Goal: Task Accomplishment & Management: Manage account settings

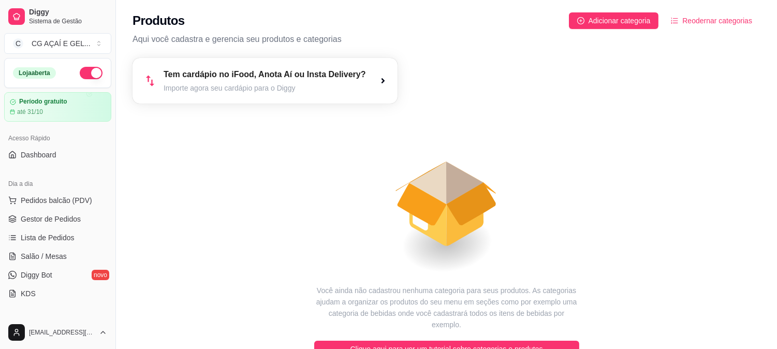
scroll to position [168, 0]
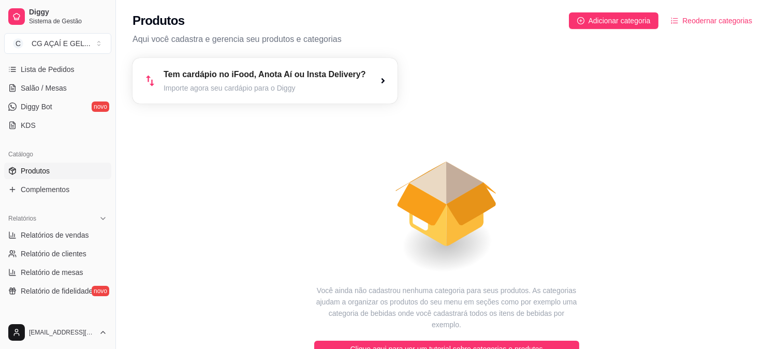
click at [47, 178] on link "Produtos" at bounding box center [57, 171] width 107 height 17
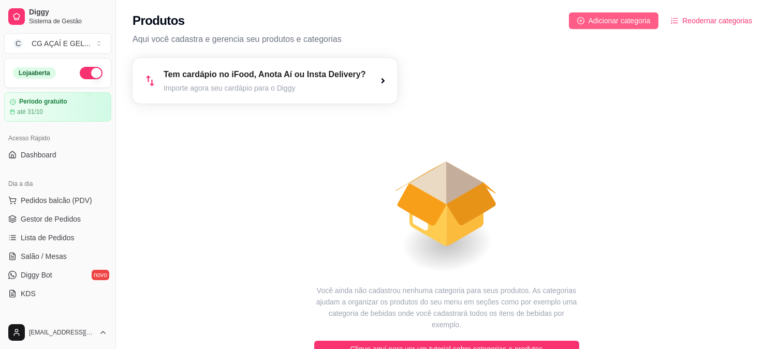
click at [587, 18] on button "Adicionar categoria" at bounding box center [614, 20] width 90 height 17
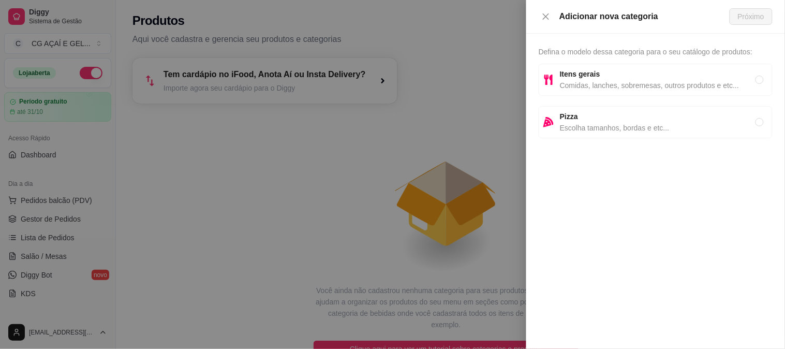
click at [581, 88] on span "Comidas, lanches, sobremesas, outros produtos e etc..." at bounding box center [658, 85] width 196 height 11
radio input "true"
click at [742, 8] on button "Próximo" at bounding box center [751, 16] width 43 height 17
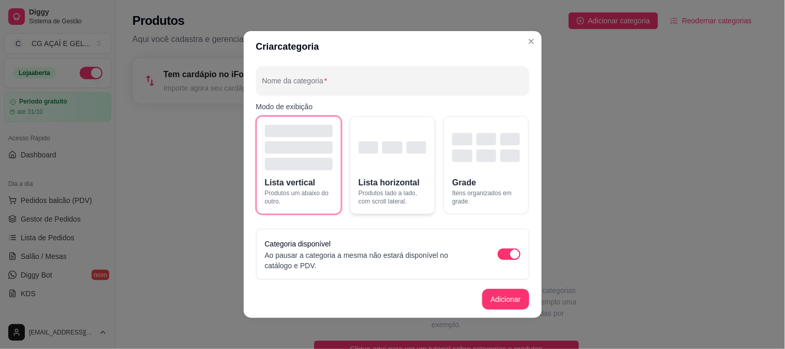
click at [409, 174] on button "Lista horizontal Produtos lado a lado, com scroll lateral." at bounding box center [392, 165] width 85 height 98
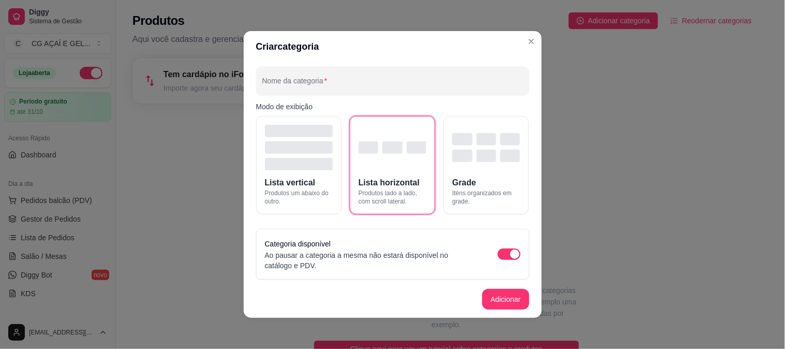
click at [477, 293] on footer "Adicionar" at bounding box center [393, 299] width 298 height 37
click at [500, 304] on button "Adicionar" at bounding box center [505, 299] width 47 height 21
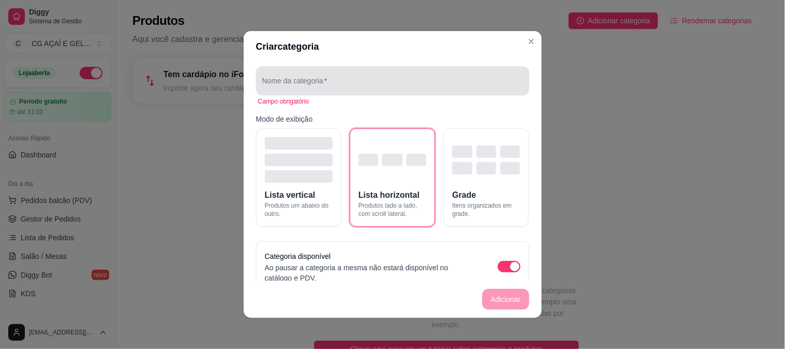
click at [432, 71] on div at bounding box center [392, 80] width 261 height 21
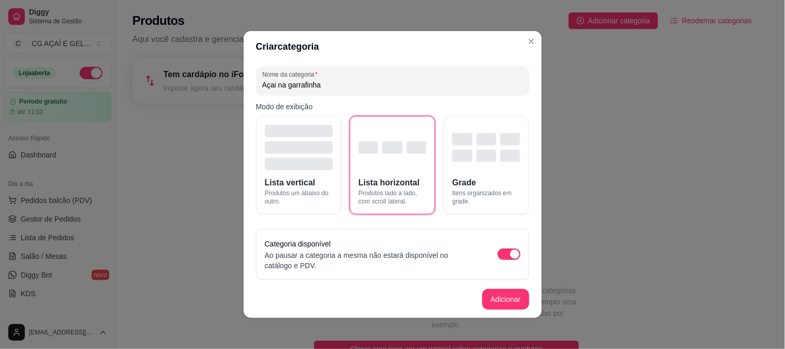
type input "Açai na garrafinha"
click at [498, 299] on button "Adicionar" at bounding box center [506, 299] width 46 height 20
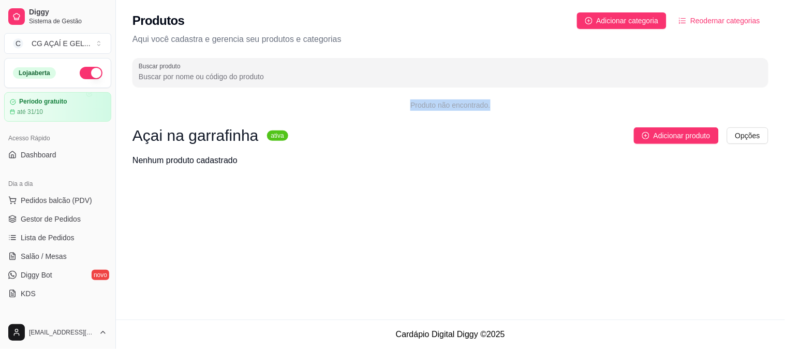
drag, startPoint x: 410, startPoint y: 102, endPoint x: 520, endPoint y: 109, distance: 109.9
click at [520, 109] on div "Produto não encontrado." at bounding box center [450, 104] width 636 height 11
click at [654, 139] on span "Adicionar produto" at bounding box center [682, 135] width 57 height 11
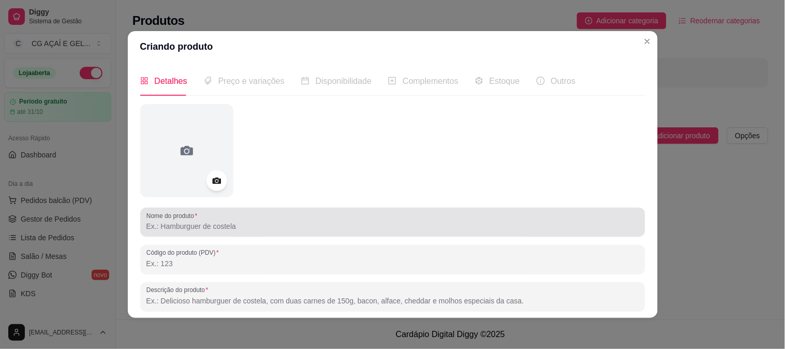
click at [226, 224] on input "Nome do produto" at bounding box center [392, 226] width 493 height 10
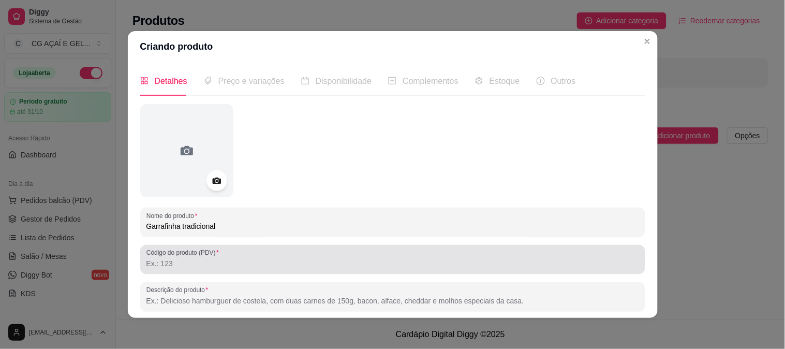
type input "Garrafinha tradicional"
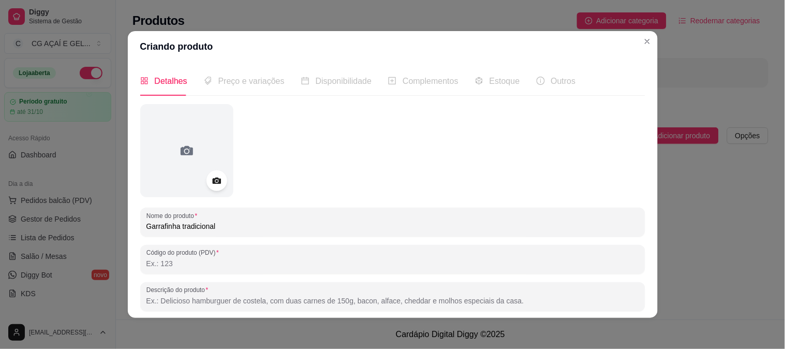
click at [217, 265] on input "Código do produto (PDV)" at bounding box center [392, 263] width 493 height 10
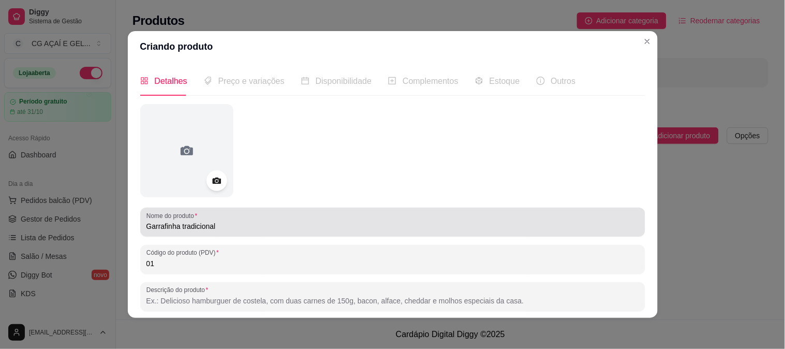
type input "01"
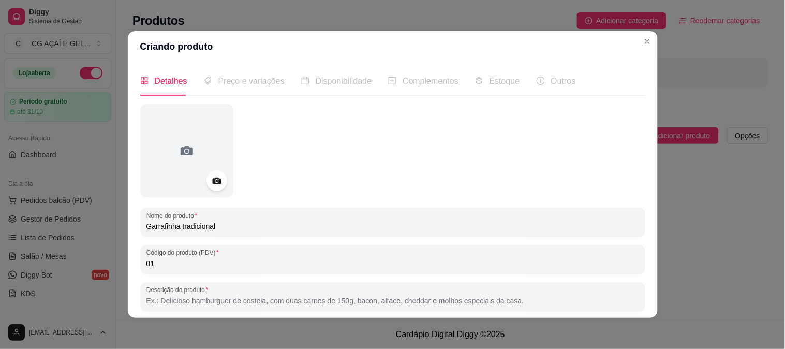
click at [256, 221] on input "Garrafinha tradicional" at bounding box center [392, 226] width 493 height 10
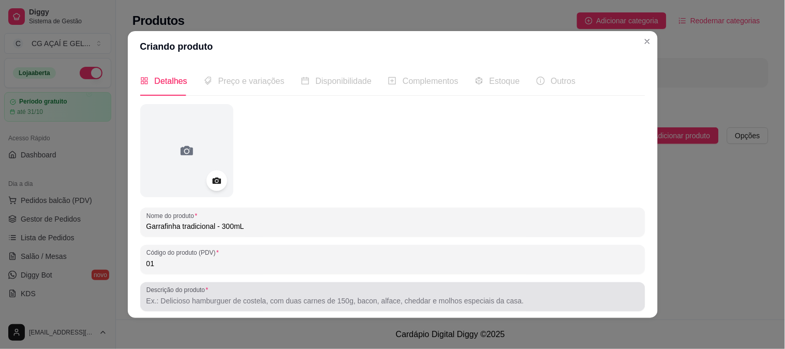
type input "Garrafinha tradicional - 300mL"
click at [249, 300] on input "Descrição do produto" at bounding box center [392, 301] width 493 height 10
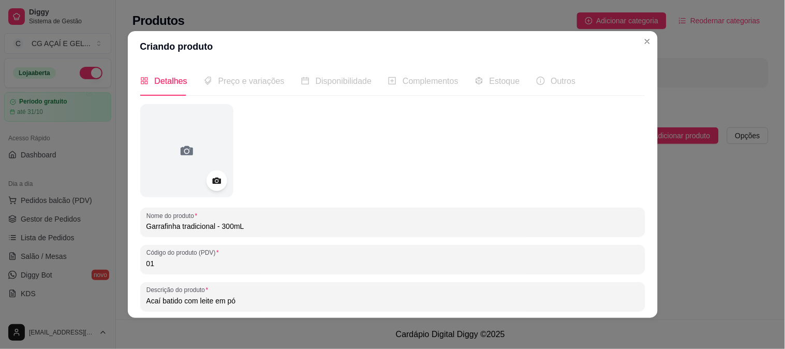
scroll to position [130, 0]
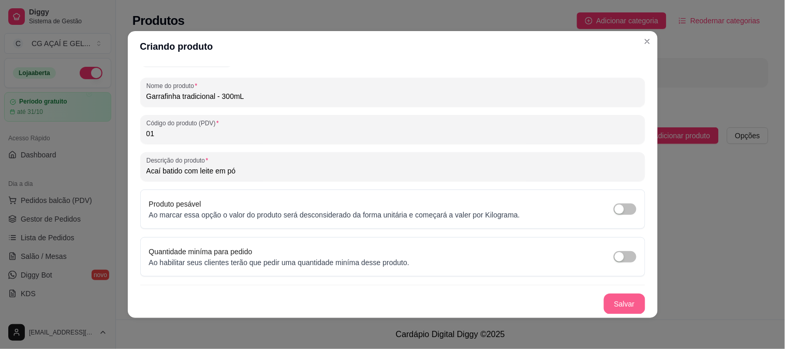
type input "Acaí batido com leite em pó"
click at [623, 307] on button "Salvar" at bounding box center [624, 303] width 41 height 21
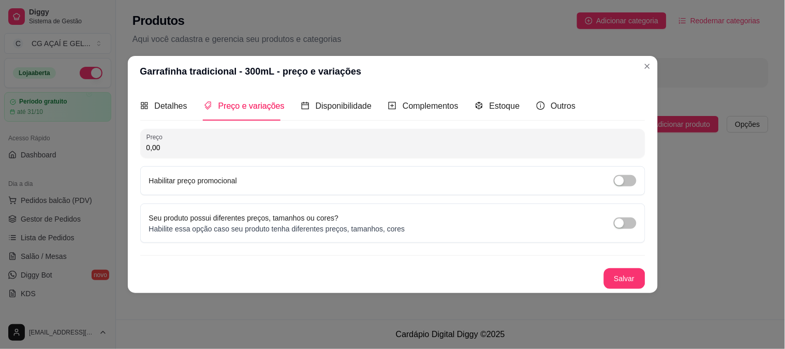
scroll to position [0, 0]
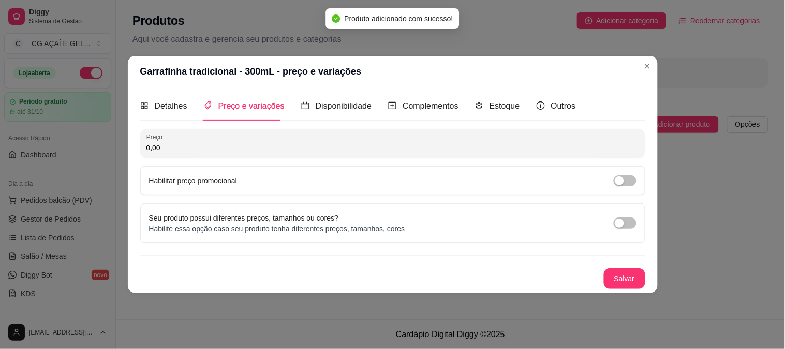
click at [412, 151] on input "0,00" at bounding box center [392, 147] width 493 height 10
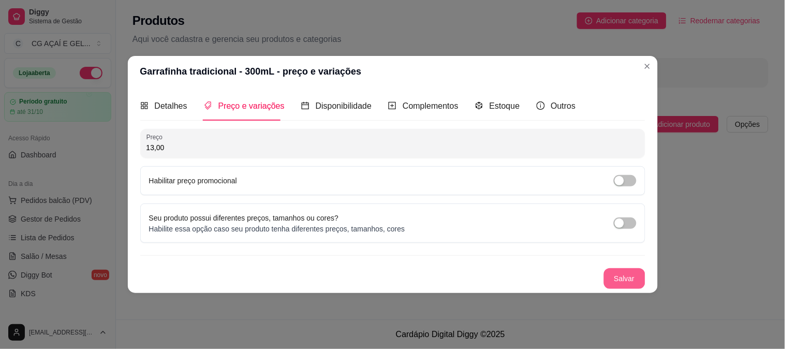
type input "13,00"
click at [611, 272] on button "Salvar" at bounding box center [624, 278] width 41 height 21
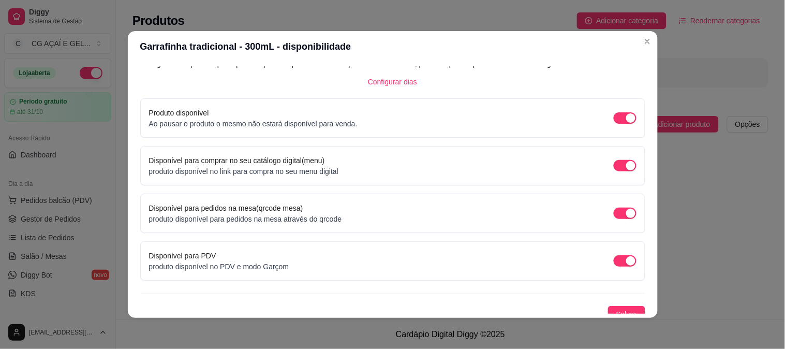
scroll to position [76, 0]
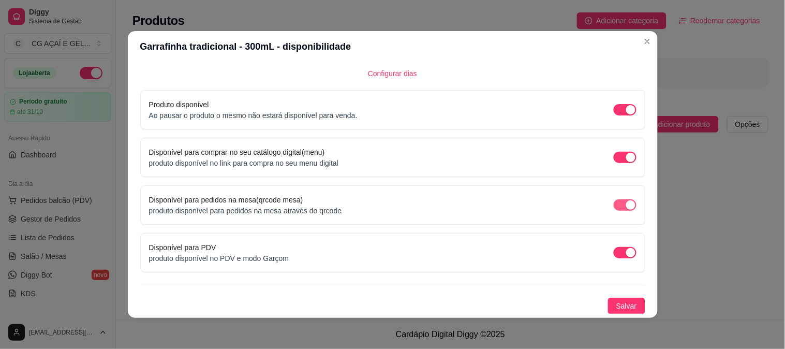
click at [626, 202] on div "button" at bounding box center [630, 204] width 9 height 9
click at [617, 304] on span "Salvar" at bounding box center [626, 305] width 21 height 11
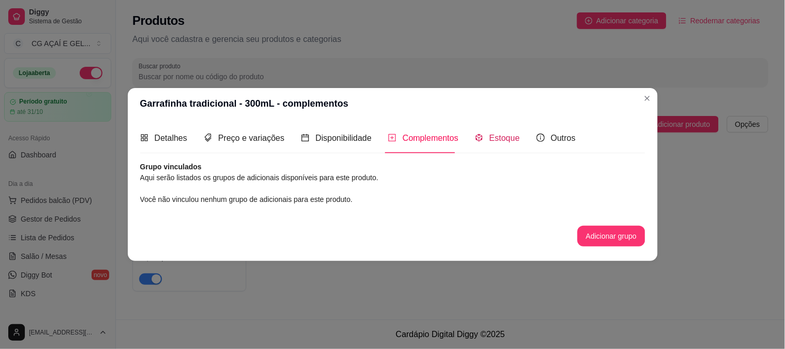
click at [498, 137] on span "Estoque" at bounding box center [505, 138] width 31 height 9
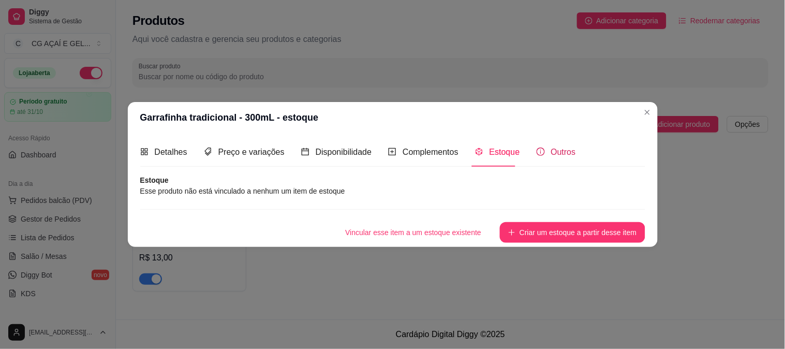
click at [551, 148] on span "Outros" at bounding box center [563, 151] width 25 height 9
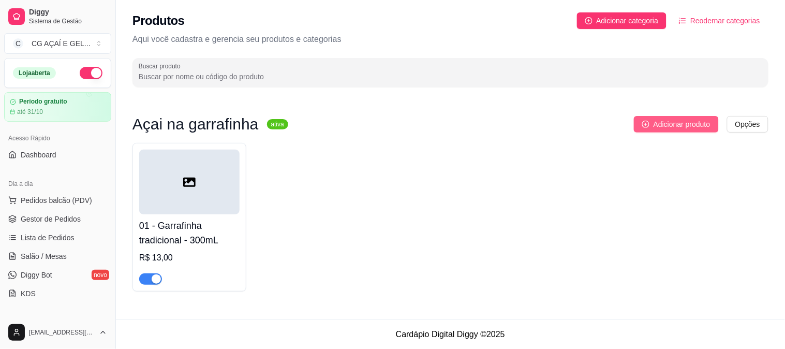
click at [701, 131] on button "Adicionar produto" at bounding box center [676, 124] width 85 height 17
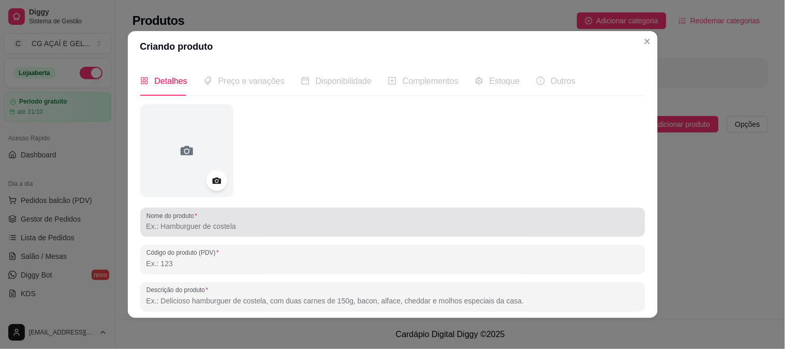
click at [451, 231] on div at bounding box center [392, 222] width 493 height 21
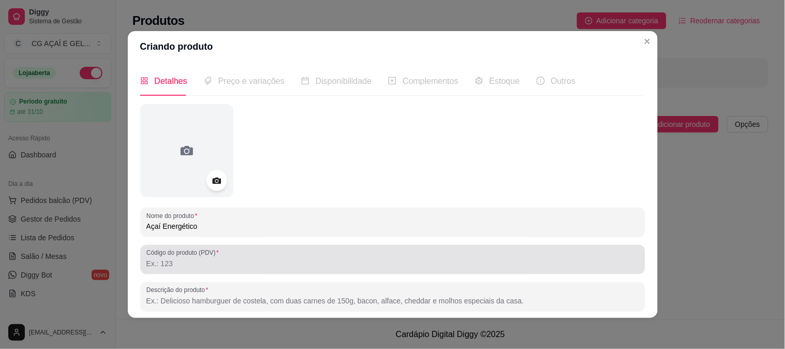
type input "Açaí Energético"
click at [434, 257] on div at bounding box center [392, 259] width 493 height 21
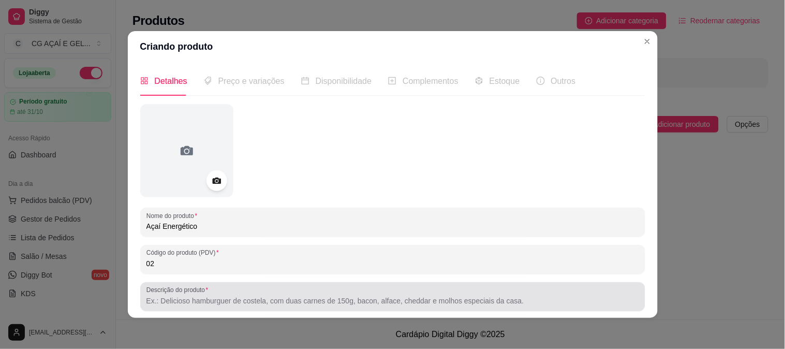
type input "02"
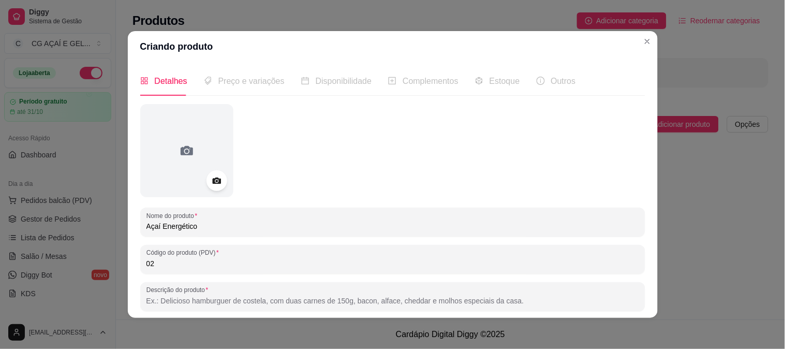
click at [427, 302] on input "Descrição do produto" at bounding box center [392, 301] width 493 height 10
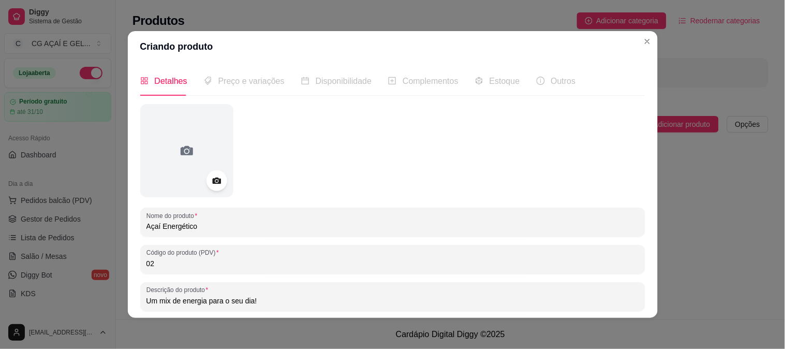
click at [204, 299] on input "Um mix de energia para o seu dia!" at bounding box center [392, 301] width 493 height 10
click at [291, 297] on input "Um mix de energia e sabor para o seu dia!" at bounding box center [392, 301] width 493 height 10
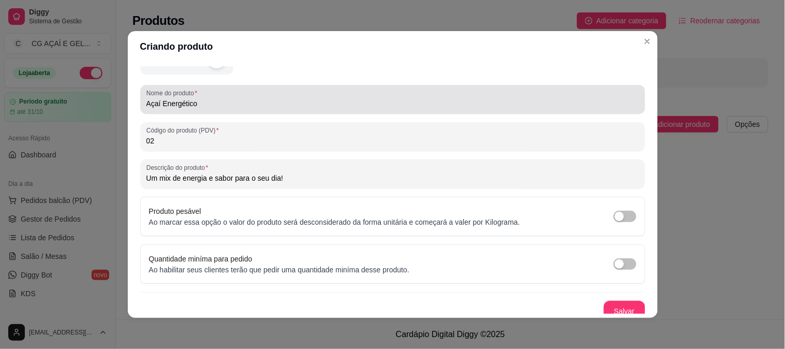
scroll to position [130, 0]
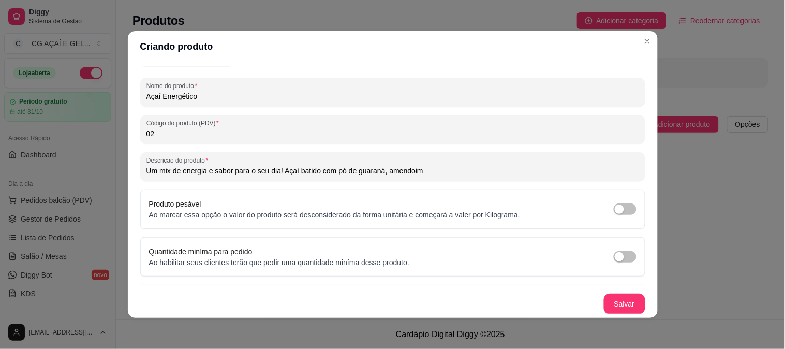
click at [422, 166] on input "Um mix de energia e sabor para o seu dia! Açaí batido com pó de guaraná, amendo…" at bounding box center [392, 171] width 493 height 10
click at [412, 168] on input "Um mix de energia e sabor para o seu dia! Açaí batido com pó de guaraná, amendo…" at bounding box center [392, 171] width 493 height 10
click at [374, 171] on input "Um mix de energia e sabor para o seu dia! Açaí batido com pó de guaraná, amendo…" at bounding box center [392, 171] width 493 height 10
click at [468, 168] on input "Um mix de energia e sabor para o seu dia! Açaí batido com pó de guaraná, amendo…" at bounding box center [392, 171] width 493 height 10
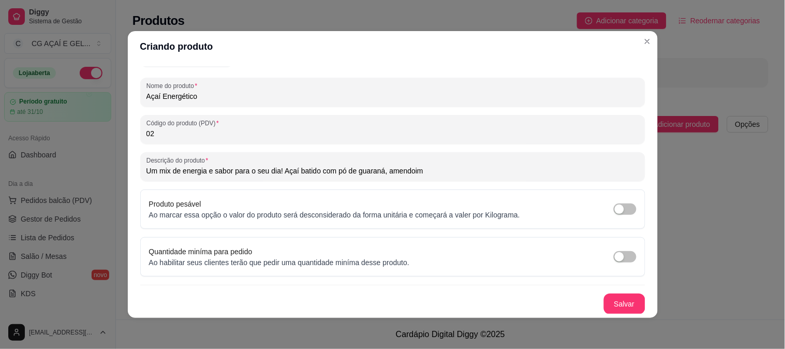
drag, startPoint x: 381, startPoint y: 170, endPoint x: 438, endPoint y: 166, distance: 56.6
click at [438, 166] on input "Um mix de energia e sabor para o seu dia! Açaí batido com pó de guaraná, amendo…" at bounding box center [392, 171] width 493 height 10
drag, startPoint x: 438, startPoint y: 166, endPoint x: 455, endPoint y: 168, distance: 17.7
click at [455, 168] on input "Um mix de energia e sabor para o seu dia! Açaí batido com pó de guaraná, amendo…" at bounding box center [392, 171] width 493 height 10
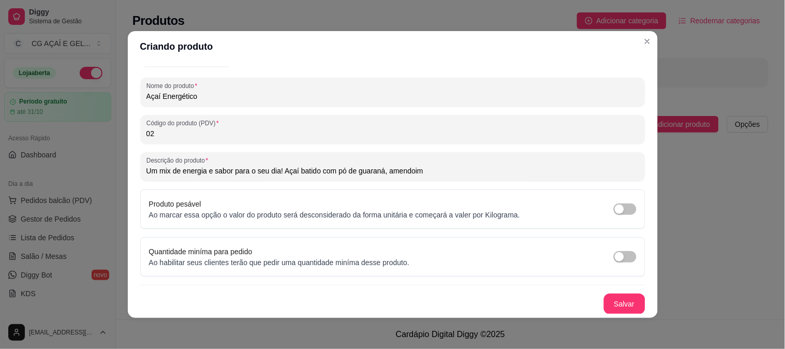
click at [455, 168] on input "Um mix de energia e sabor para o seu dia! Açaí batido com pó de guaraná, amendo…" at bounding box center [392, 171] width 493 height 10
drag, startPoint x: 379, startPoint y: 167, endPoint x: 451, endPoint y: 166, distance: 72.0
click at [451, 166] on input "Um mix de energia e sabor para o seu dia! Açaí batido com pó de guaraná, amendo…" at bounding box center [392, 171] width 493 height 10
click at [403, 171] on input "Um mix de energia e sabor para o seu dia! Açaí batido com pó de guaraná," at bounding box center [392, 171] width 493 height 10
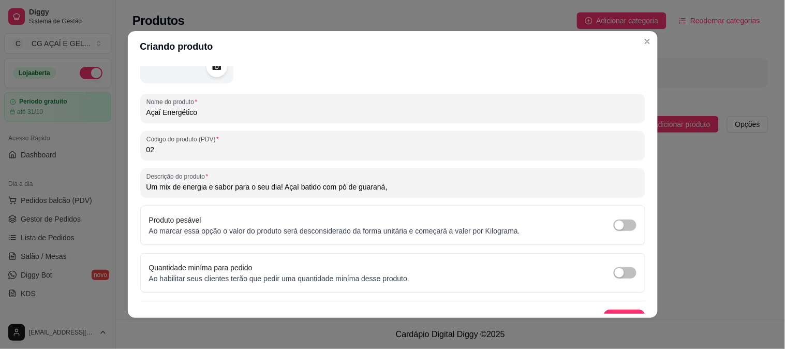
scroll to position [116, 0]
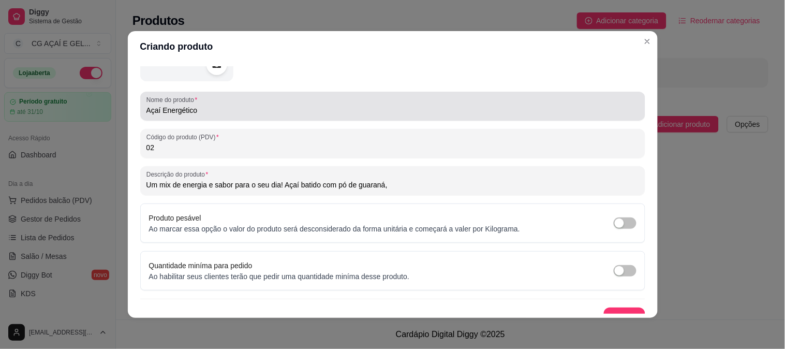
click at [413, 101] on div "Açaí Energético" at bounding box center [392, 106] width 493 height 21
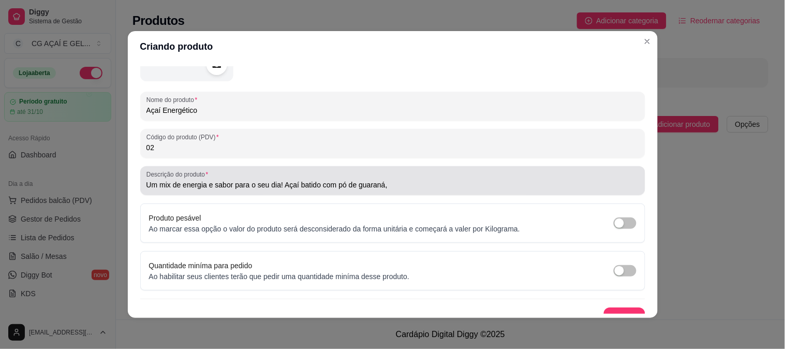
click at [418, 180] on input "Um mix de energia e sabor para o seu dia! Açaí batido com pó de guaraná," at bounding box center [392, 185] width 493 height 10
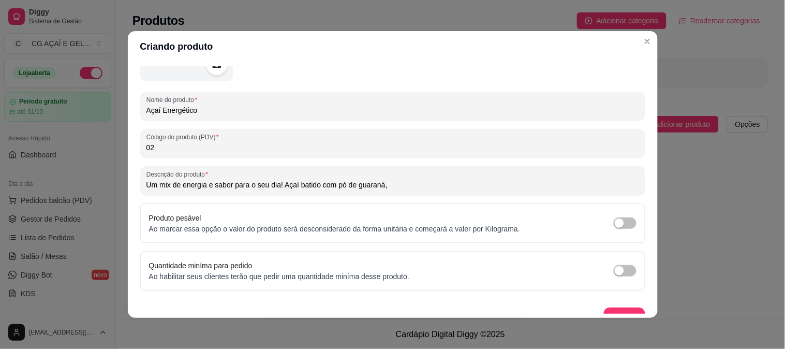
click at [415, 180] on input "Um mix de energia e sabor para o seu dia! Açaí batido com pó de guaraná," at bounding box center [392, 185] width 493 height 10
drag, startPoint x: 333, startPoint y: 183, endPoint x: 402, endPoint y: 186, distance: 68.4
click at [402, 186] on input "Um mix de energia e sabor para o seu dia! Açaí batido com pó de guaraná," at bounding box center [392, 185] width 493 height 10
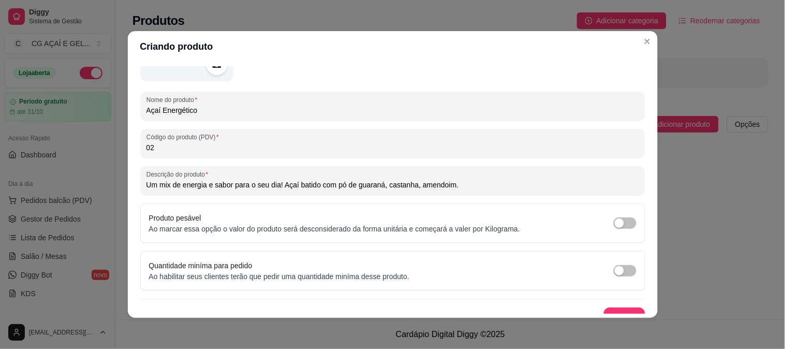
drag, startPoint x: 340, startPoint y: 185, endPoint x: 469, endPoint y: 199, distance: 130.2
click at [469, 199] on div "Nome do produto Açaí Energético Código do produto (PDV) 02 Descrição do produto…" at bounding box center [392, 158] width 505 height 340
click at [483, 184] on input "Um mix de energia e sabor para o seu dia! Açaí batido com pó de guaraná, castan…" at bounding box center [392, 185] width 493 height 10
click at [414, 184] on input "Um mix de energia e sabor para o seu dia! Açaí batido com pó de guaraná, castan…" at bounding box center [392, 185] width 493 height 10
type input "Um mix de energia e sabor para o seu dia! Açaí batido com pó de guaraná, castan…"
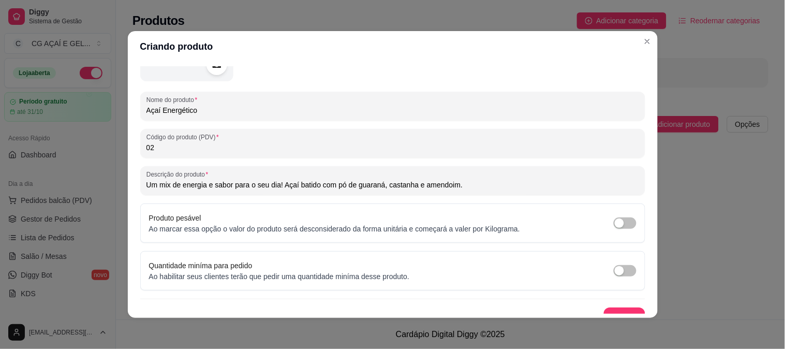
click at [479, 196] on div "Nome do produto Açaí Energético Código do produto (PDV) 02 Descrição do produto…" at bounding box center [392, 158] width 505 height 340
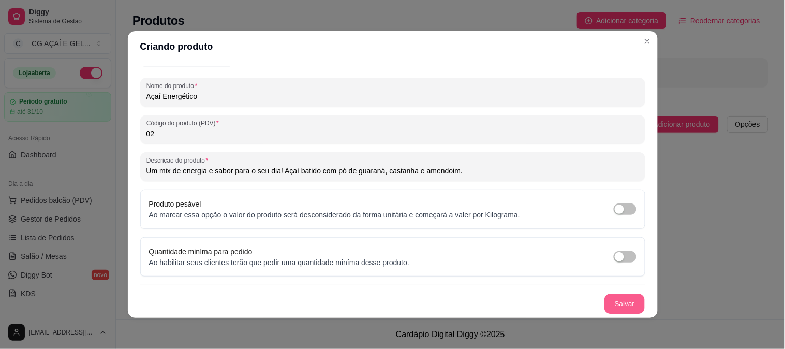
click at [609, 305] on button "Salvar" at bounding box center [624, 304] width 40 height 20
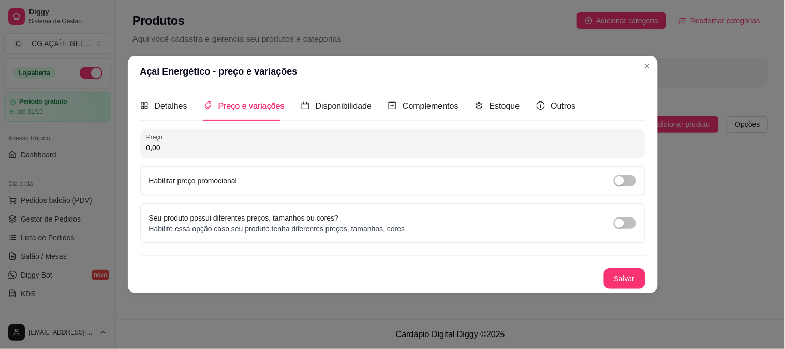
scroll to position [0, 0]
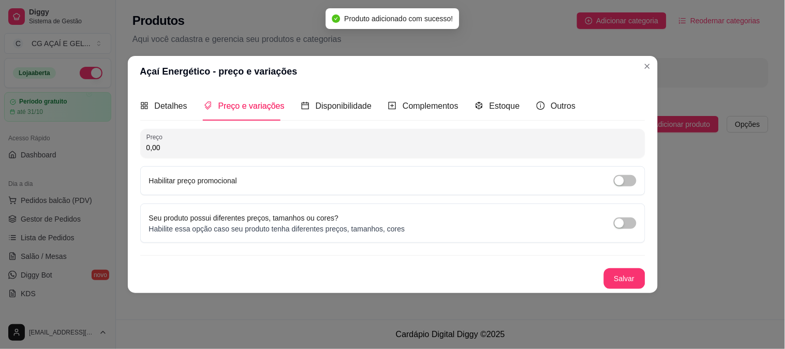
click at [302, 145] on input "0,00" at bounding box center [392, 147] width 493 height 10
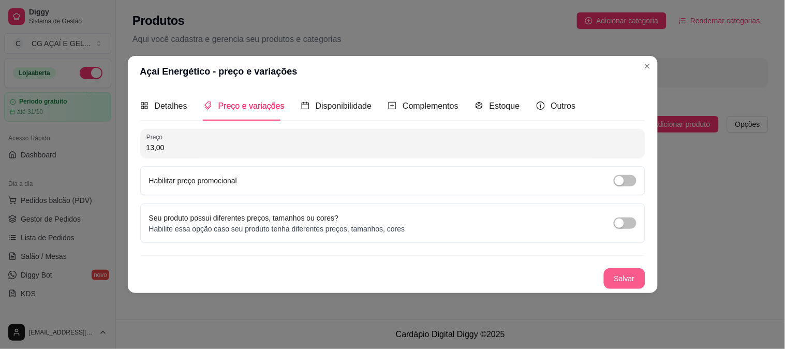
type input "13,00"
click at [612, 271] on button "Salvar" at bounding box center [624, 279] width 40 height 20
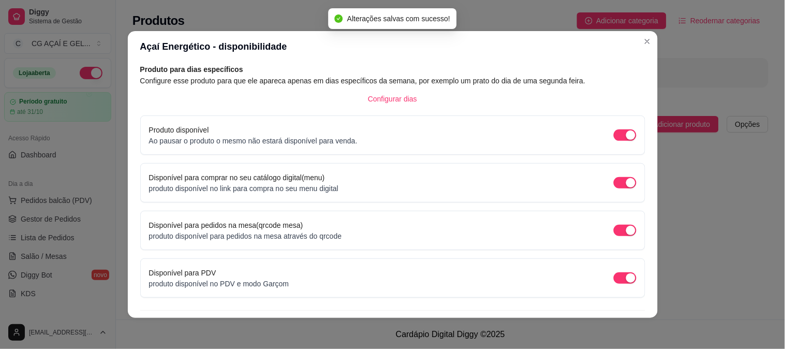
scroll to position [76, 0]
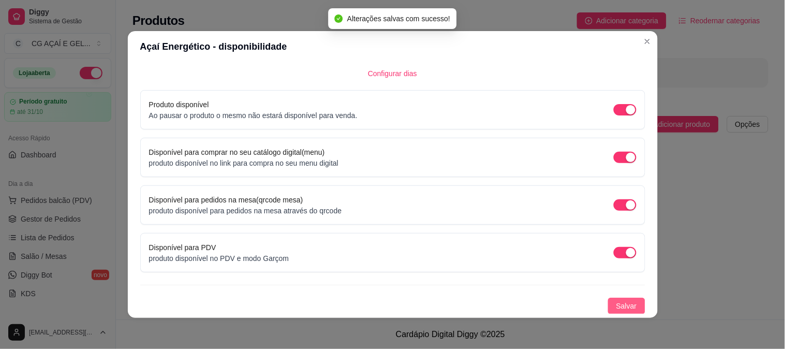
click at [616, 301] on span "Salvar" at bounding box center [626, 305] width 21 height 11
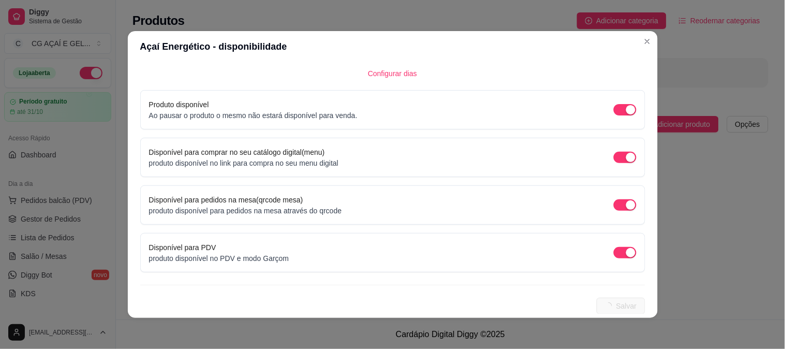
scroll to position [0, 0]
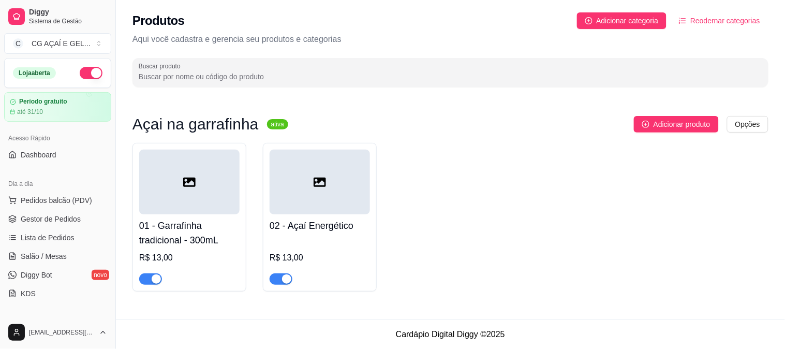
click at [343, 189] on div at bounding box center [320, 182] width 100 height 65
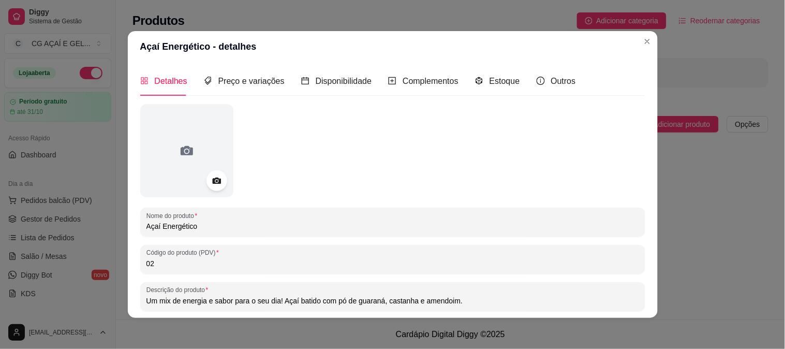
click at [278, 229] on input "Açaí Energético" at bounding box center [392, 226] width 493 height 10
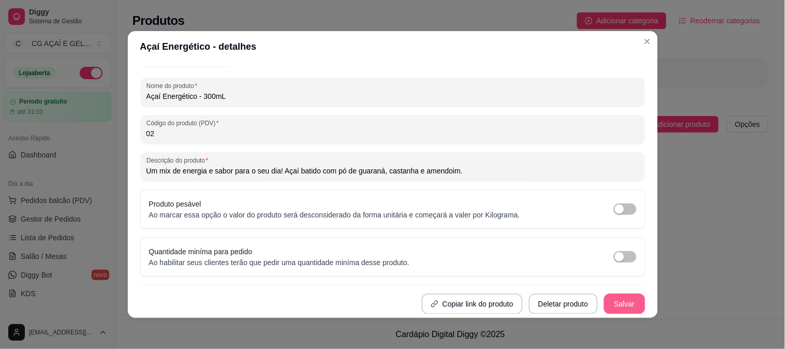
type input "Açaí Energético - 300mL"
click at [612, 294] on button "Salvar" at bounding box center [624, 304] width 40 height 20
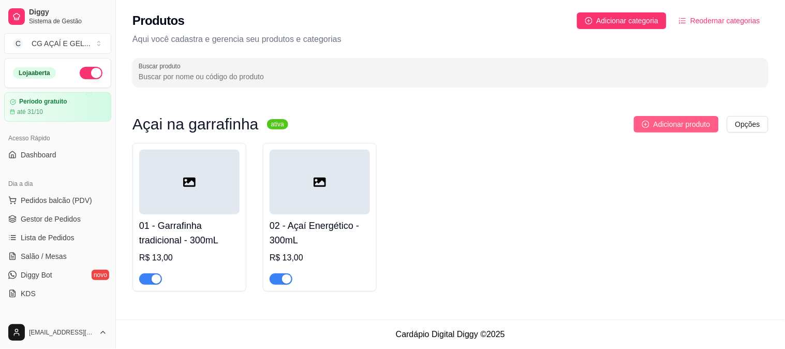
click at [687, 119] on span "Adicionar produto" at bounding box center [682, 124] width 57 height 11
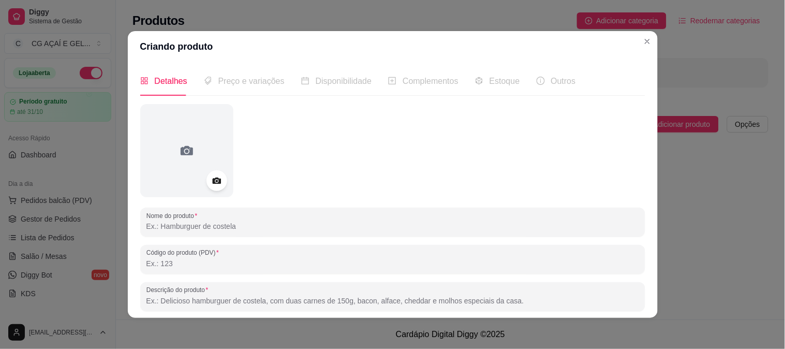
click at [235, 225] on input "Nome do produto" at bounding box center [392, 226] width 493 height 10
type input "a"
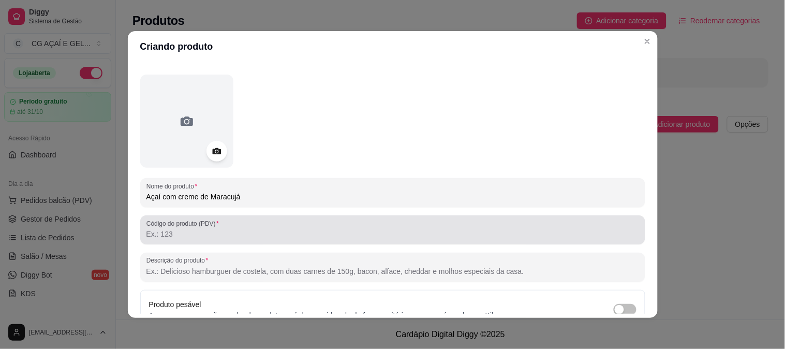
scroll to position [29, 0]
type input "Açaí com creme de Maracujá"
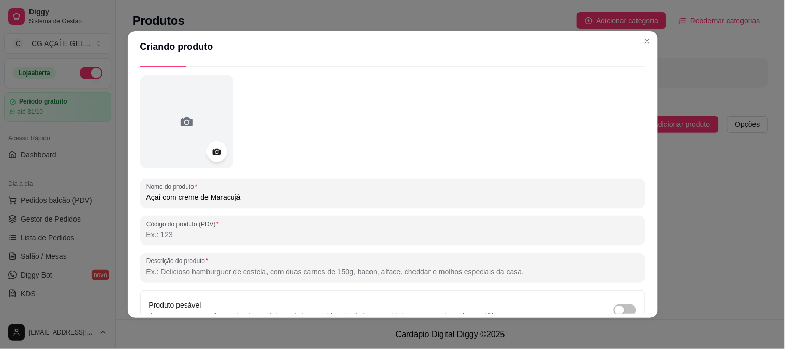
click at [294, 237] on input "Código do produto (PDV)" at bounding box center [392, 234] width 493 height 10
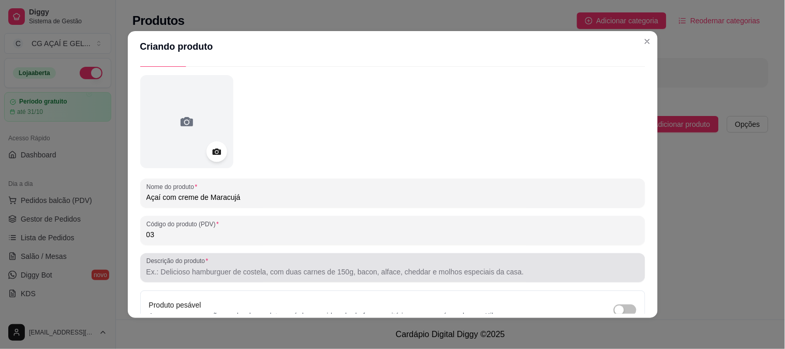
type input "03"
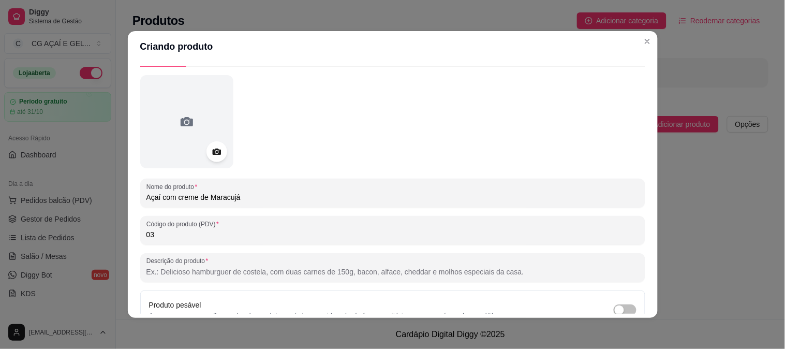
click at [289, 269] on input "Descrição do produto" at bounding box center [392, 272] width 493 height 10
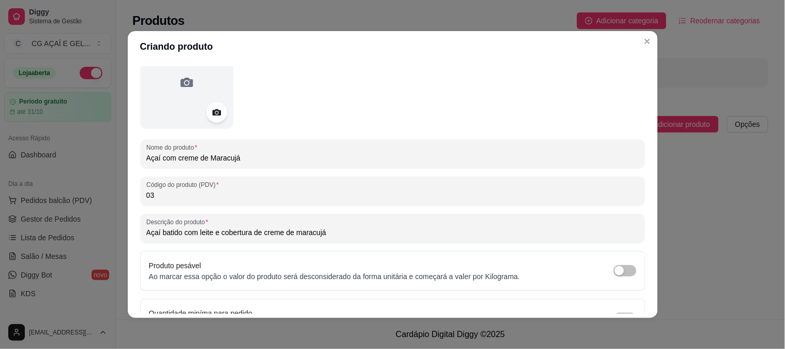
scroll to position [70, 0]
type input "Açaí batido com leite e cobertura de creme de maracujá"
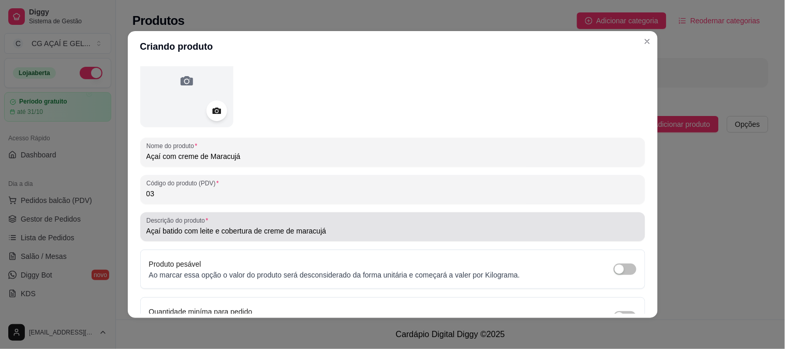
click at [339, 222] on div "Açaí batido com leite e cobertura de creme de maracujá" at bounding box center [392, 226] width 493 height 21
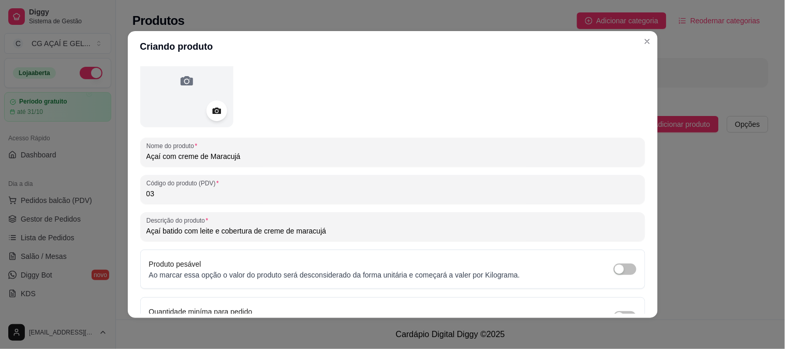
scroll to position [130, 0]
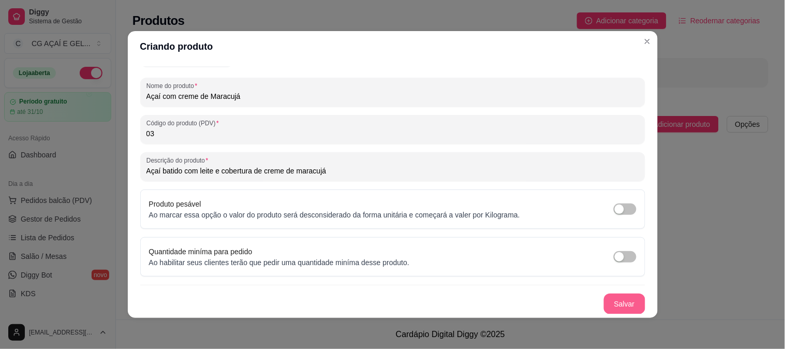
click at [606, 307] on button "Salvar" at bounding box center [624, 303] width 41 height 21
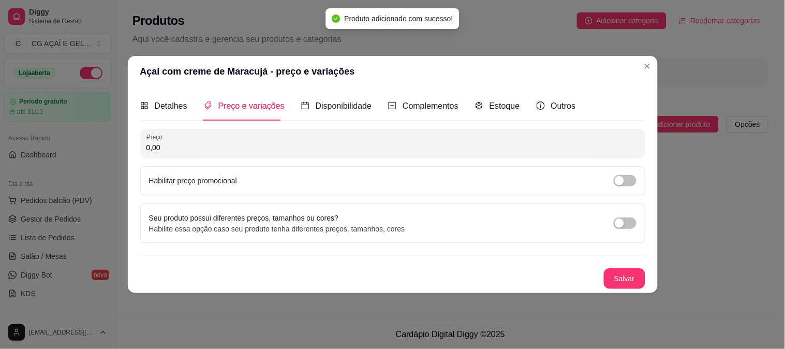
scroll to position [0, 0]
click at [400, 152] on input "0,00" at bounding box center [392, 147] width 493 height 10
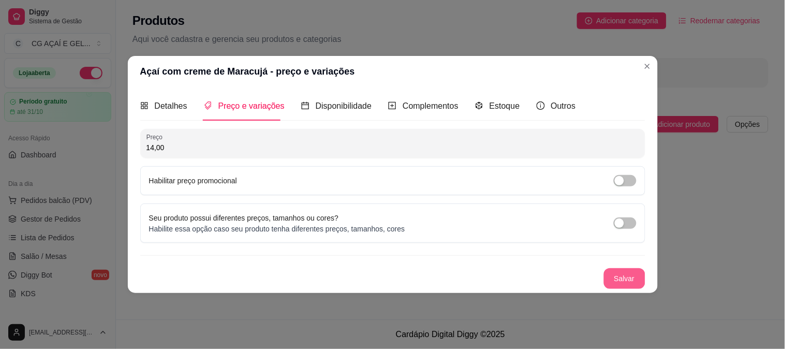
type input "14,00"
click at [640, 271] on button "Salvar" at bounding box center [624, 278] width 41 height 21
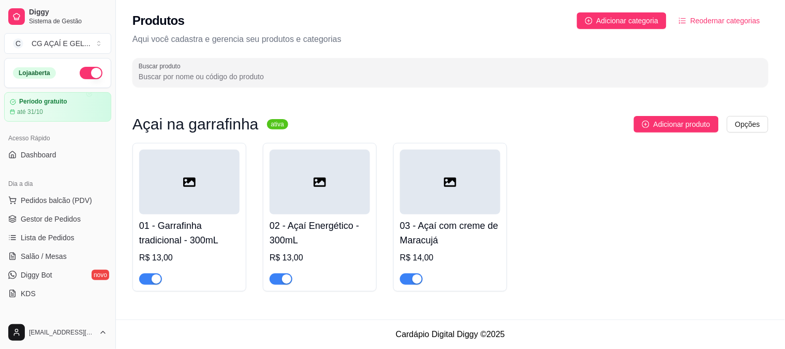
click at [202, 181] on div at bounding box center [189, 182] width 100 height 65
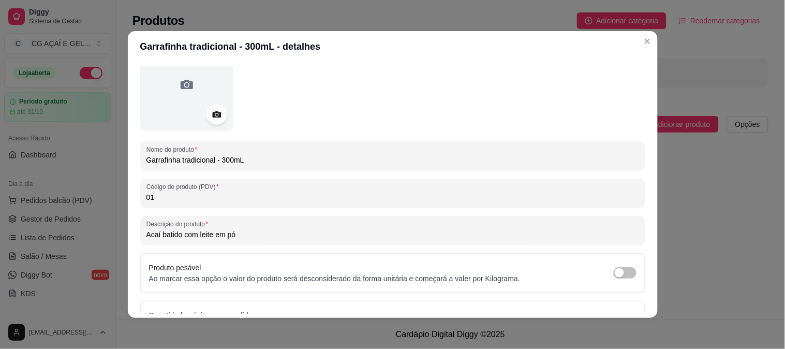
scroll to position [68, 0]
click at [268, 235] on input "Acaí batido com leite em pó" at bounding box center [392, 233] width 493 height 10
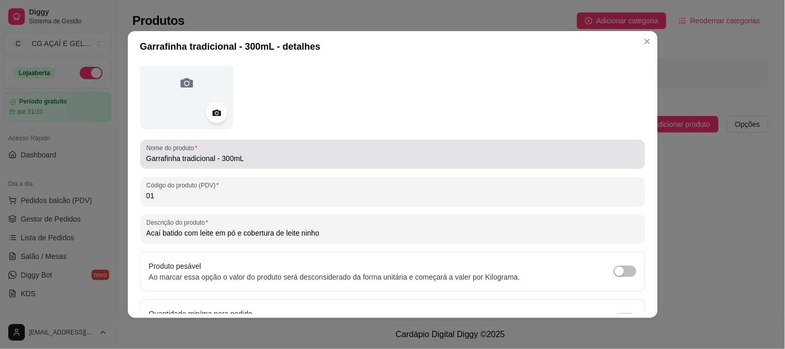
scroll to position [130, 0]
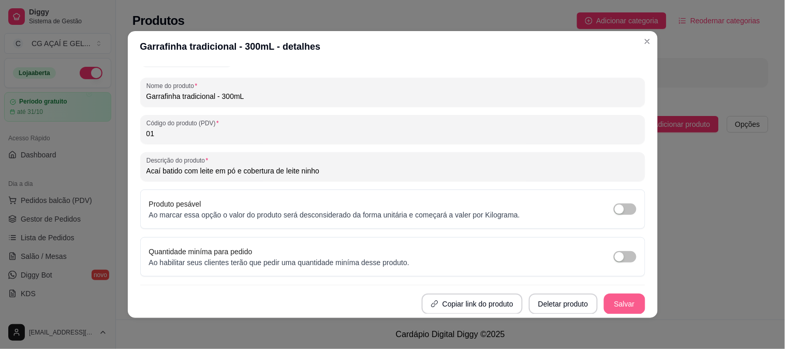
type input "Acaí batido com leite em pó e cobertura de leite ninho"
click at [613, 297] on button "Salvar" at bounding box center [624, 303] width 41 height 21
click at [611, 302] on button "Salvar" at bounding box center [624, 304] width 40 height 20
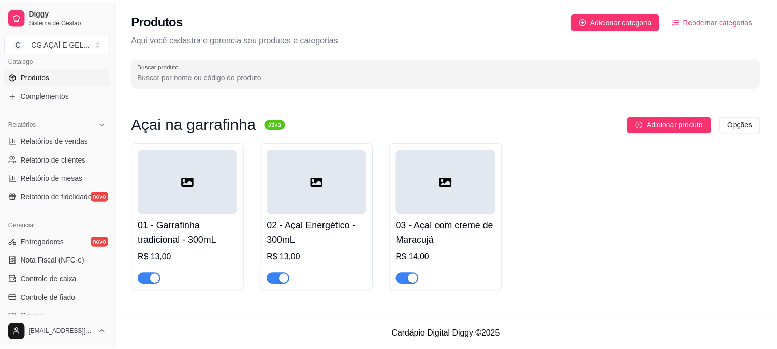
scroll to position [308, 0]
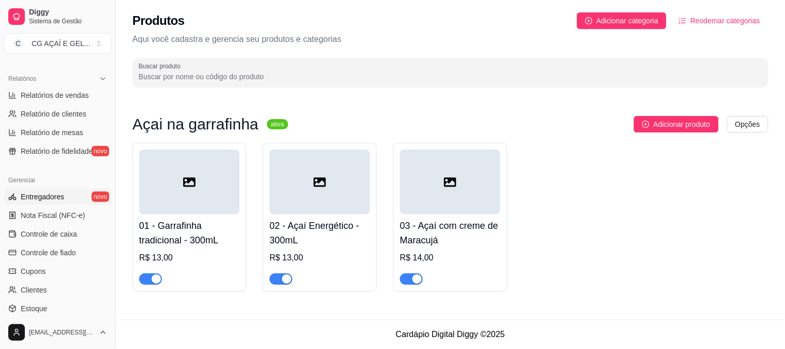
click at [57, 200] on span "Entregadores" at bounding box center [42, 196] width 43 height 10
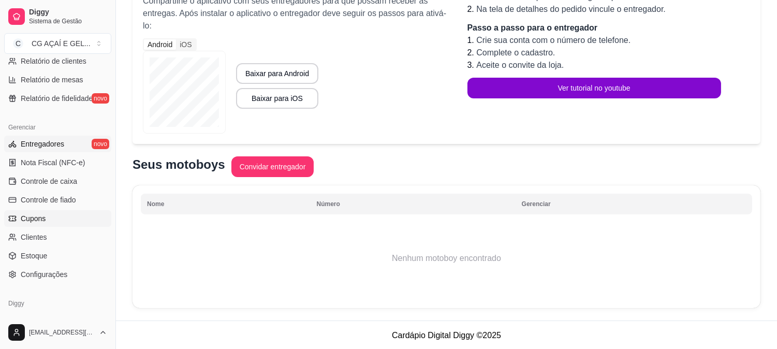
scroll to position [395, 0]
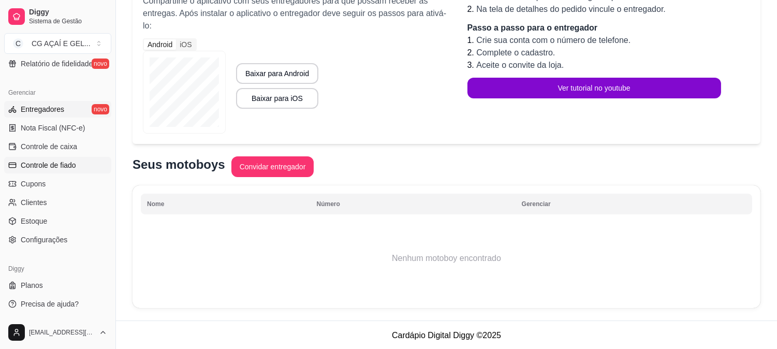
click at [76, 163] on span "Controle de fiado" at bounding box center [48, 165] width 55 height 10
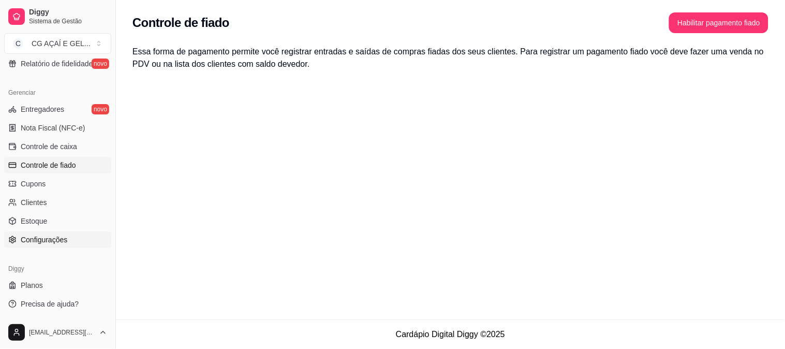
click at [48, 239] on span "Configurações" at bounding box center [44, 239] width 47 height 10
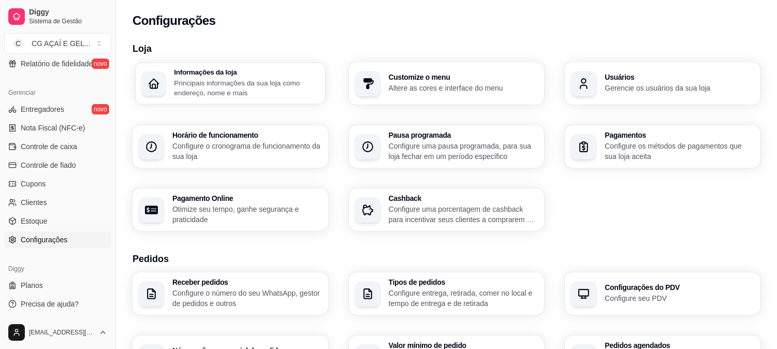
click at [271, 80] on p "Principais informações da sua loja como endereço, nome e mais" at bounding box center [246, 88] width 145 height 20
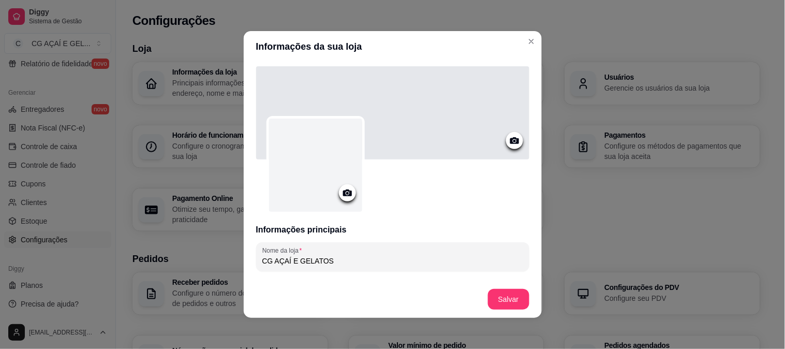
click at [323, 173] on div at bounding box center [315, 165] width 93 height 93
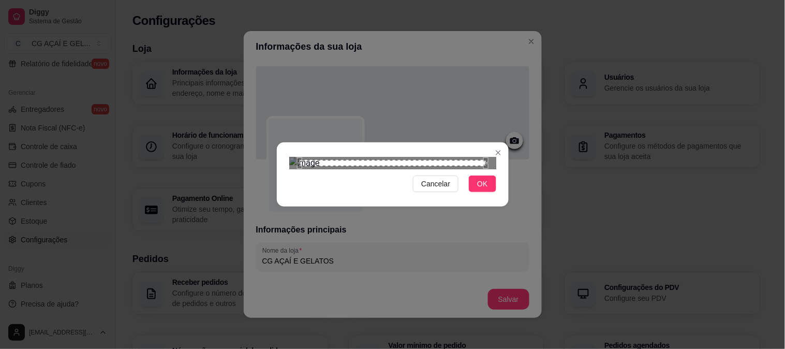
scroll to position [68, 0]
click at [482, 192] on button "OK" at bounding box center [482, 183] width 27 height 17
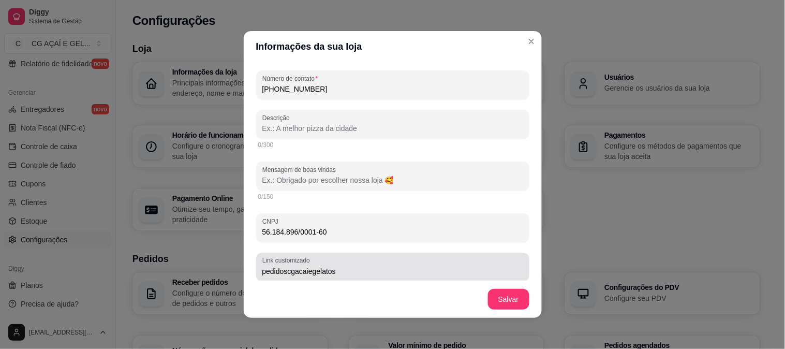
scroll to position [208, 0]
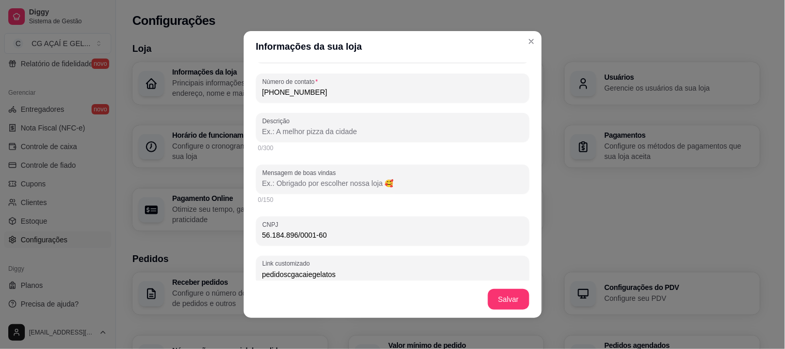
click at [387, 133] on input "Descrição" at bounding box center [392, 131] width 261 height 10
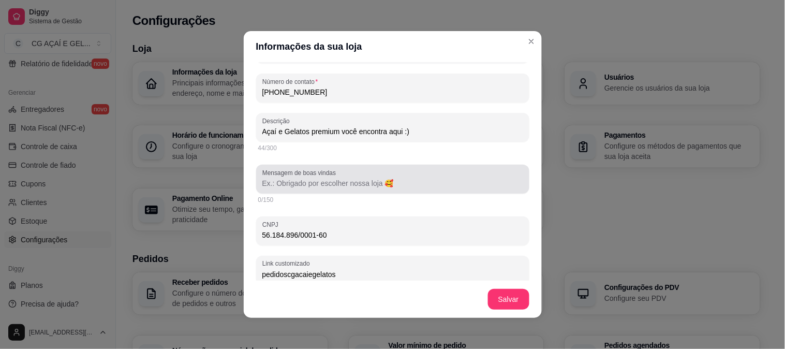
type input "Açaí e Gelatos premium você encontra aqui :)"
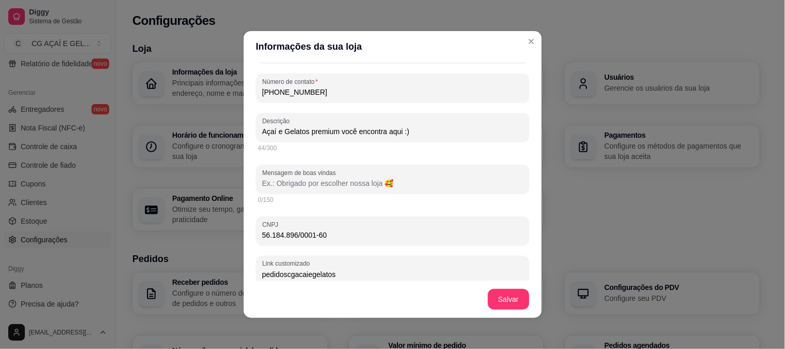
click at [385, 183] on input "Mensagem de boas vindas" at bounding box center [392, 183] width 261 height 10
click at [325, 183] on input "Ficamos gratos pela preferência. Conte com a gente para c" at bounding box center [392, 183] width 261 height 10
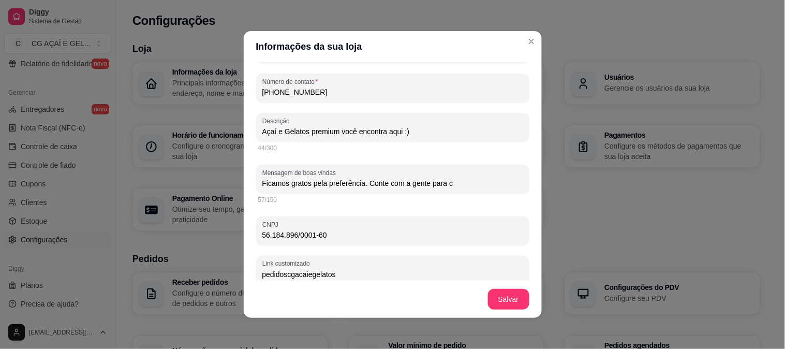
click at [325, 183] on input "Ficamos gratos pela preferência. Conte com a gente para c" at bounding box center [392, 183] width 261 height 10
paste input "Chegou a hora do seu açaí! Escolha suas combinações favoritas e aproveite!"
type input "Chegou a hora do seu açaí! Escolha suas combinações favoritas e aproveite! 🤩💜"
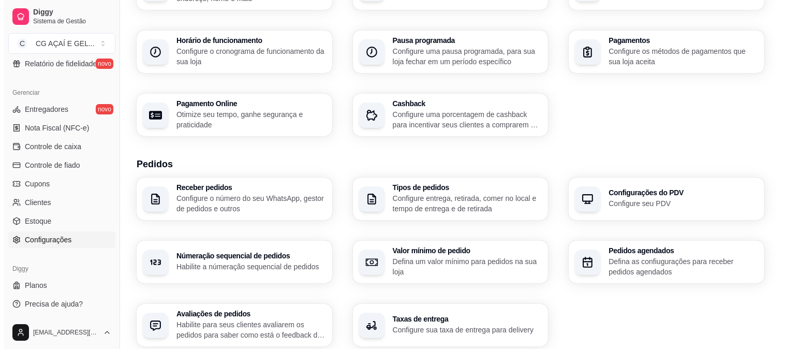
scroll to position [0, 0]
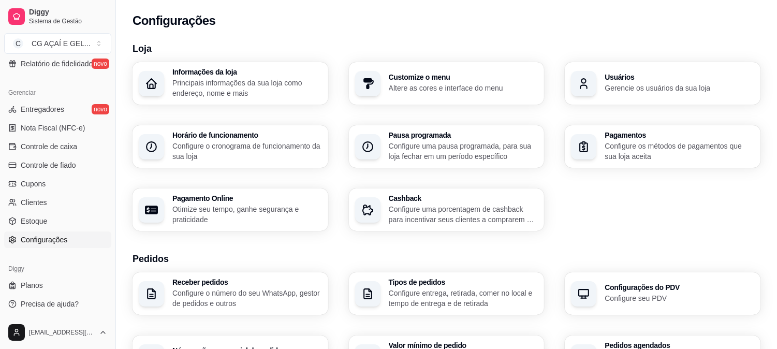
click at [459, 66] on div "Customize o menu Altere as cores e interface do menu" at bounding box center [447, 83] width 196 height 42
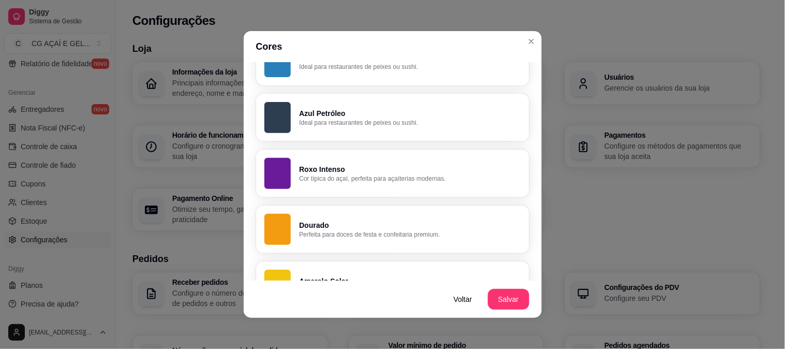
scroll to position [511, 0]
click at [410, 167] on p "Roxo Intenso" at bounding box center [410, 169] width 222 height 10
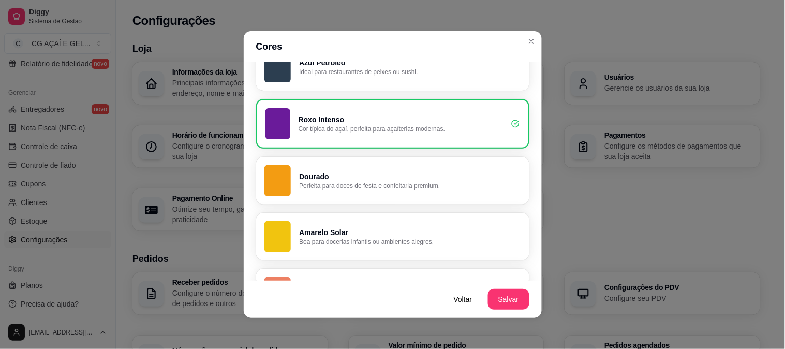
scroll to position [561, 0]
click at [509, 299] on button "Salvar" at bounding box center [508, 299] width 41 height 21
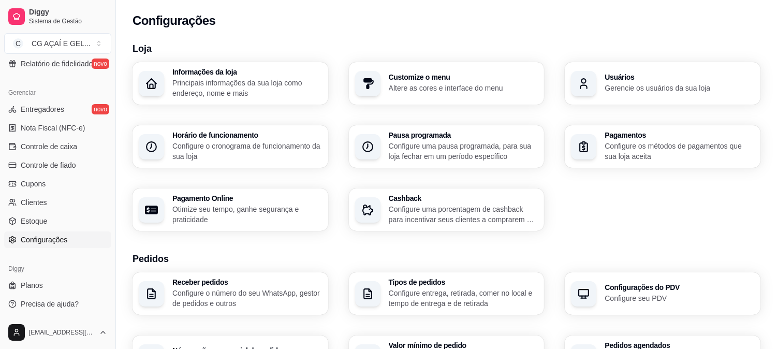
click at [642, 85] on p "Gerencie os usuários da sua loja" at bounding box center [679, 88] width 150 height 10
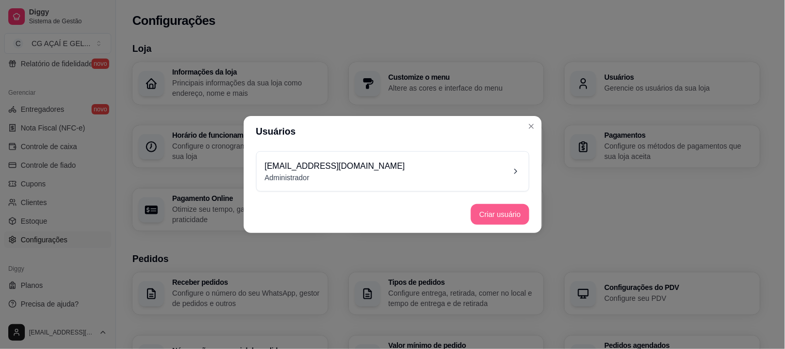
click at [495, 214] on button "Criar usuário" at bounding box center [500, 214] width 58 height 21
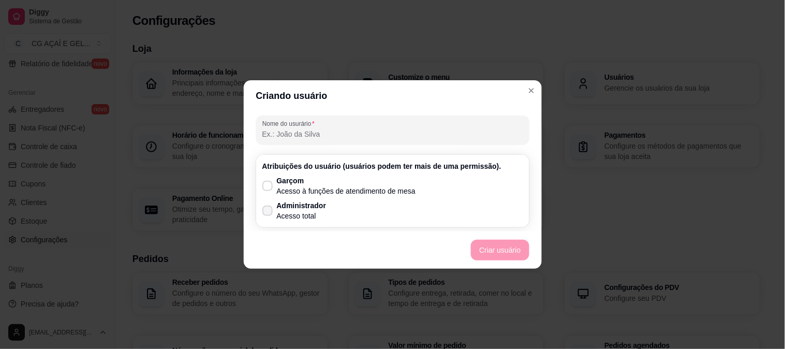
click at [311, 202] on p "Administrador" at bounding box center [302, 205] width 50 height 10
click at [269, 213] on input "Administrador Acesso total" at bounding box center [265, 216] width 7 height 7
checkbox input "true"
click at [338, 132] on input "Nome do usurário" at bounding box center [392, 134] width 261 height 10
type input "Claudiana"
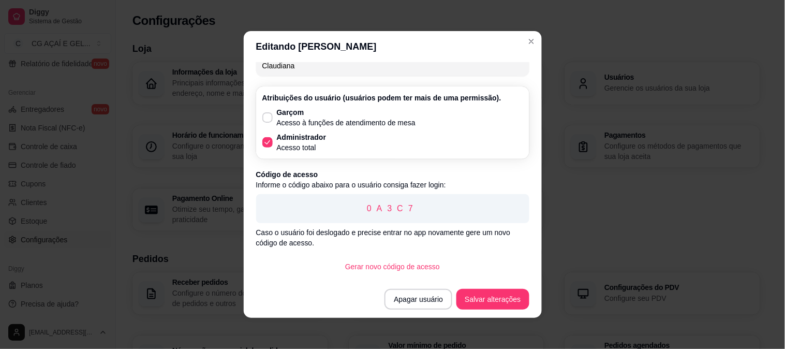
scroll to position [2, 0]
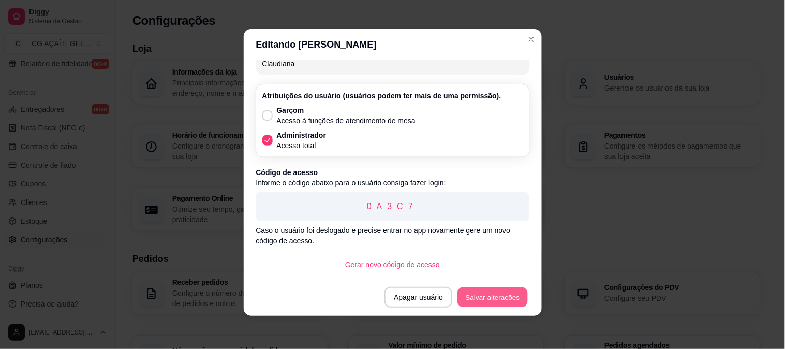
click at [484, 296] on button "Salvar alterações" at bounding box center [492, 297] width 70 height 20
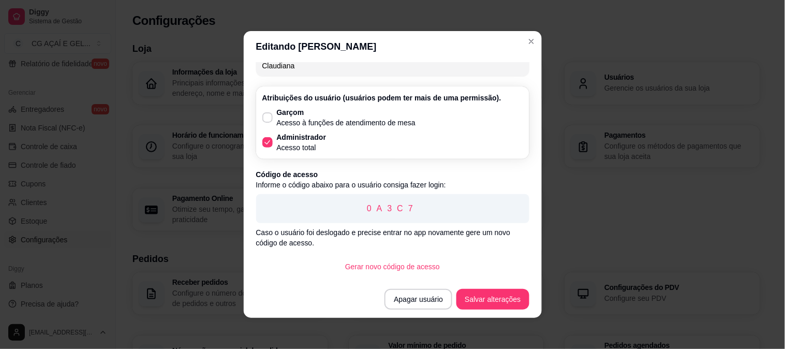
scroll to position [0, 0]
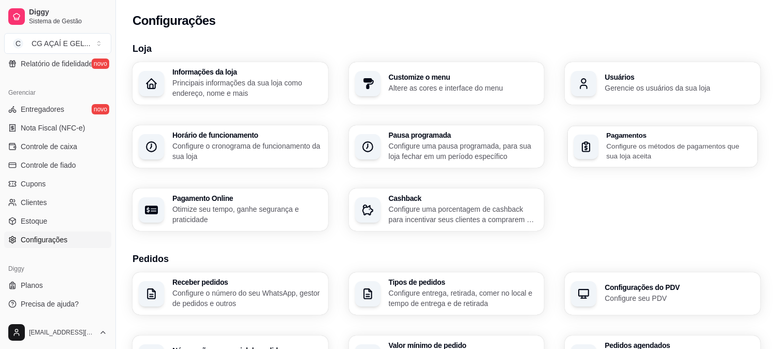
click at [594, 140] on div "button" at bounding box center [586, 146] width 25 height 25
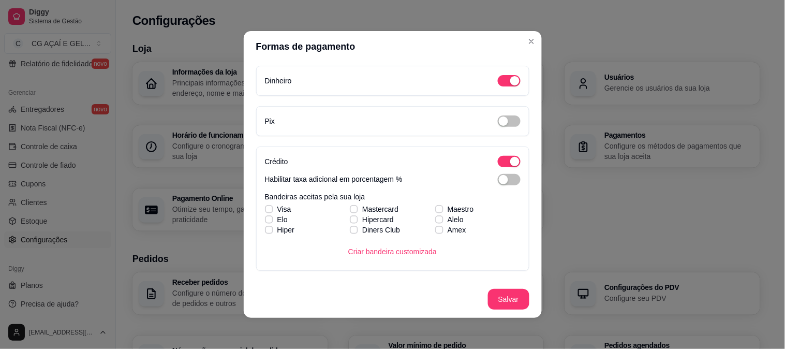
scroll to position [1, 0]
click at [499, 116] on span "button" at bounding box center [509, 120] width 23 height 11
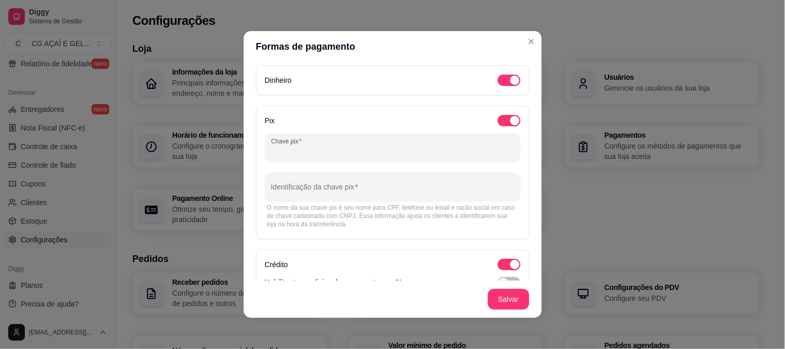
click at [397, 148] on input "Chave pix" at bounding box center [392, 151] width 243 height 10
paste input "56184896000160"
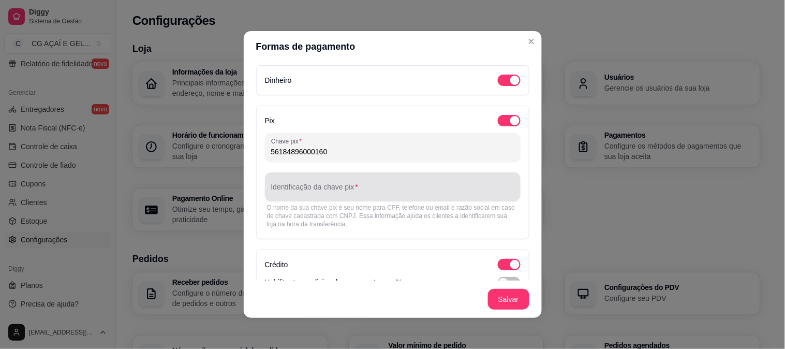
type input "56184896000160"
click at [376, 182] on div at bounding box center [392, 186] width 243 height 21
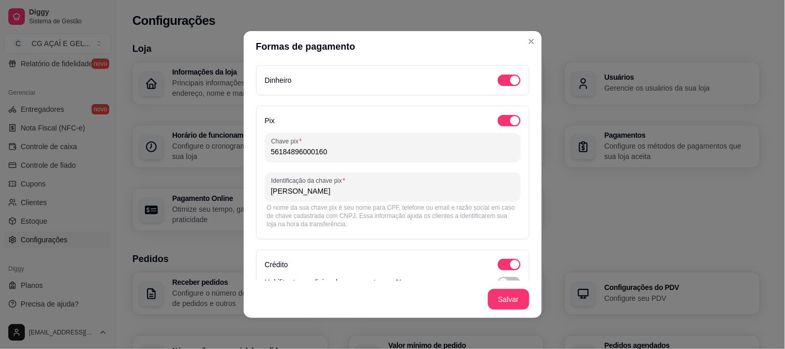
click at [329, 193] on input "Jenifer Gomes" at bounding box center [392, 191] width 243 height 10
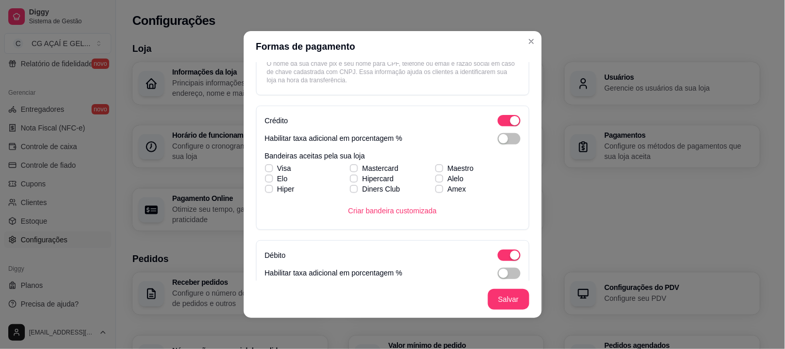
scroll to position [146, 0]
type input "Jenifer Gomes - BANCO INTER"
click at [499, 140] on div "button" at bounding box center [503, 137] width 9 height 9
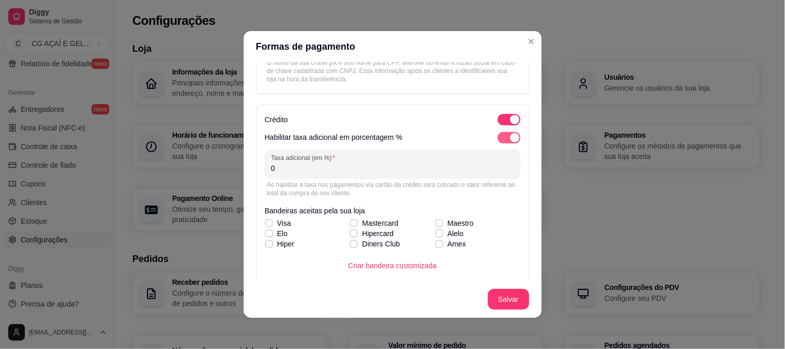
click at [498, 140] on span "button" at bounding box center [509, 137] width 23 height 11
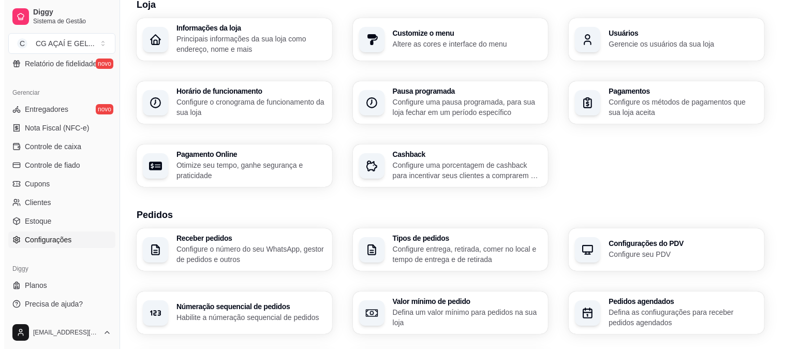
scroll to position [45, 0]
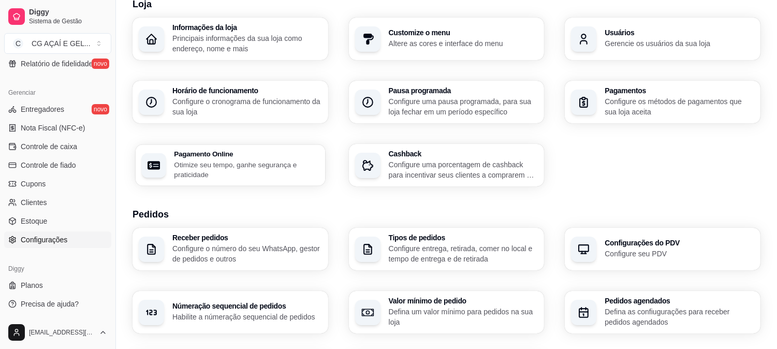
click at [264, 163] on p "Otimize seu tempo, ganhe segurança e praticidade" at bounding box center [246, 169] width 145 height 20
select select "4.98"
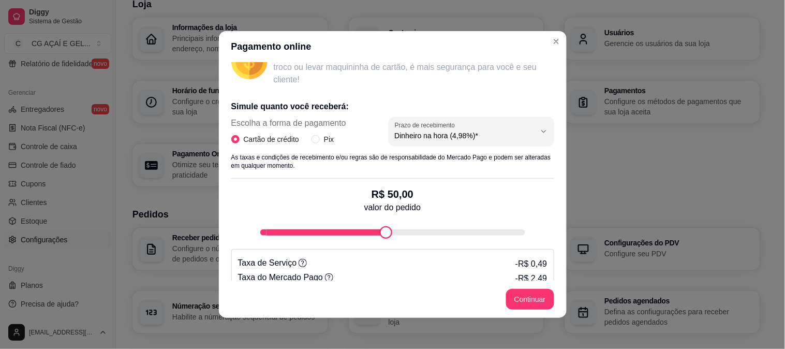
scroll to position [198, 0]
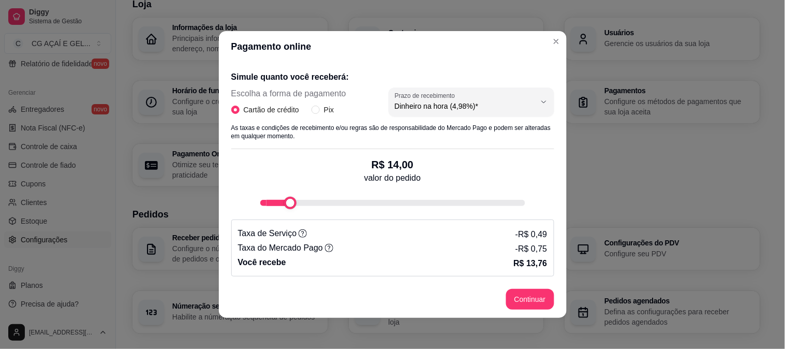
type input "13"
click at [282, 205] on div "fee-calculator" at bounding box center [288, 203] width 12 height 12
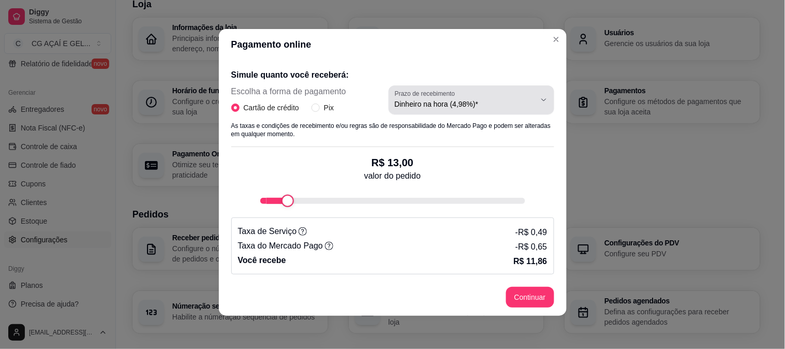
click at [395, 101] on span "Dinheiro na hora (4,98%)*" at bounding box center [465, 104] width 141 height 10
click at [320, 107] on span "Pix" at bounding box center [329, 107] width 18 height 11
click at [319, 107] on input "Pix" at bounding box center [316, 108] width 8 height 8
radio input "true"
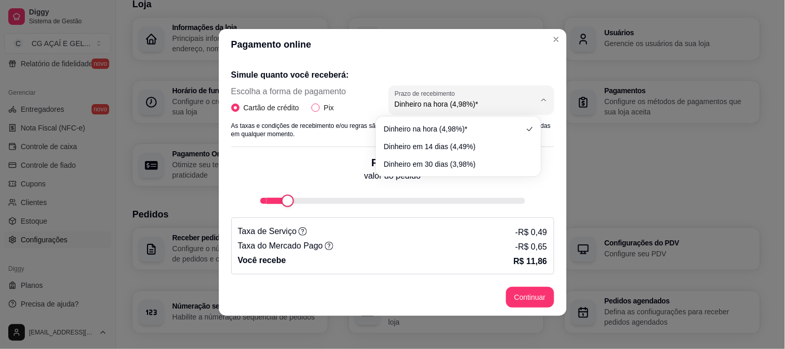
radio input "false"
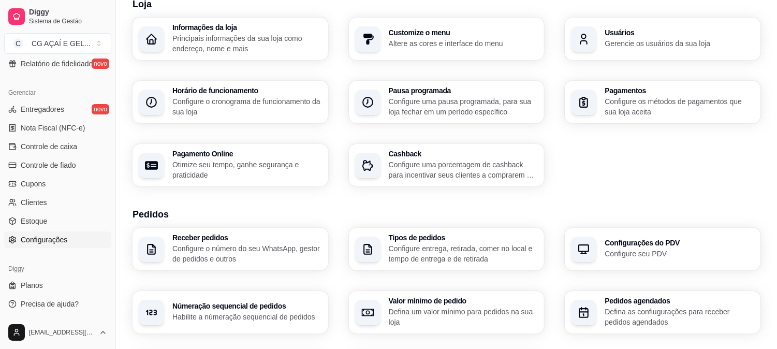
scroll to position [0, 0]
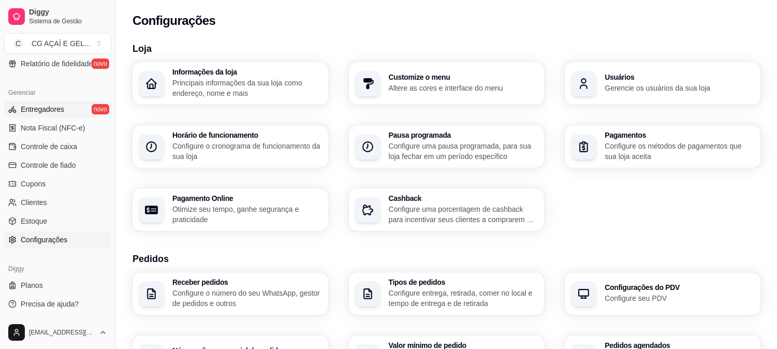
click at [46, 104] on span "Entregadores" at bounding box center [42, 109] width 43 height 10
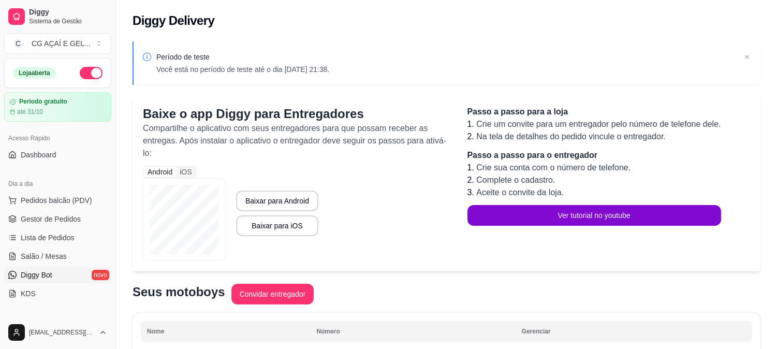
click at [36, 273] on span "Diggy Bot" at bounding box center [37, 275] width 32 height 10
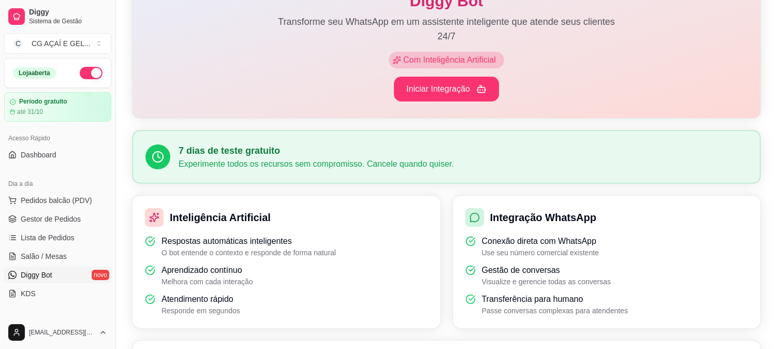
scroll to position [163, 0]
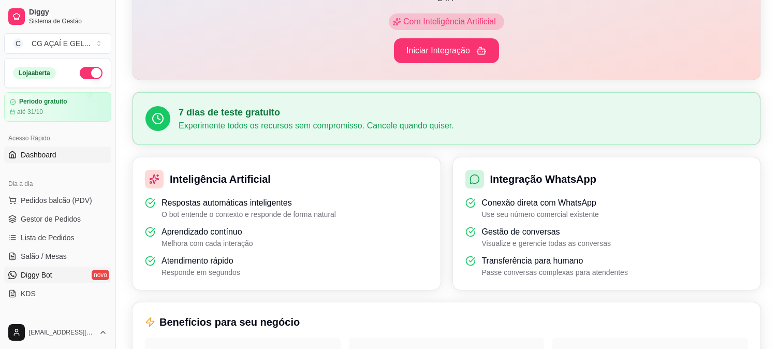
click at [50, 146] on link "Dashboard" at bounding box center [57, 154] width 107 height 17
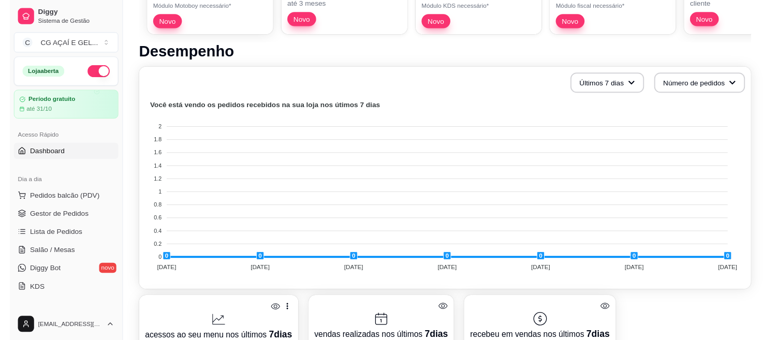
scroll to position [249, 0]
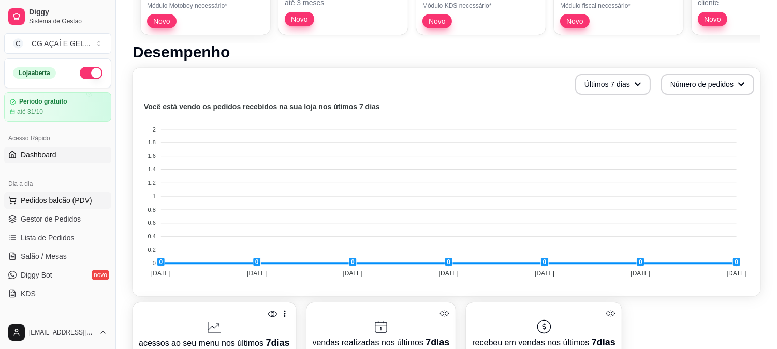
click at [49, 194] on button "Pedidos balcão (PDV)" at bounding box center [57, 200] width 107 height 17
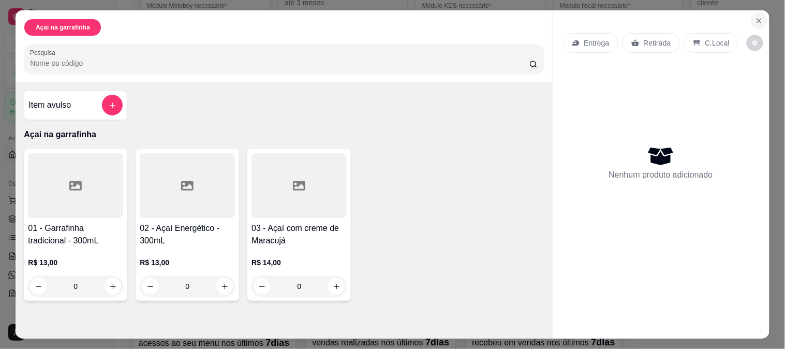
click at [755, 17] on icon "Close" at bounding box center [759, 21] width 8 height 8
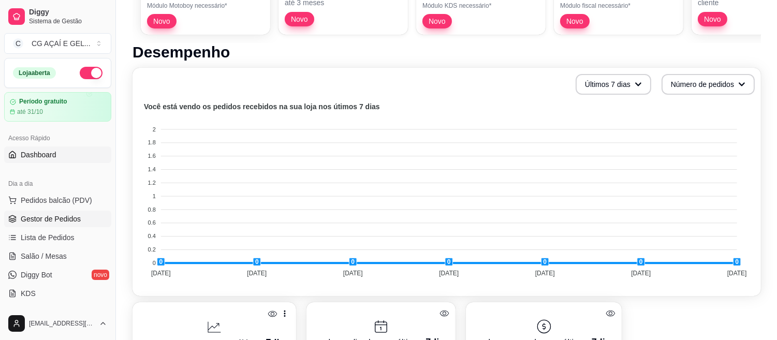
click at [50, 224] on span "Gestor de Pedidos" at bounding box center [51, 219] width 60 height 10
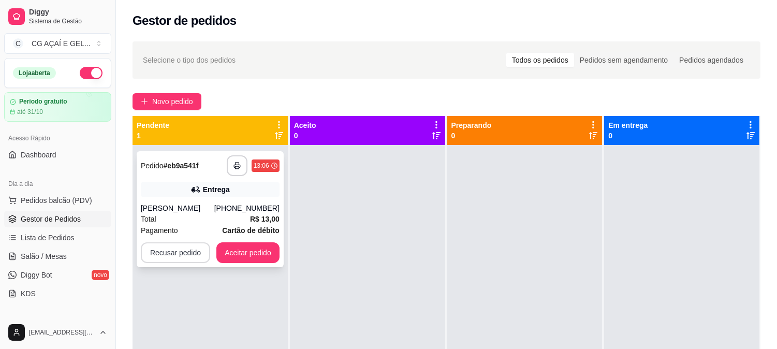
click at [184, 250] on button "Recusar pedido" at bounding box center [175, 252] width 69 height 21
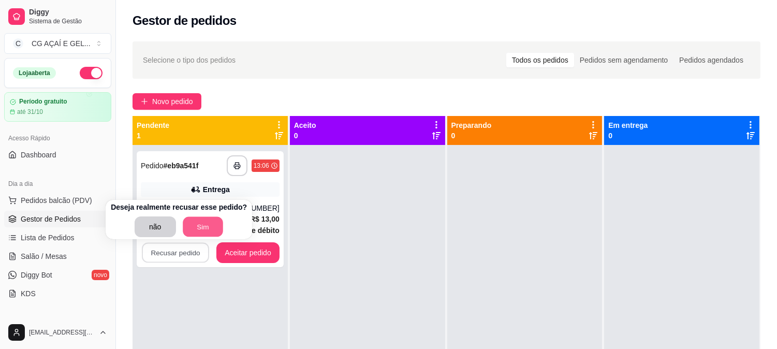
click at [195, 230] on button "Sim" at bounding box center [203, 227] width 40 height 20
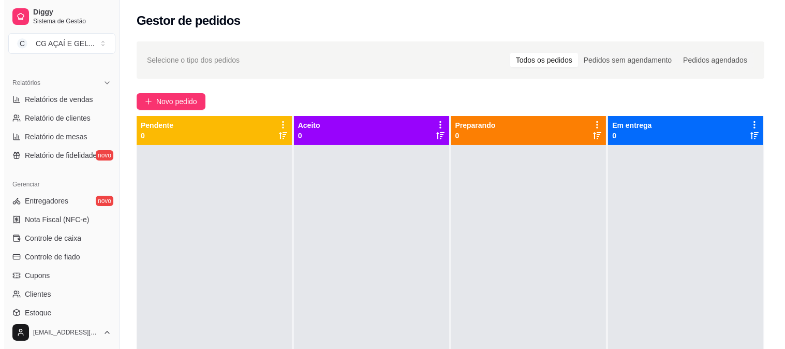
scroll to position [395, 0]
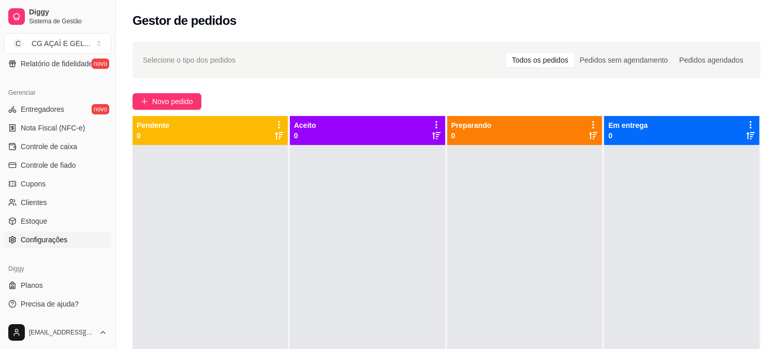
click at [50, 238] on span "Configurações" at bounding box center [44, 239] width 47 height 10
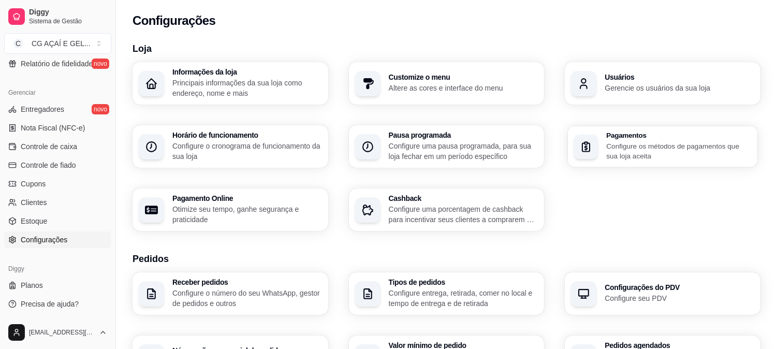
click at [627, 142] on p "Configure os métodos de pagamentos que sua loja aceita" at bounding box center [679, 151] width 145 height 20
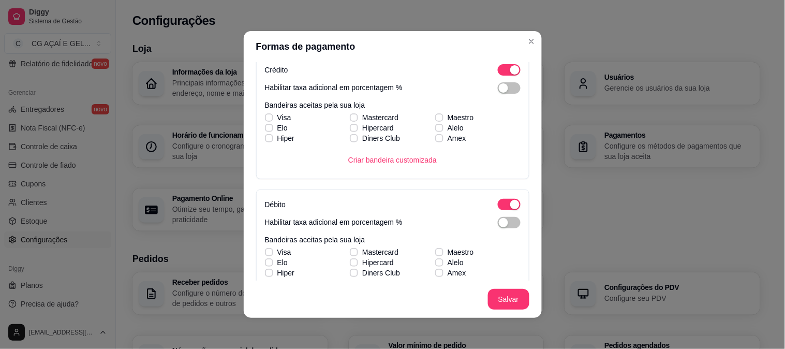
scroll to position [197, 0]
click at [510, 203] on div "button" at bounding box center [514, 203] width 9 height 9
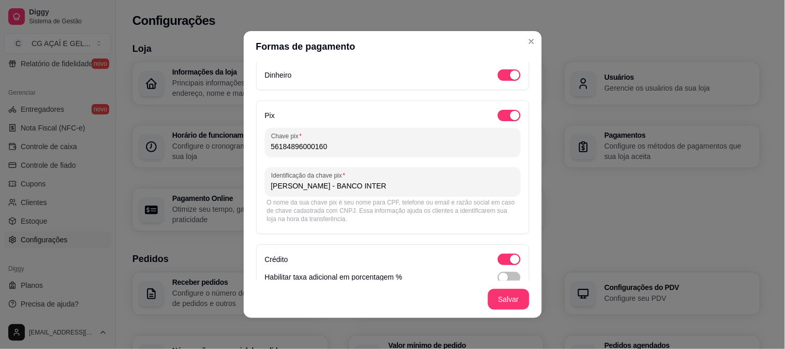
scroll to position [0, 0]
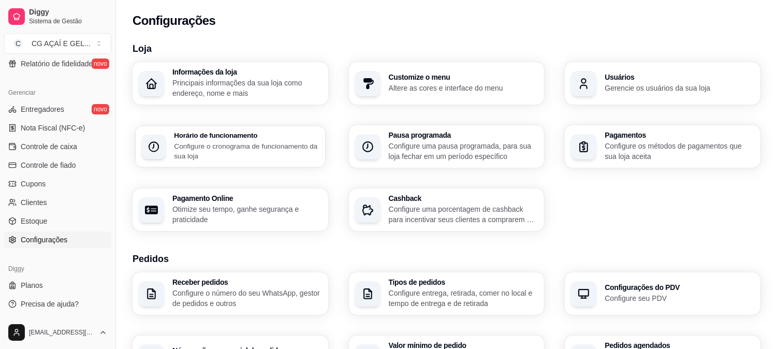
click at [260, 134] on h3 "Horário de funcionamento" at bounding box center [246, 135] width 145 height 7
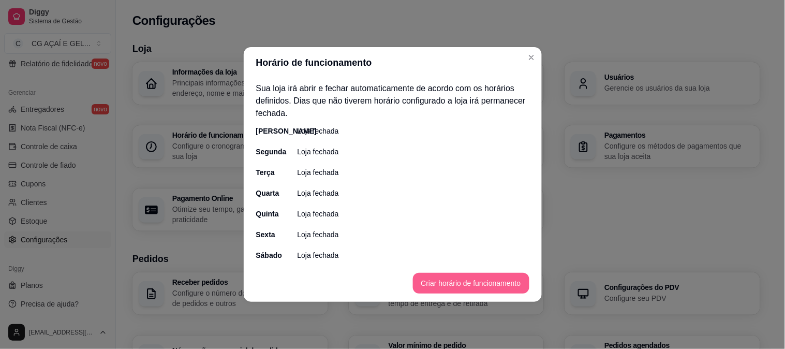
click at [440, 291] on button "Criar horário de funcionamento" at bounding box center [471, 283] width 116 height 21
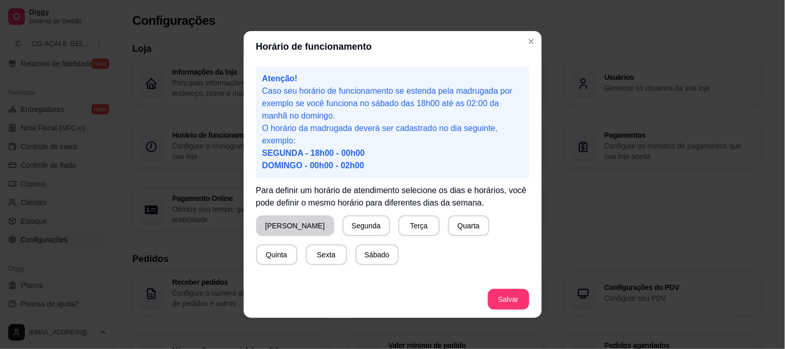
click at [289, 215] on button "Domingo" at bounding box center [295, 225] width 78 height 21
click at [341, 219] on button "Segunda" at bounding box center [365, 225] width 48 height 21
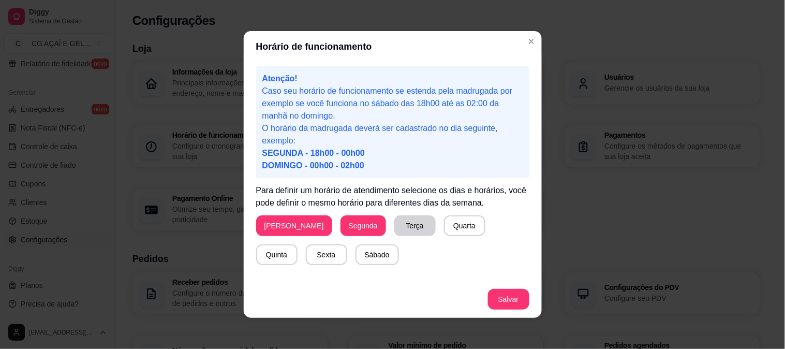
click at [394, 228] on button "Terça" at bounding box center [414, 225] width 41 height 21
click at [444, 224] on button "Quarta" at bounding box center [464, 225] width 41 height 21
click at [297, 245] on button "Quinta" at bounding box center [277, 255] width 40 height 20
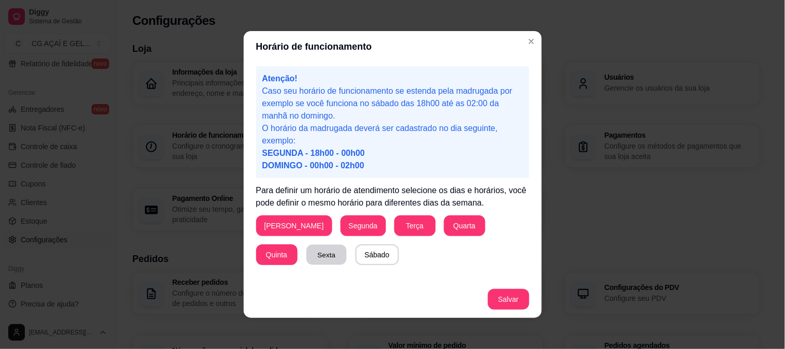
click at [306, 260] on button "Sexta" at bounding box center [326, 255] width 40 height 20
click at [356, 255] on button "Sábado" at bounding box center [377, 255] width 42 height 20
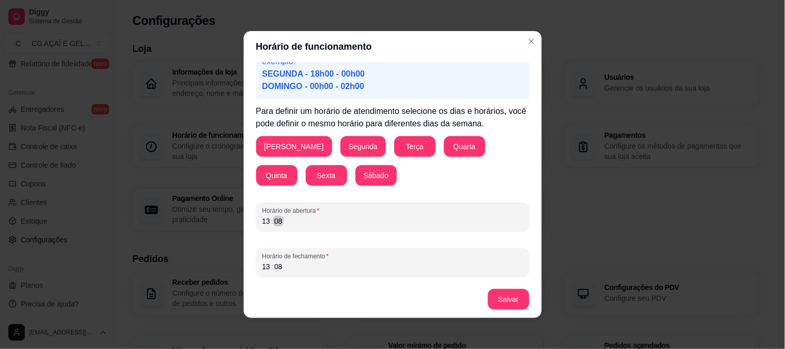
click at [368, 217] on div "13 : 08" at bounding box center [392, 221] width 261 height 12
click at [286, 227] on div "Horário de abertura 13 : 08" at bounding box center [392, 216] width 273 height 29
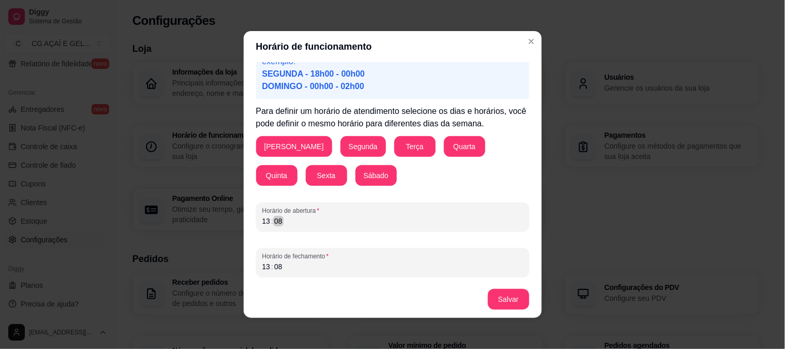
click at [286, 227] on div "Horário de abertura 13 : 08" at bounding box center [392, 216] width 273 height 29
click at [262, 222] on div "13" at bounding box center [266, 221] width 10 height 10
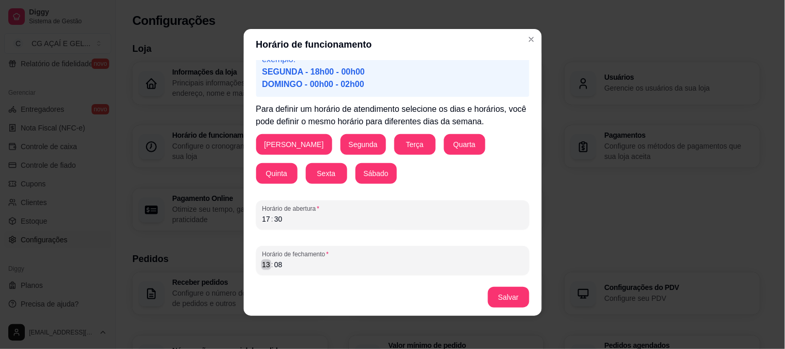
click at [262, 264] on div "13" at bounding box center [266, 264] width 10 height 10
click at [506, 291] on button "Salvar" at bounding box center [509, 297] width 40 height 20
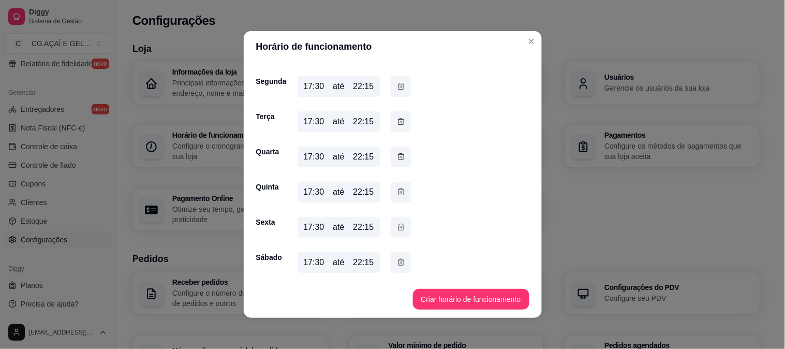
scroll to position [0, 0]
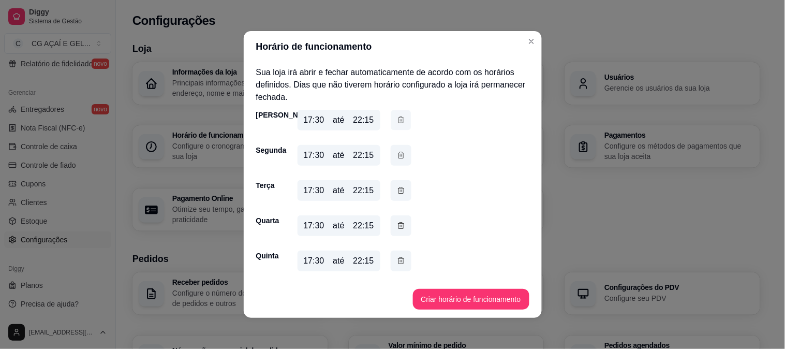
click at [401, 116] on button "button" at bounding box center [401, 120] width 20 height 20
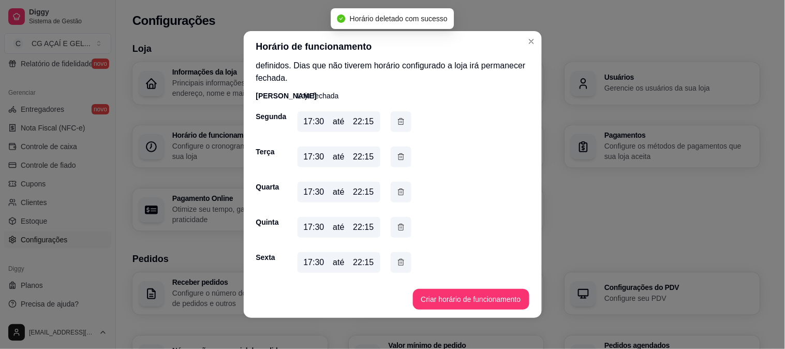
scroll to position [20, 0]
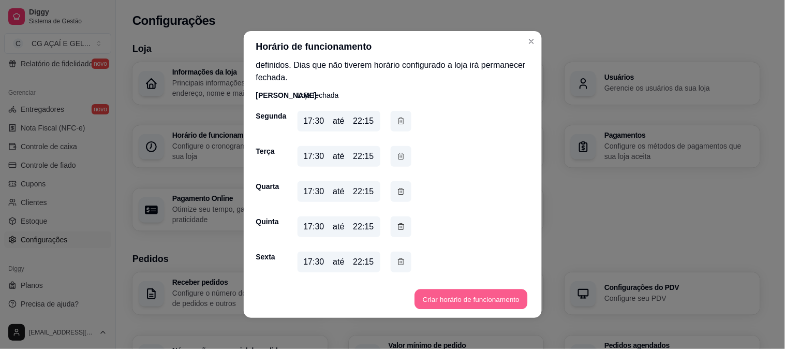
click at [457, 296] on button "Criar horário de funcionamento" at bounding box center [471, 299] width 113 height 20
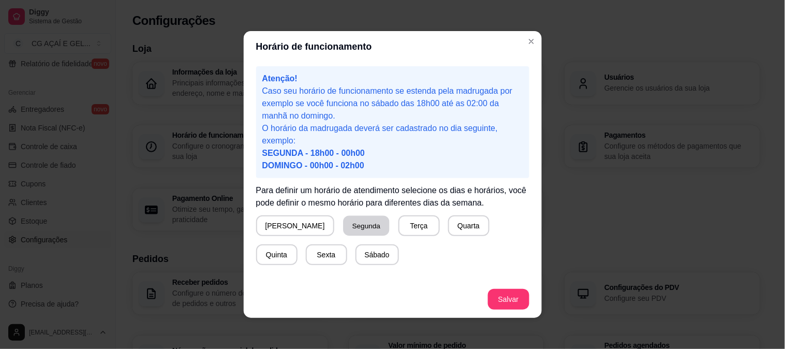
click at [343, 225] on button "Segunda" at bounding box center [366, 226] width 46 height 20
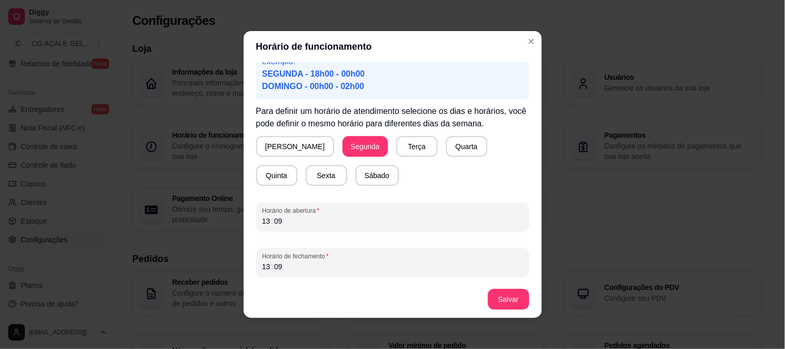
scroll to position [79, 0]
click at [329, 228] on div "Horário de abertura 13 : 09" at bounding box center [392, 217] width 273 height 29
click at [262, 219] on div "13" at bounding box center [266, 221] width 10 height 10
click at [301, 223] on div "13 : 09" at bounding box center [392, 221] width 261 height 12
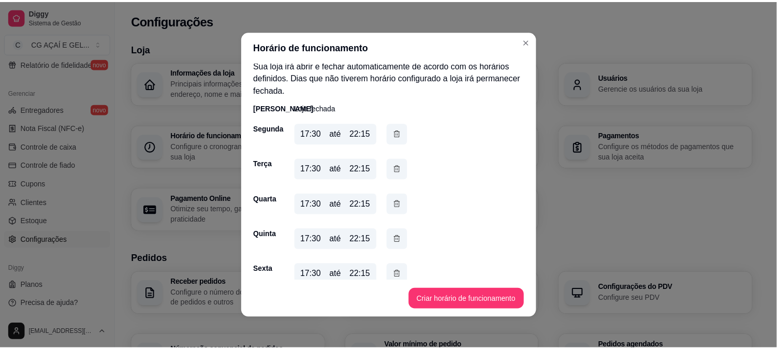
scroll to position [54, 0]
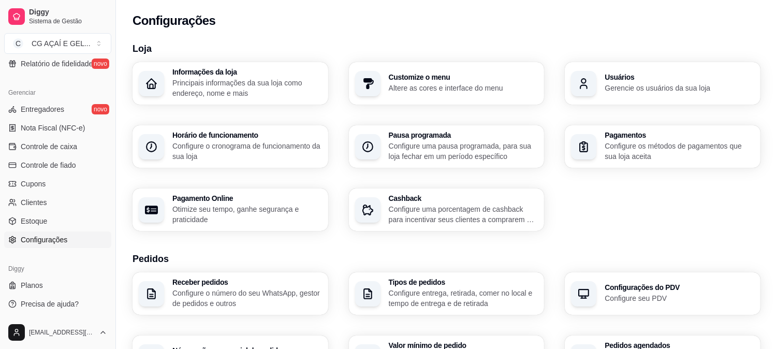
click at [272, 147] on p "Configure o cronograma de funcionamento da sua loja" at bounding box center [247, 151] width 150 height 21
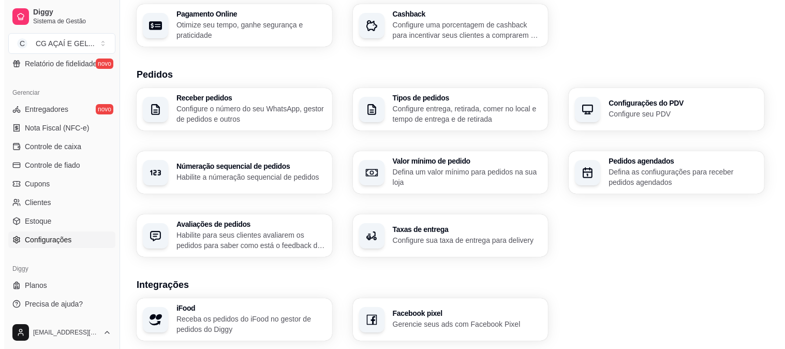
scroll to position [186, 0]
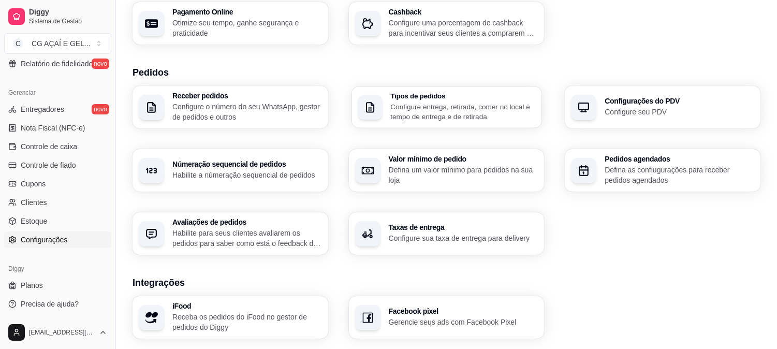
click at [405, 100] on div "Tipos de pedidos Configure entrega, retirada, comer no local e tempo de entrega…" at bounding box center [462, 107] width 145 height 29
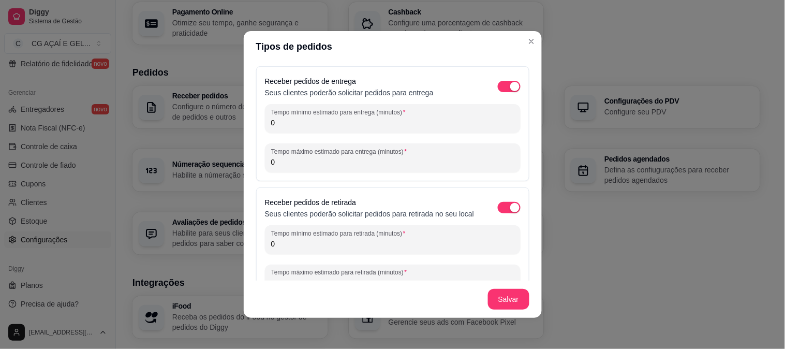
click at [408, 118] on input "0" at bounding box center [392, 122] width 243 height 10
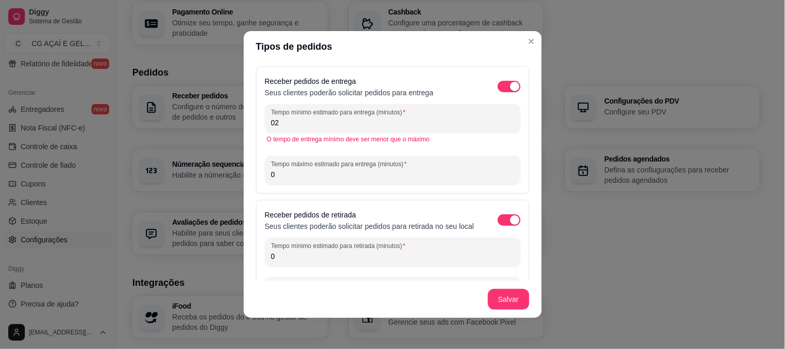
type input "0"
type input "20"
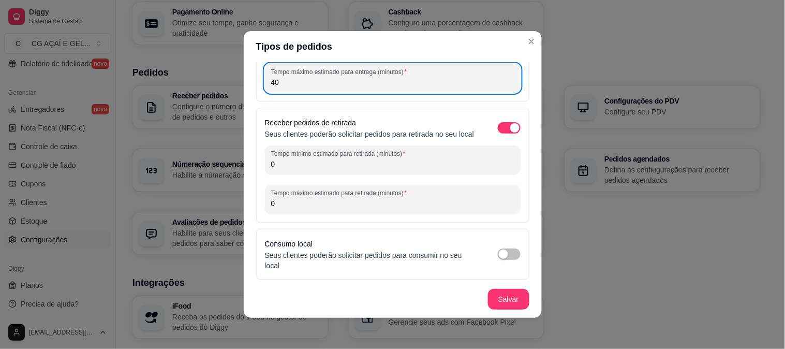
scroll to position [93, 0]
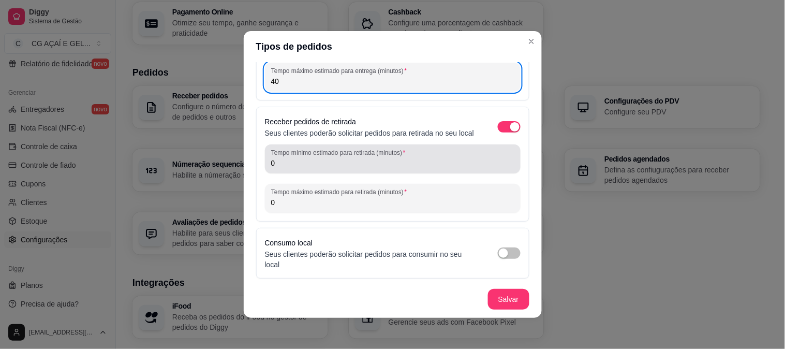
type input "40"
click at [409, 163] on div "0" at bounding box center [392, 159] width 243 height 21
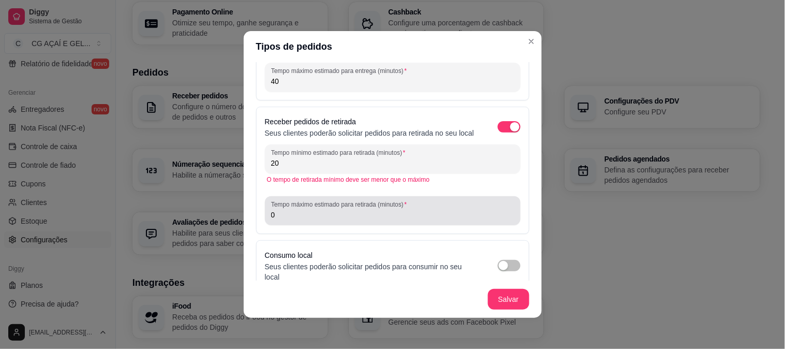
type input "20"
click at [396, 209] on label "Tempo máximo estimado para retirada (minutos)" at bounding box center [340, 204] width 139 height 9
click at [396, 215] on input "0" at bounding box center [392, 215] width 243 height 10
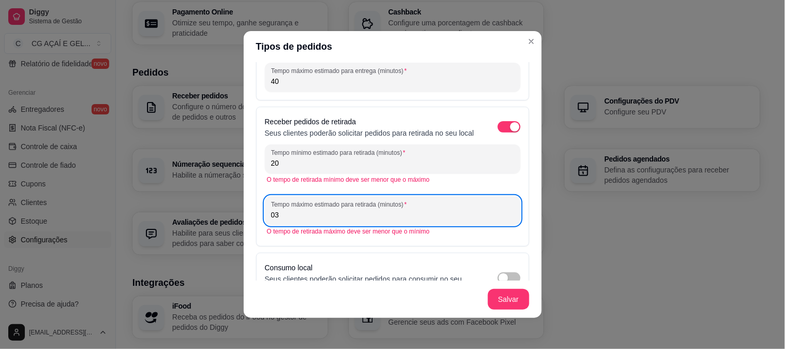
type input "0"
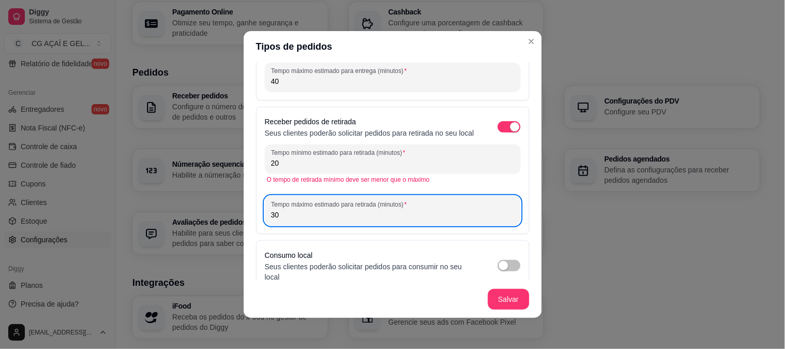
type input "30"
click at [417, 135] on p "Seus clientes poderão solicitar pedidos para retirada no seu local" at bounding box center [370, 133] width 210 height 10
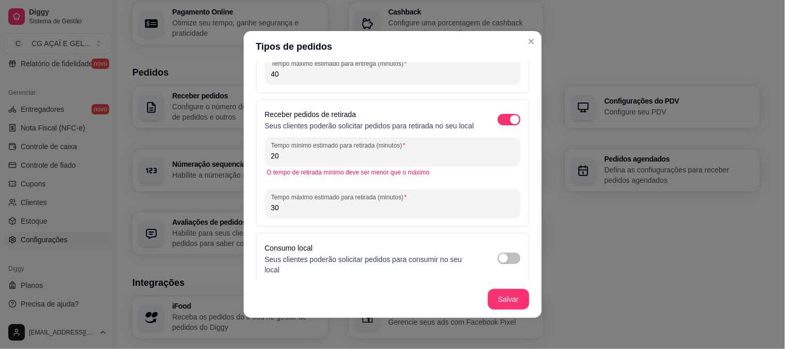
scroll to position [117, 0]
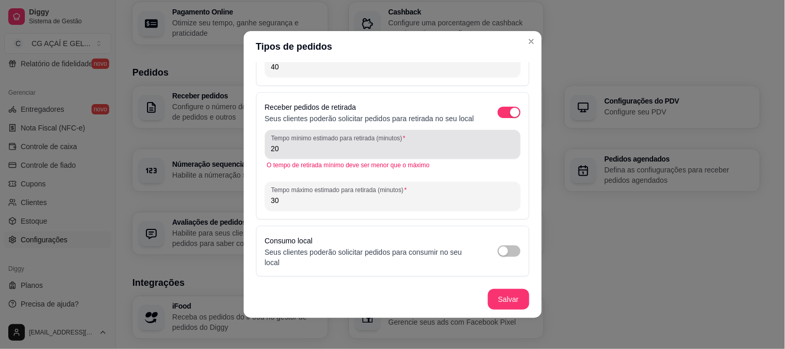
click at [307, 157] on div "Tempo mínimo estimado para retirada (minutos) 20" at bounding box center [393, 144] width 256 height 29
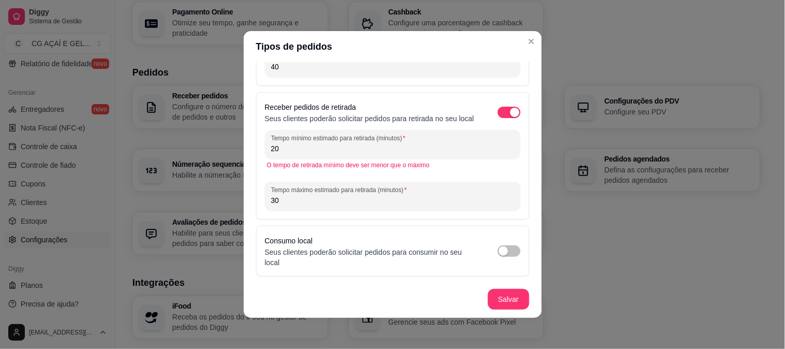
click at [307, 157] on div "Tempo mínimo estimado para retirada (minutos) 20" at bounding box center [393, 144] width 256 height 29
drag, startPoint x: 278, startPoint y: 149, endPoint x: 255, endPoint y: 152, distance: 23.4
click at [256, 152] on div "Receber pedidos de retirada Seus clientes poderão solicitar pedidos para retira…" at bounding box center [392, 155] width 273 height 127
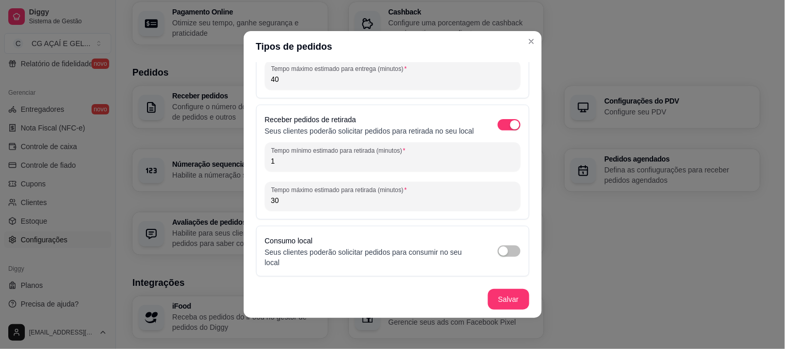
scroll to position [106, 0]
type input "15"
click at [285, 126] on p "Seus clientes poderão solicitar pedidos para retirada no seu local" at bounding box center [370, 131] width 210 height 10
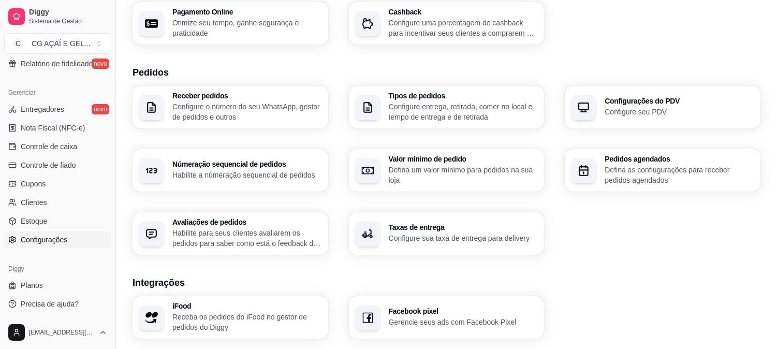
click at [484, 168] on p "Defina um valor mínimo para pedidos na sua loja" at bounding box center [464, 175] width 150 height 21
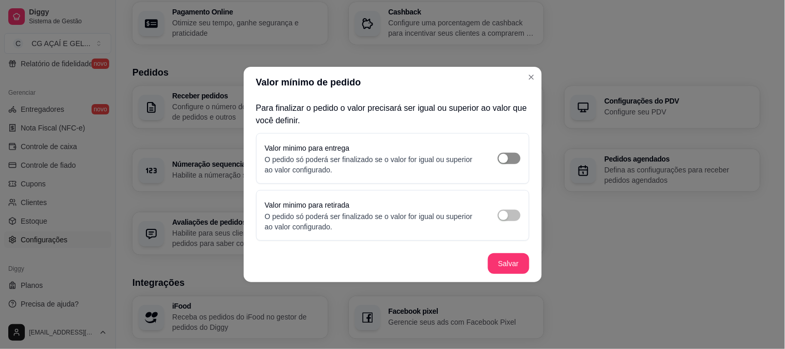
click at [510, 156] on span "button" at bounding box center [509, 158] width 23 height 11
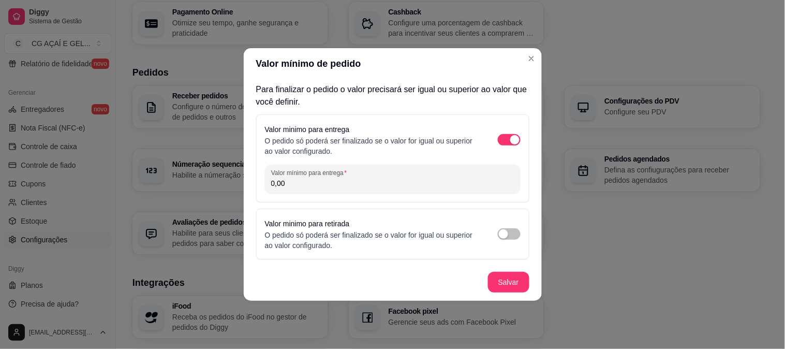
click at [430, 194] on div "Valor minimo para entrega O pedido só poderá ser finalizado se o valor for igua…" at bounding box center [392, 158] width 273 height 88
click at [407, 179] on input "0,00" at bounding box center [392, 183] width 243 height 10
type input "20,00"
click at [506, 137] on span "button" at bounding box center [509, 139] width 23 height 11
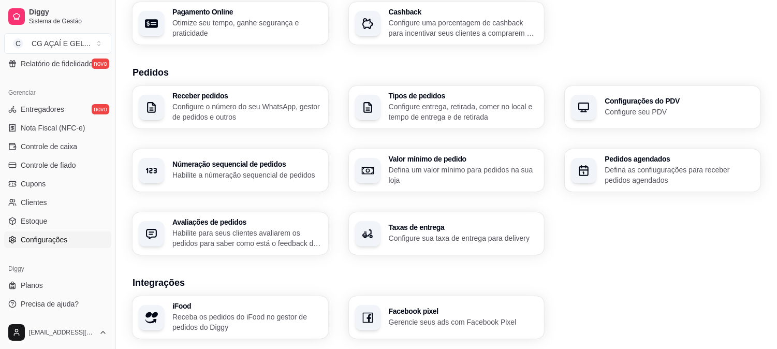
click at [287, 171] on p "Habilite a númeração sequencial de pedidos" at bounding box center [247, 175] width 150 height 10
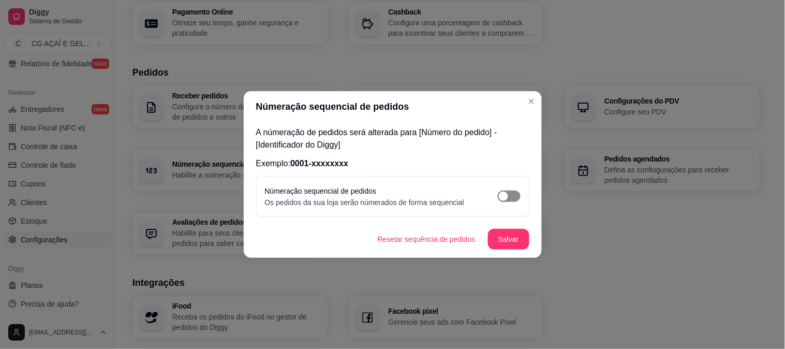
click at [510, 194] on span "button" at bounding box center [509, 195] width 23 height 11
click at [511, 198] on div "button" at bounding box center [514, 195] width 9 height 9
click at [503, 186] on div "Númeração sequencial de pedidos Os pedidos da sua loja serão númerados de forma…" at bounding box center [393, 196] width 256 height 23
click at [503, 190] on span "button" at bounding box center [509, 195] width 23 height 11
click at [505, 235] on button "Salvar" at bounding box center [509, 239] width 40 height 20
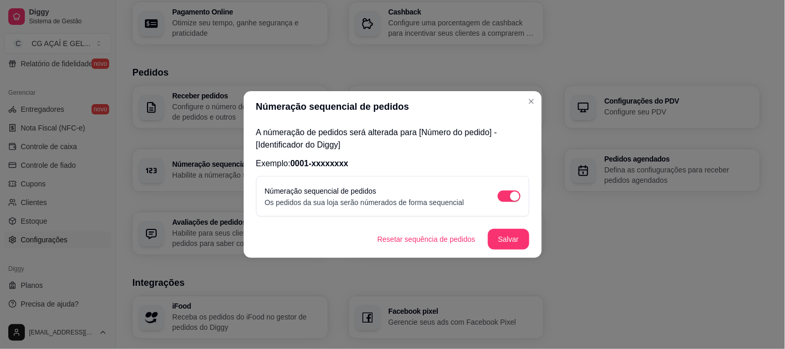
click at [516, 228] on footer "Resetar sequência de pedidos Salvar" at bounding box center [393, 238] width 298 height 37
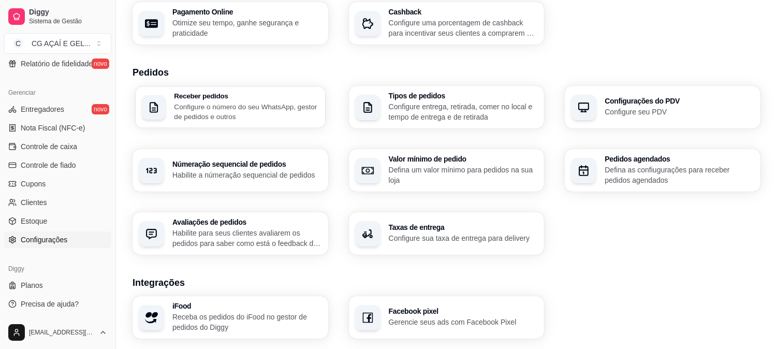
click at [303, 111] on p "Configure o número do seu WhatsApp, gestor de pedidos e outros" at bounding box center [246, 111] width 145 height 20
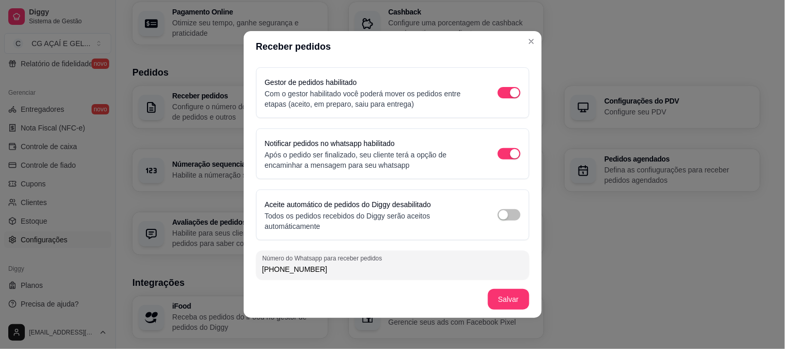
scroll to position [63, 0]
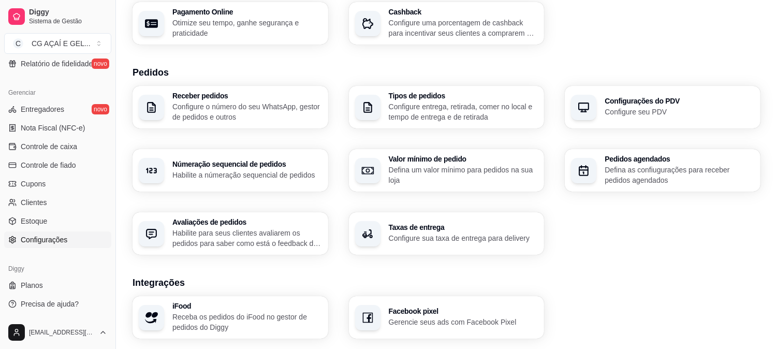
click at [242, 222] on h3 "Avaliações de pedidos" at bounding box center [247, 221] width 150 height 7
click at [463, 227] on h3 "Taxas de entrega" at bounding box center [464, 227] width 150 height 7
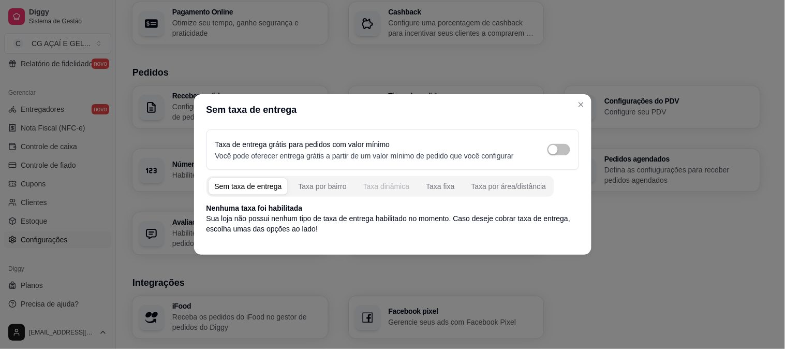
click at [363, 183] on div "Taxa dinâmica" at bounding box center [386, 186] width 47 height 10
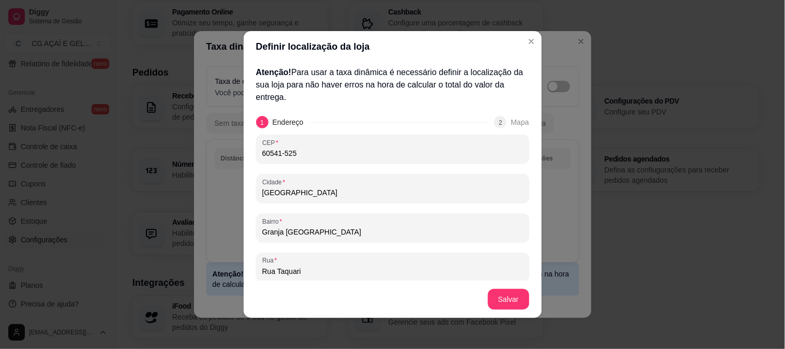
click at [518, 38] on header "Definir localização da loja" at bounding box center [393, 46] width 298 height 31
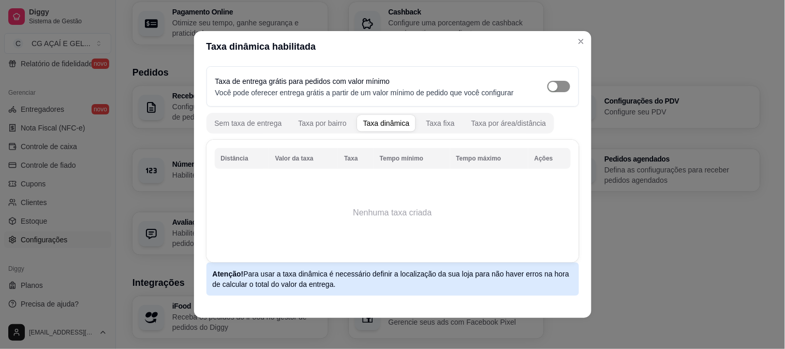
click at [550, 85] on span "button" at bounding box center [559, 86] width 23 height 11
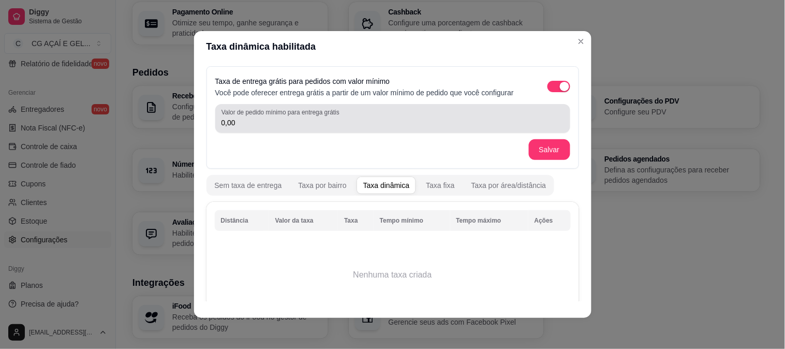
click at [483, 107] on div "Valor de pedido mínimo para entrega grátis 0,00" at bounding box center [392, 118] width 355 height 29
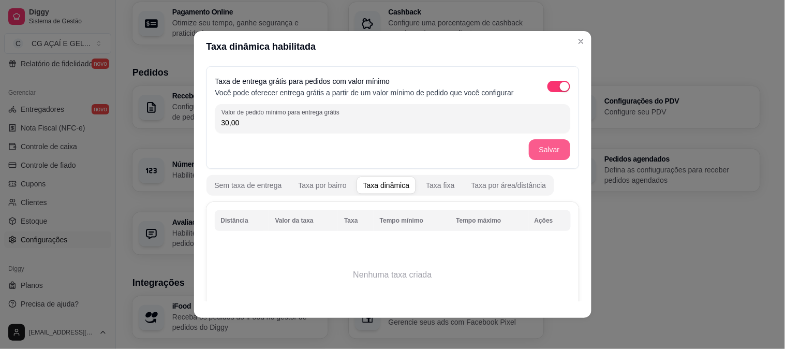
type input "30,00"
click at [531, 147] on button "Salvar" at bounding box center [549, 149] width 41 height 21
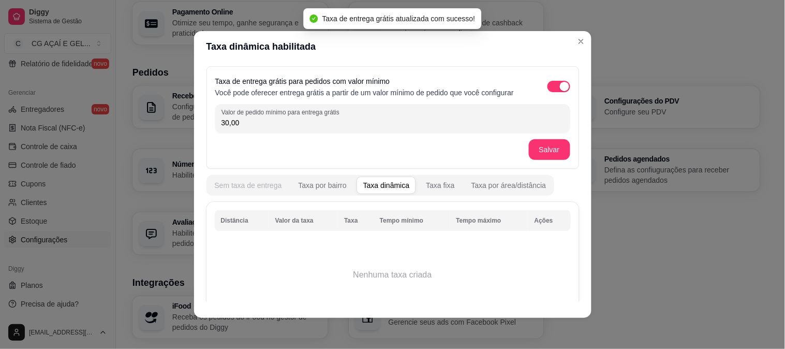
click at [262, 183] on div "Sem taxa de entrega" at bounding box center [248, 185] width 67 height 10
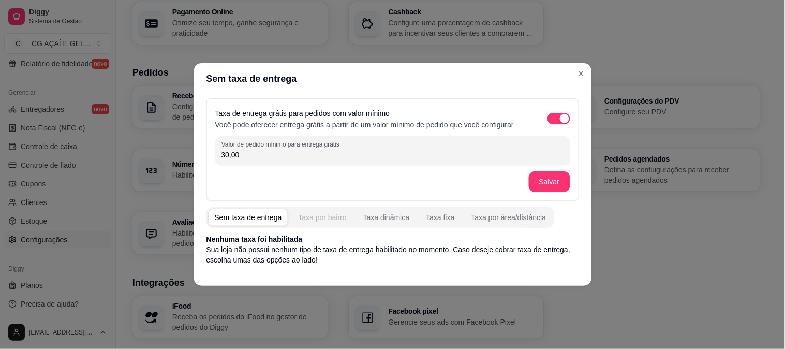
click at [317, 218] on div "Taxa por bairro" at bounding box center [322, 217] width 48 height 10
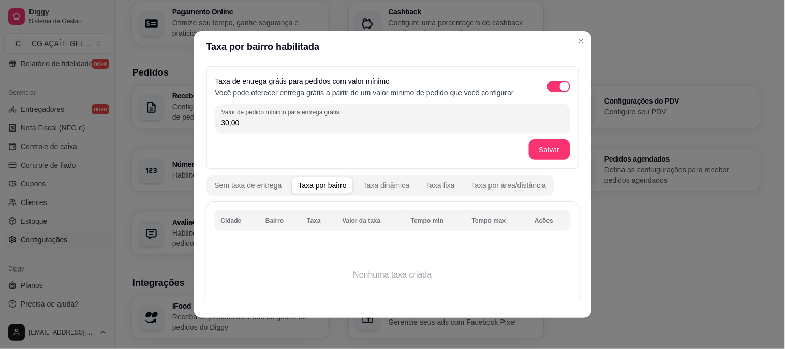
scroll to position [94, 0]
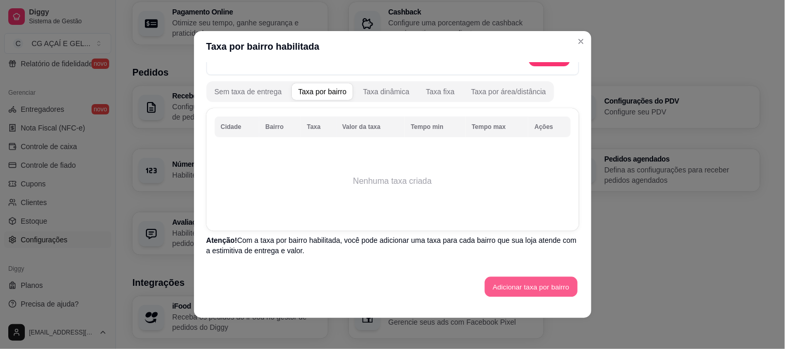
click at [519, 291] on button "Adicionar taxa por bairro" at bounding box center [531, 287] width 93 height 20
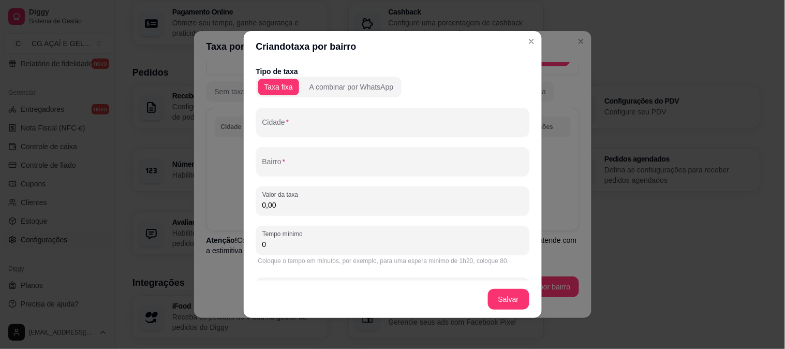
click at [418, 138] on div "Tipo de taxa Taxa fixa A combinar por WhatsApp Cidade Bairro Valor da taxa 0,00…" at bounding box center [392, 192] width 273 height 253
click at [383, 95] on div "Taxa fixa A combinar por WhatsApp" at bounding box center [329, 87] width 146 height 21
click at [352, 79] on button "A combinar por WhatsApp" at bounding box center [351, 87] width 97 height 17
click at [324, 86] on div "A combinar por WhatsApp" at bounding box center [351, 87] width 84 height 10
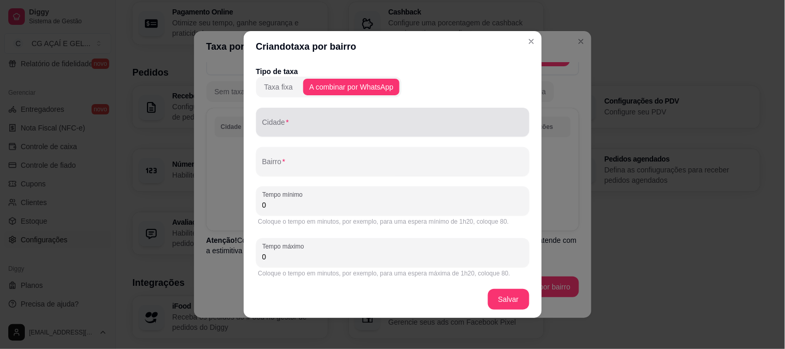
scroll to position [3, 0]
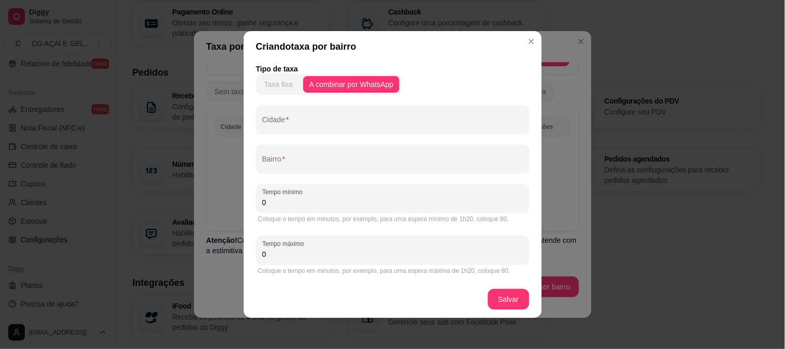
click at [264, 80] on div "Taxa fixa" at bounding box center [278, 84] width 28 height 10
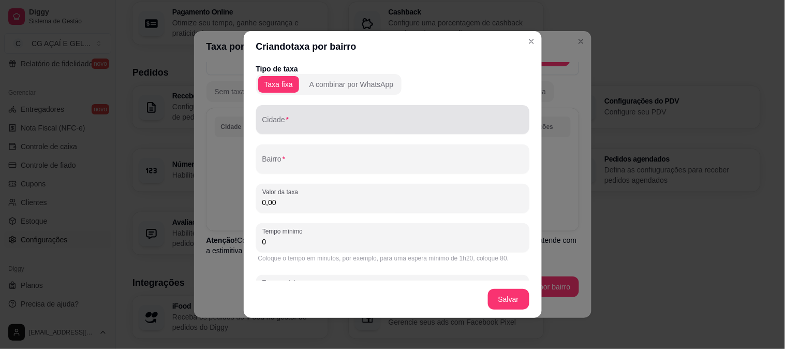
click at [283, 116] on div at bounding box center [392, 119] width 261 height 21
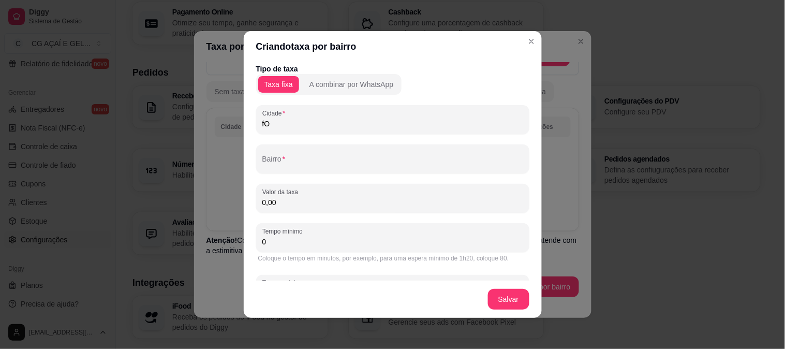
type input "f"
type input "G"
type input "Fortaleza"
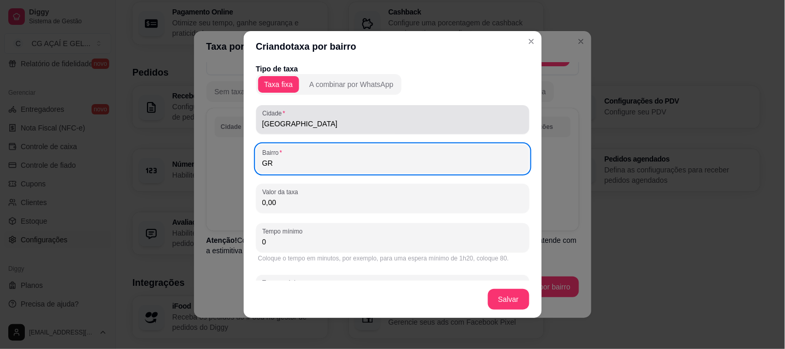
type input "G"
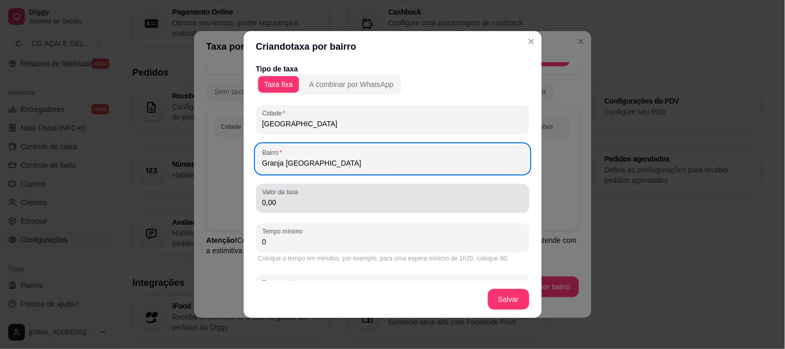
type input "Granja Portugal"
click at [306, 203] on input "0,00" at bounding box center [392, 202] width 261 height 10
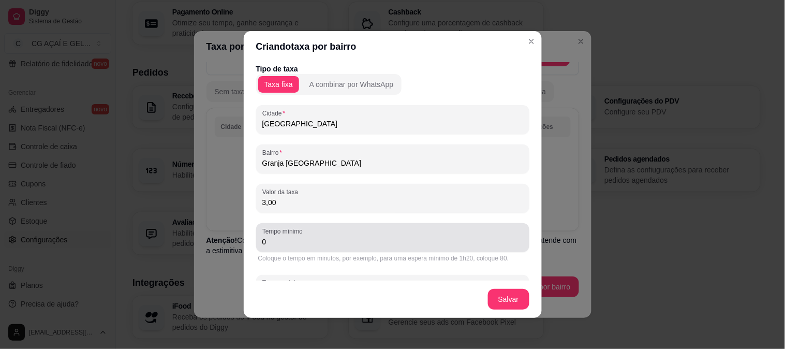
type input "3,00"
click at [312, 234] on div "0" at bounding box center [392, 237] width 261 height 21
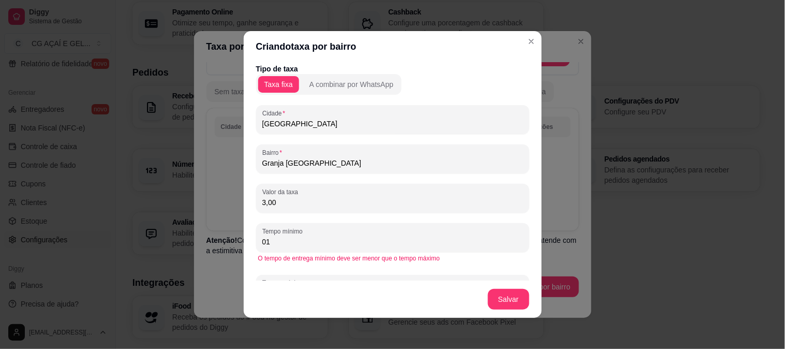
type input "0"
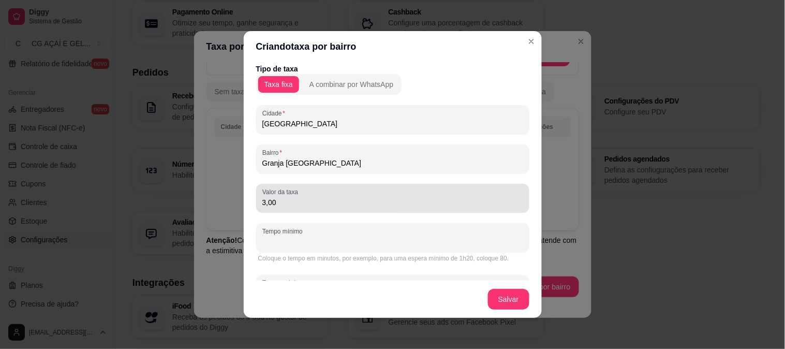
scroll to position [42, 0]
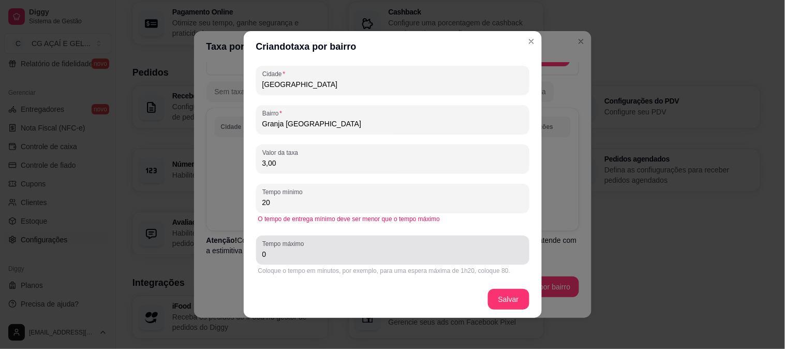
type input "20"
click at [338, 260] on div "Tempo máximo 0" at bounding box center [392, 249] width 273 height 29
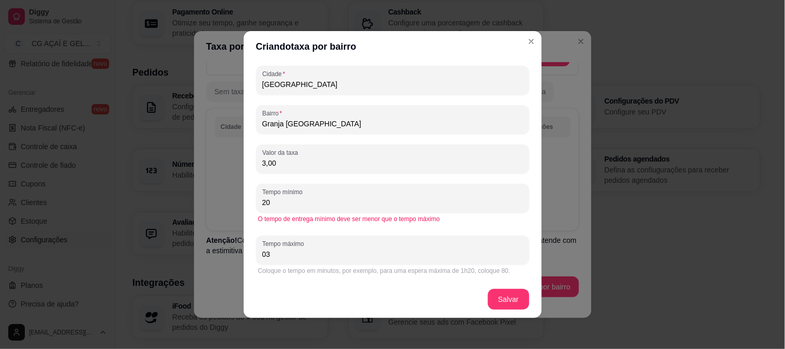
type input "0"
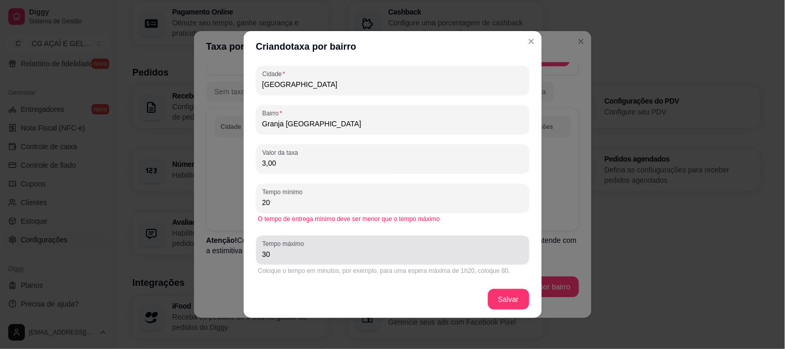
click at [360, 239] on div "Tempo máximo 30" at bounding box center [392, 249] width 273 height 29
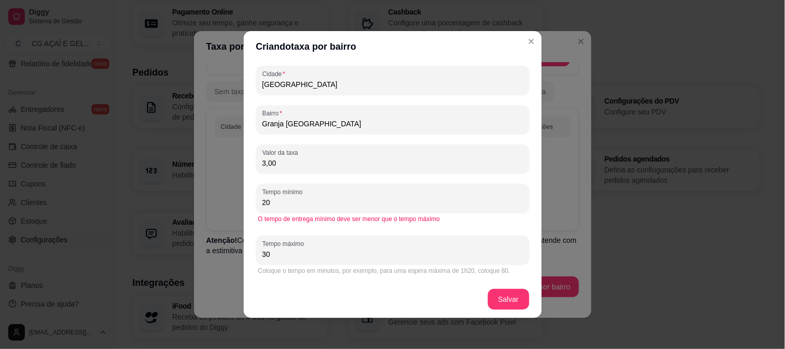
click at [360, 239] on div "Tempo máximo 30" at bounding box center [392, 249] width 273 height 29
click at [356, 242] on div "30" at bounding box center [392, 250] width 261 height 21
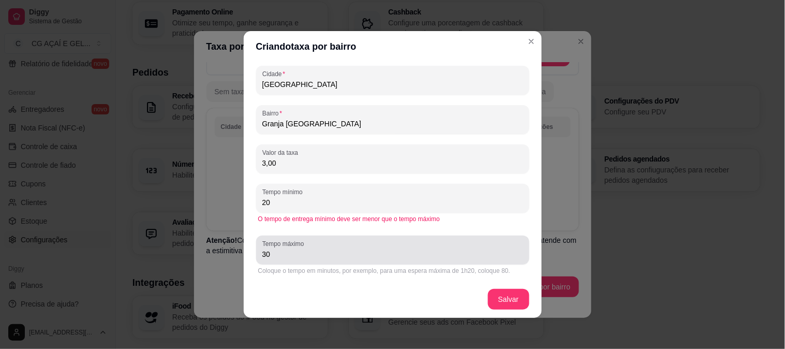
click at [356, 242] on div "30" at bounding box center [392, 250] width 261 height 21
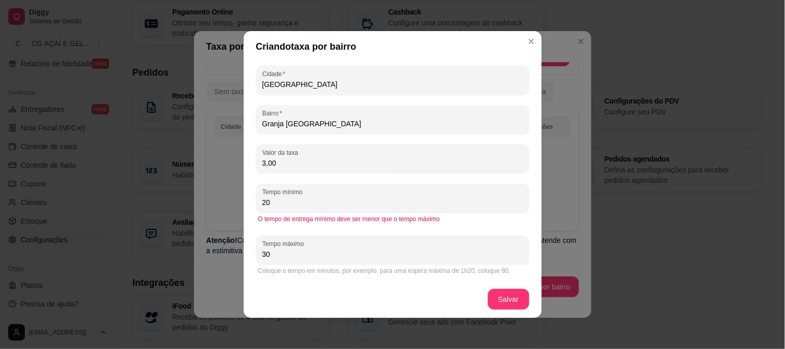
type input "3"
type input "40"
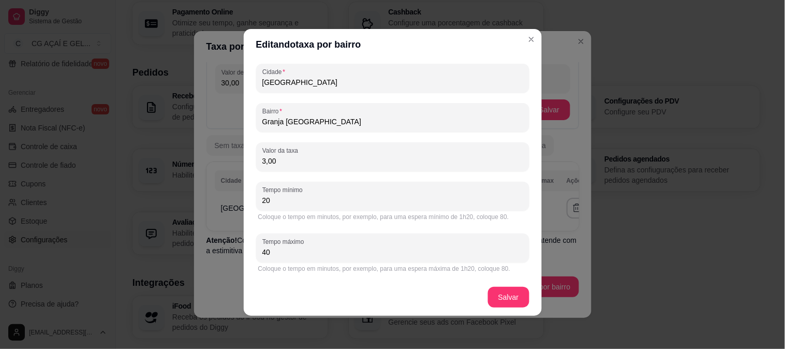
scroll to position [39, 0]
drag, startPoint x: 279, startPoint y: 195, endPoint x: 246, endPoint y: 201, distance: 33.7
click at [246, 201] on div "Tipo de taxa Taxa fixa A combinar por WhatsApp Cidade Fortaleza Bairro Granja P…" at bounding box center [393, 169] width 298 height 218
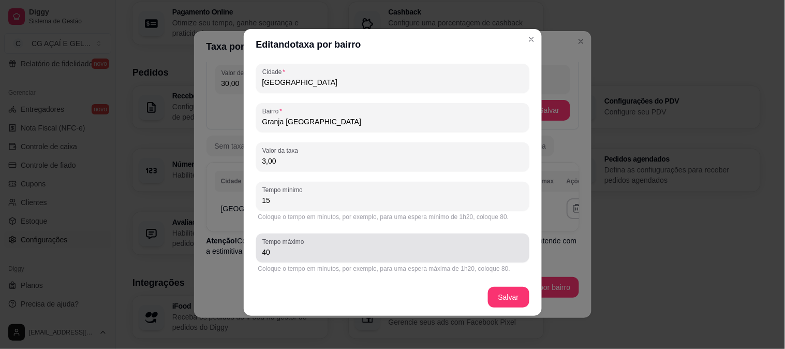
type input "15"
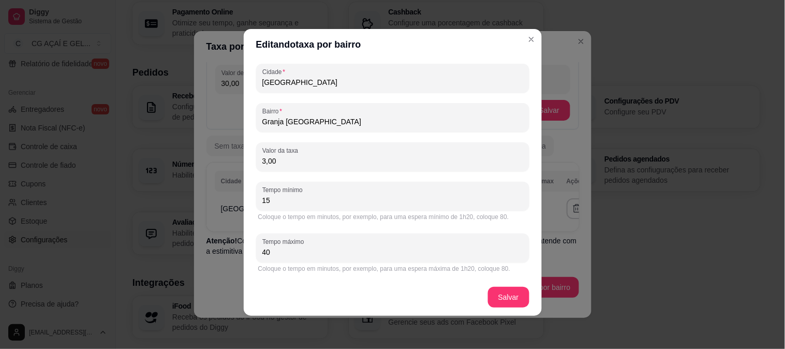
drag, startPoint x: 306, startPoint y: 247, endPoint x: 213, endPoint y: 256, distance: 93.0
click at [213, 256] on div "Editando taxa por bairro Tipo de taxa Taxa fixa A combinar por WhatsApp Cidade …" at bounding box center [392, 174] width 785 height 349
type input "35"
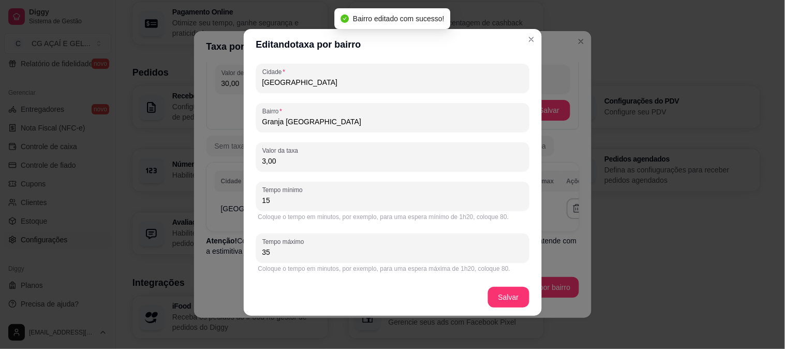
scroll to position [0, 0]
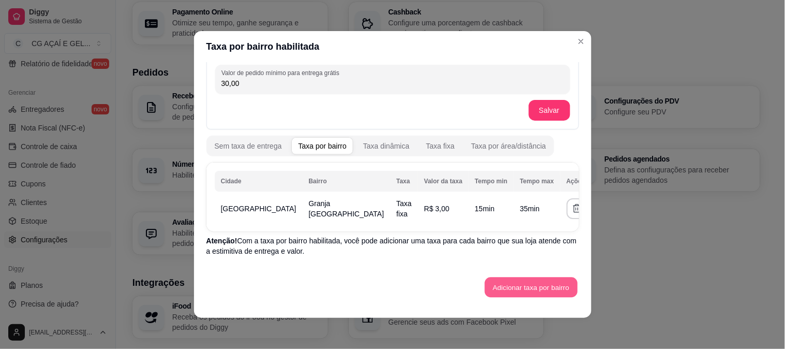
click at [523, 284] on button "Adicionar taxa por bairro" at bounding box center [531, 287] width 93 height 20
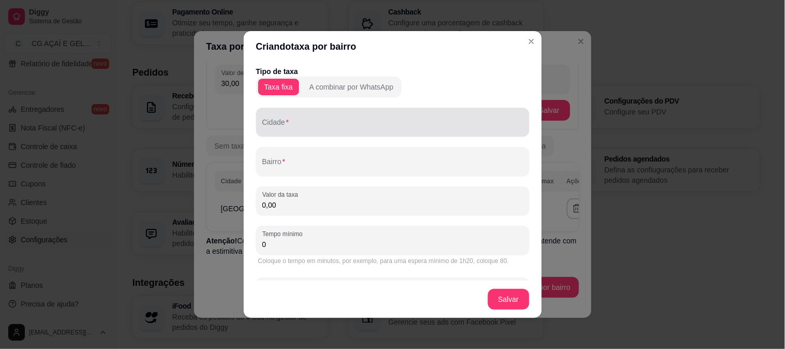
click at [344, 114] on div at bounding box center [392, 122] width 261 height 21
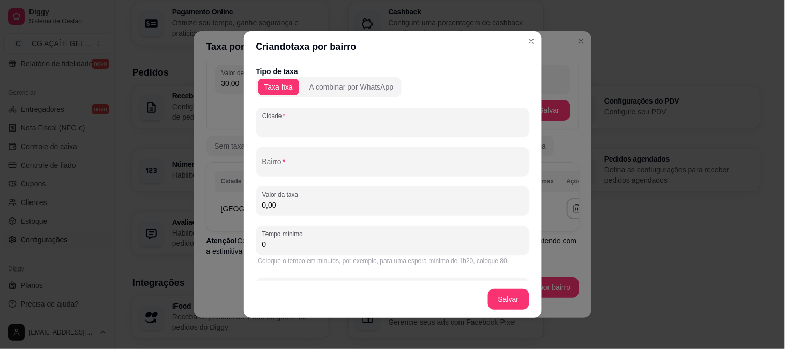
type input "f"
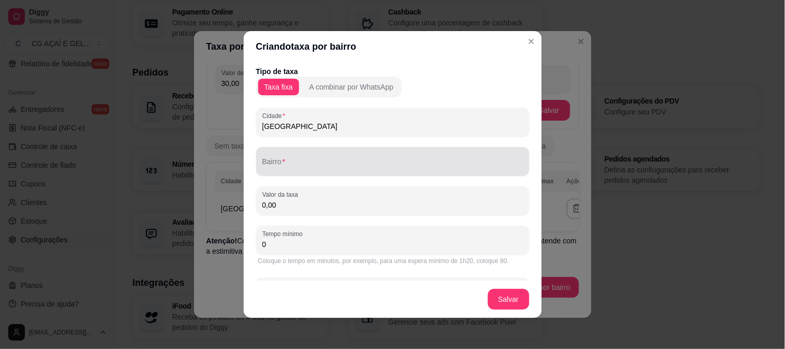
type input "Fortaleza"
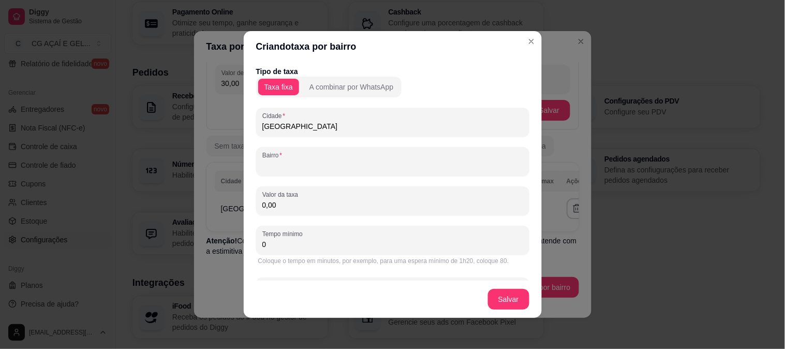
click at [333, 160] on input "Bairro" at bounding box center [392, 165] width 261 height 10
type input "j"
drag, startPoint x: 306, startPoint y: 165, endPoint x: 209, endPoint y: 164, distance: 97.8
click at [209, 164] on div "Criando taxa por bairro Tipo de taxa Taxa fixa A combinar por WhatsApp Cidade F…" at bounding box center [392, 174] width 785 height 349
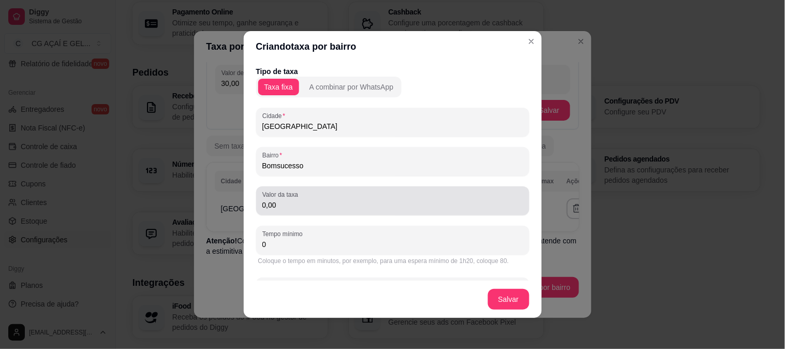
type input "Bomsucesso"
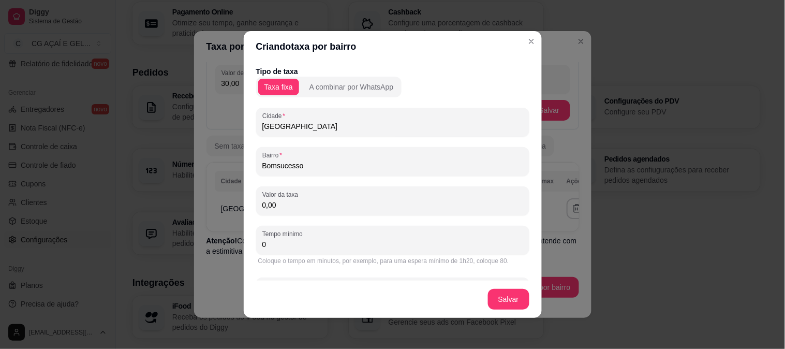
drag, startPoint x: 293, startPoint y: 200, endPoint x: 226, endPoint y: 199, distance: 67.3
click at [226, 199] on div "Criando taxa por bairro Tipo de taxa Taxa fixa A combinar por WhatsApp Cidade F…" at bounding box center [392, 174] width 785 height 349
type input "3,00"
click at [290, 255] on div "Coloque o tempo em minutos, por exemplo, para uma espera mínimo de 1h20, coloqu…" at bounding box center [392, 261] width 273 height 12
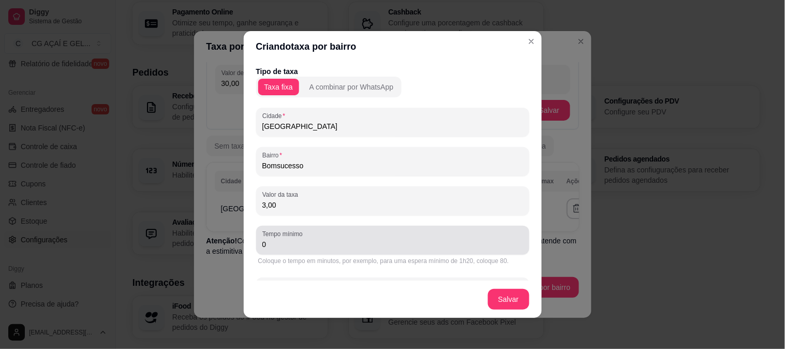
click at [297, 251] on div "Tempo mínimo 0" at bounding box center [392, 240] width 273 height 29
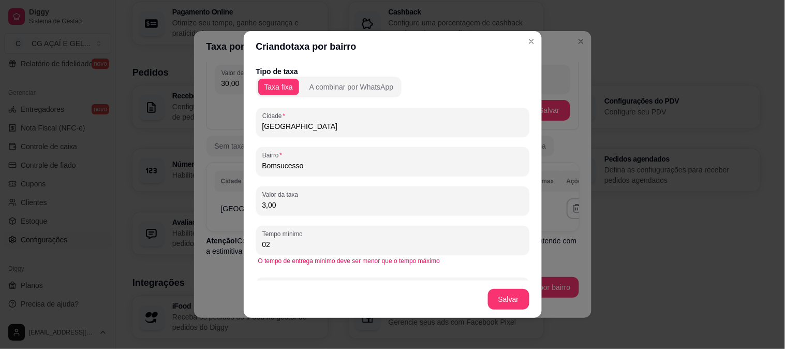
type input "0"
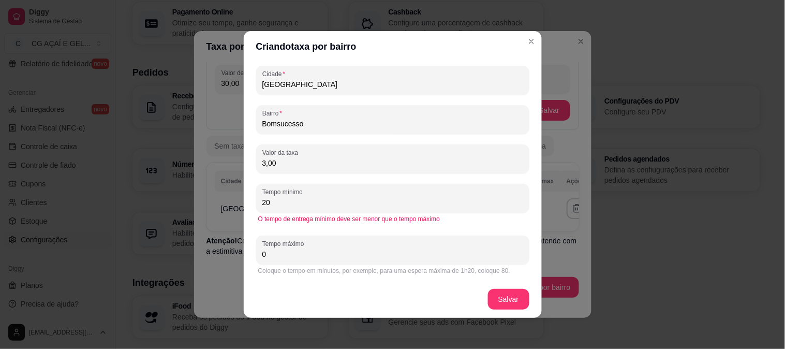
type input "20"
click at [325, 188] on div "20" at bounding box center [392, 198] width 261 height 21
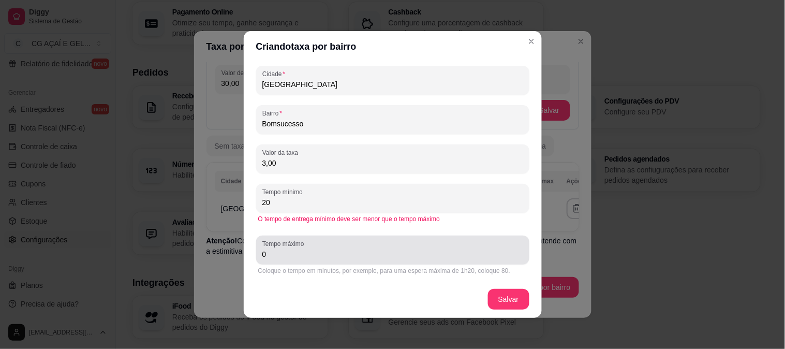
click at [332, 253] on input "0" at bounding box center [392, 254] width 261 height 10
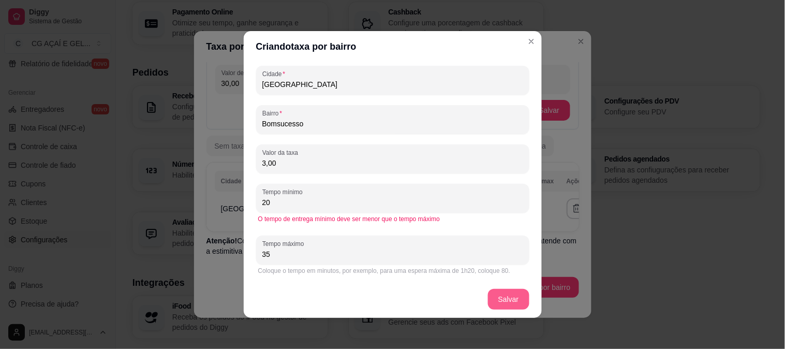
type input "35"
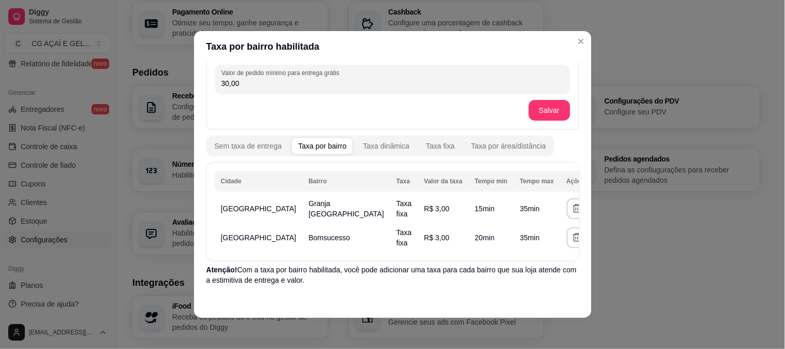
scroll to position [69, 0]
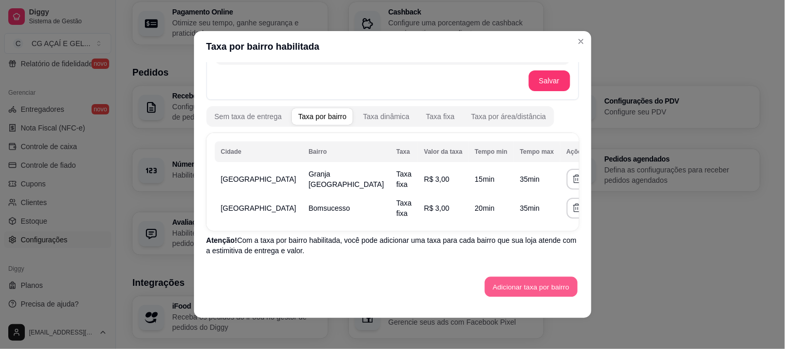
click at [504, 289] on button "Adicionar taxa por bairro" at bounding box center [531, 287] width 93 height 20
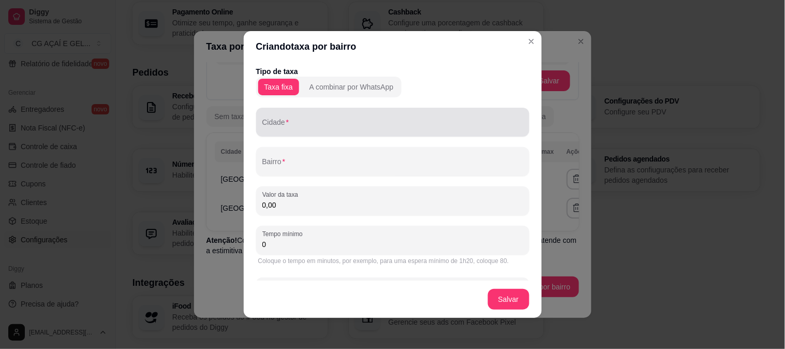
click at [371, 130] on input "Cidade" at bounding box center [392, 126] width 261 height 10
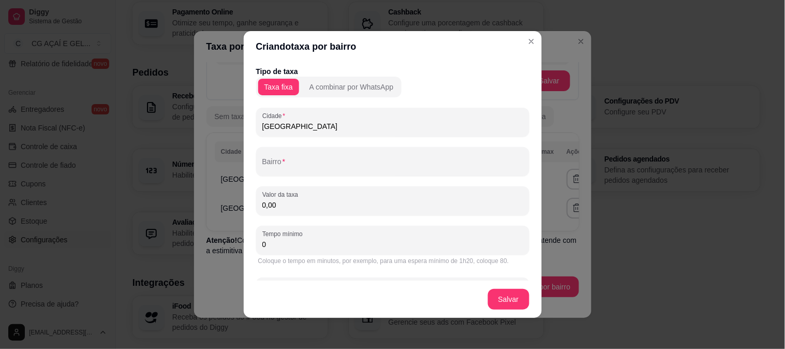
type input "Fortaleza"
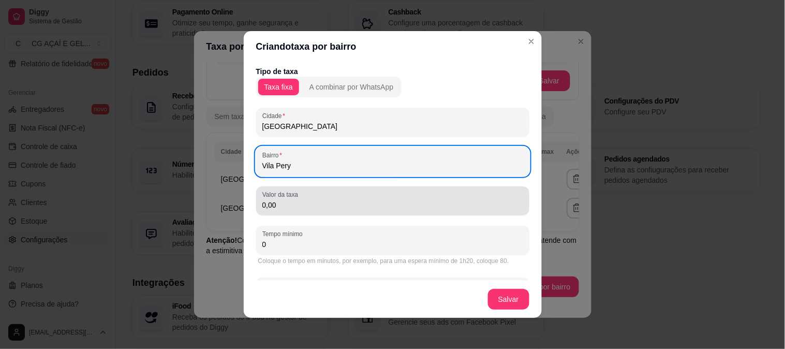
type input "Vila Pery"
click at [357, 201] on input "0,00" at bounding box center [392, 205] width 261 height 10
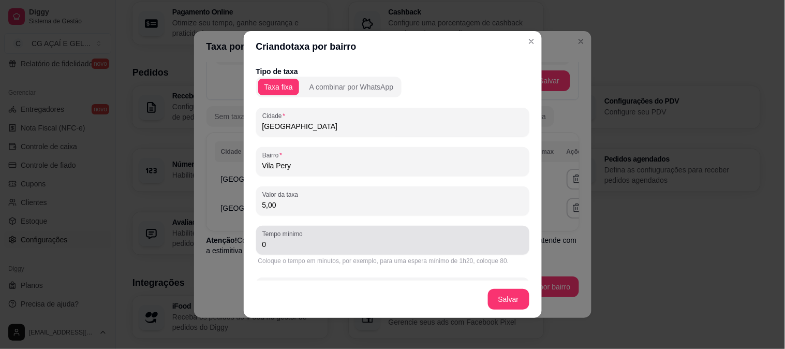
type input "5,00"
click at [350, 232] on div "0" at bounding box center [392, 240] width 261 height 21
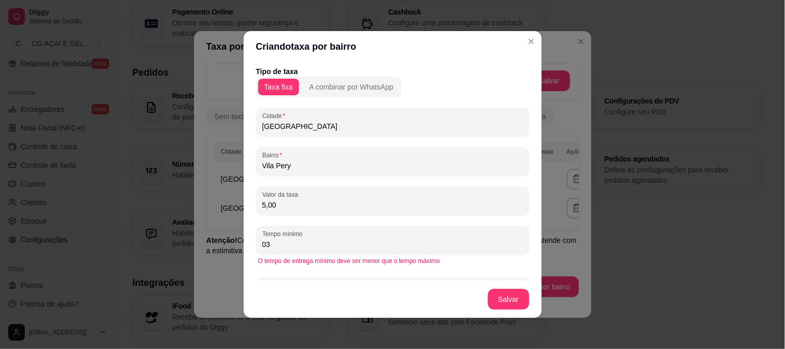
type input "0"
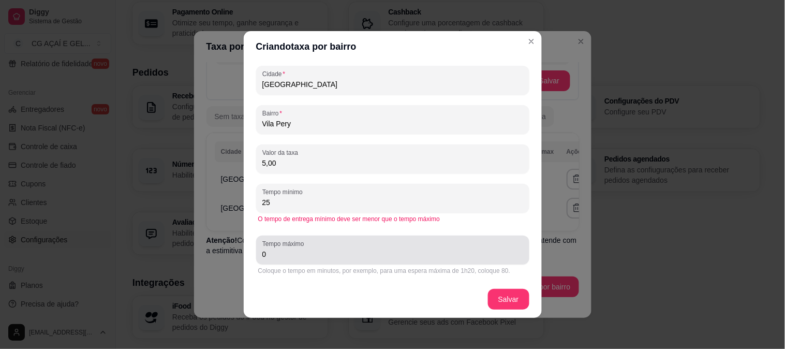
type input "25"
click at [349, 249] on input "0" at bounding box center [392, 254] width 261 height 10
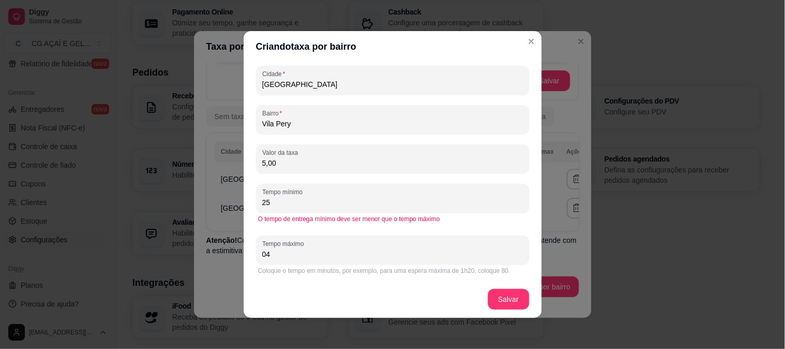
type input "0"
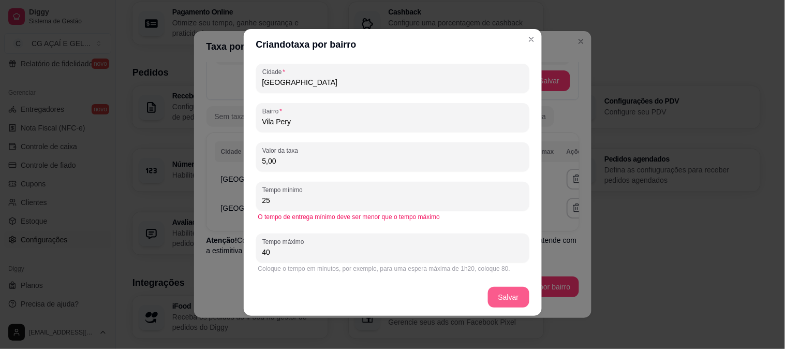
type input "40"
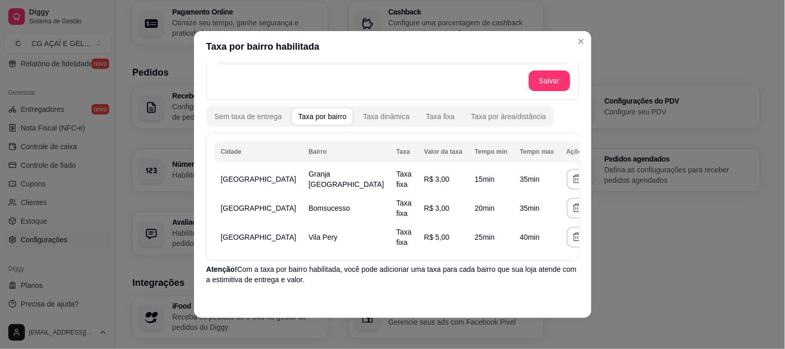
scroll to position [97, 0]
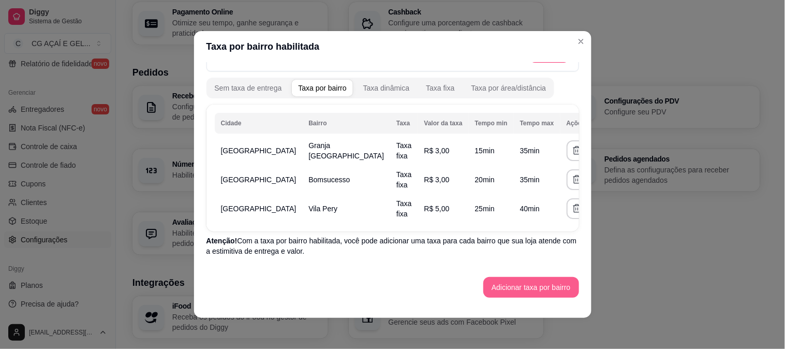
click at [488, 278] on button "Adicionar taxa por bairro" at bounding box center [531, 287] width 96 height 21
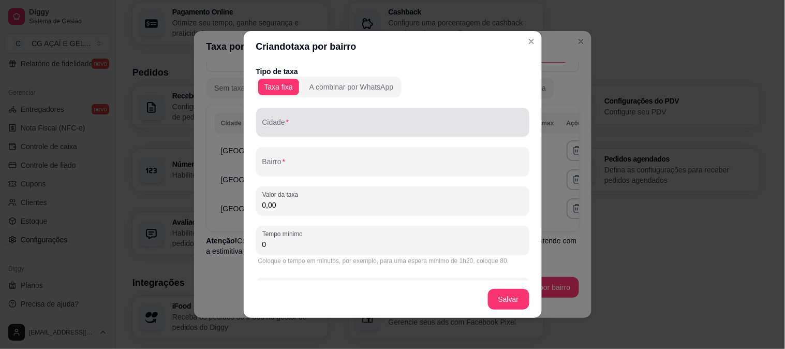
click at [356, 133] on div "Cidade" at bounding box center [392, 122] width 273 height 29
type input "F"
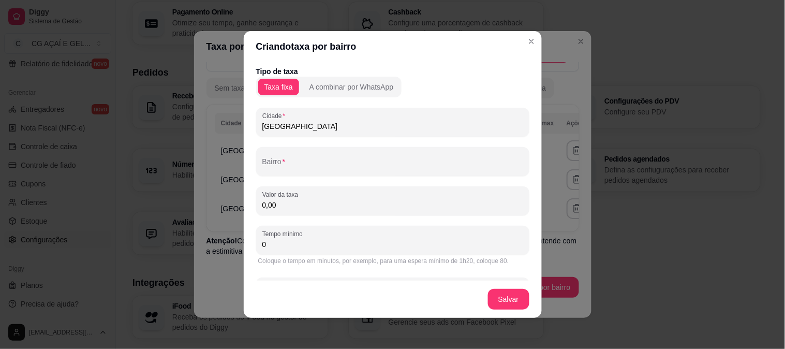
type input "Fortaleza"
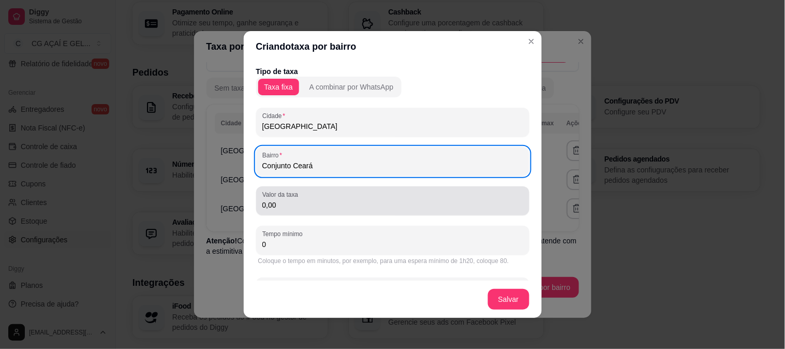
type input "Conjunto Ceará"
click at [350, 199] on div "0,00" at bounding box center [392, 200] width 261 height 21
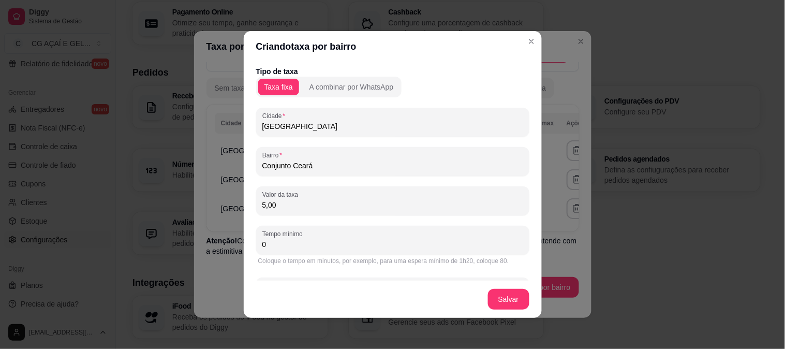
scroll to position [42, 0]
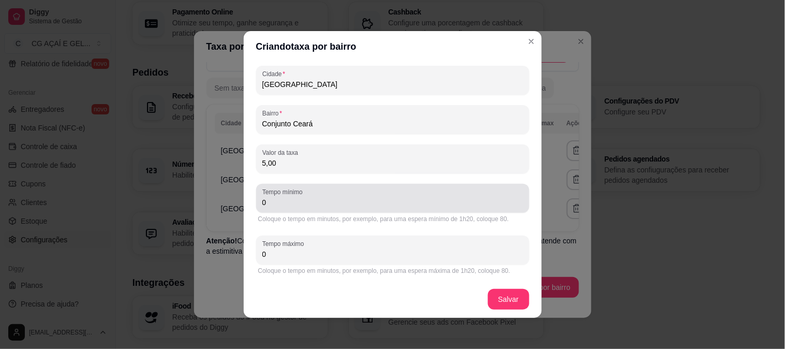
type input "5,00"
click at [369, 200] on input "0" at bounding box center [392, 202] width 261 height 10
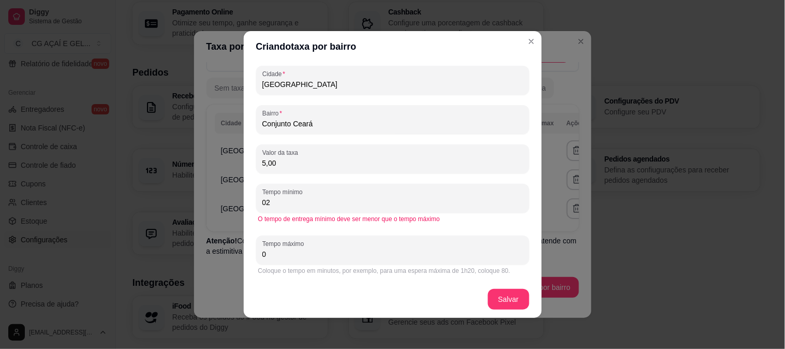
type input "0"
type input "20"
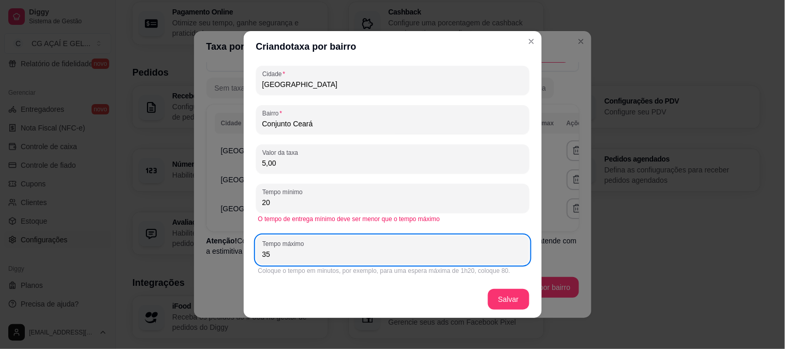
type input "35"
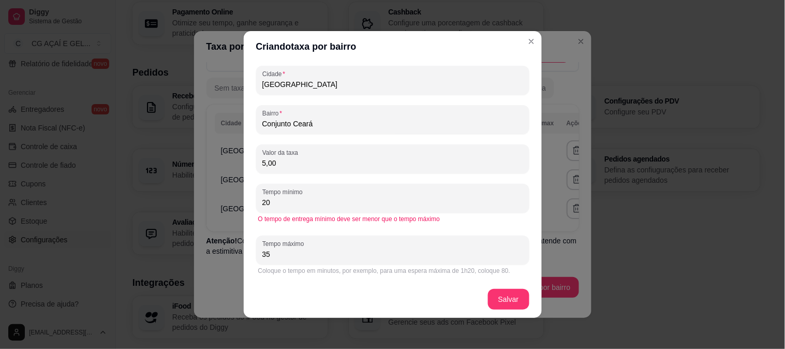
click at [508, 284] on footer "Salvar" at bounding box center [393, 299] width 298 height 37
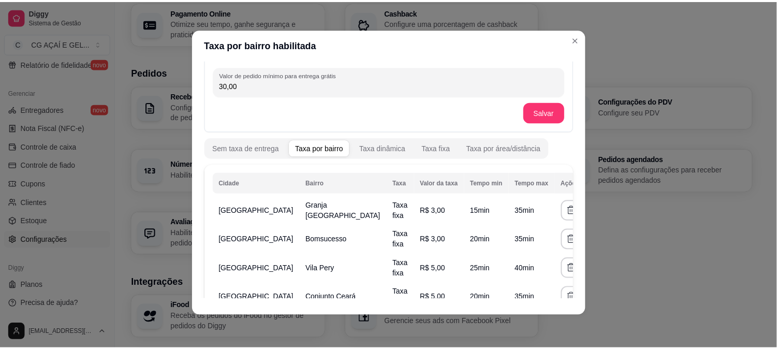
scroll to position [0, 0]
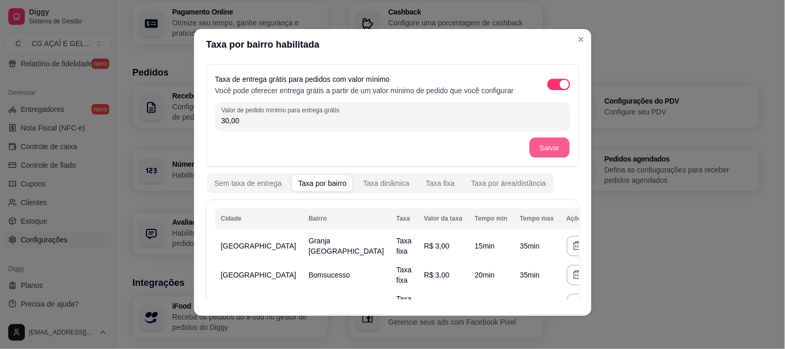
click at [533, 144] on button "Salvar" at bounding box center [549, 148] width 40 height 20
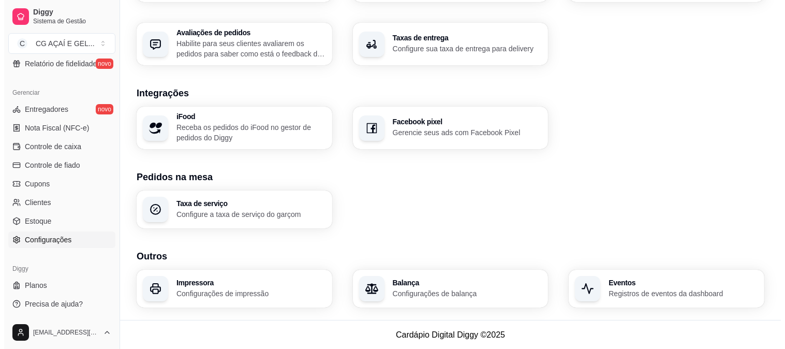
scroll to position [375, 0]
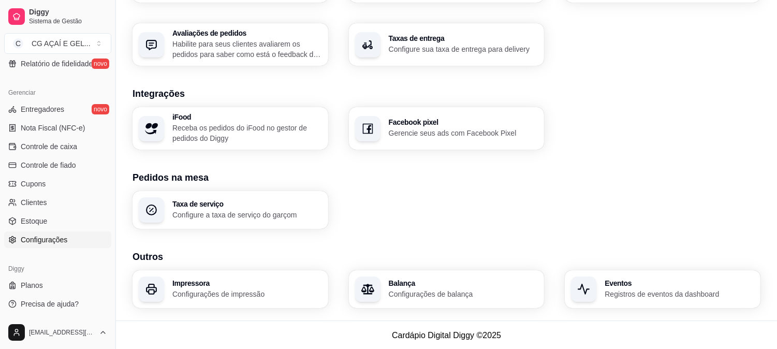
click at [457, 285] on h3 "Balança" at bounding box center [464, 282] width 150 height 7
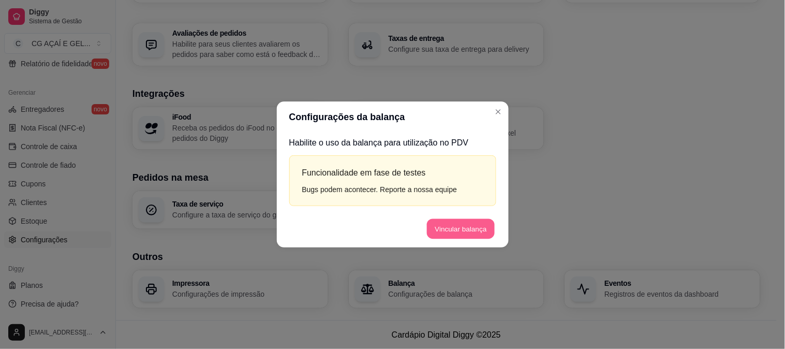
click at [458, 224] on button "Vincular balança" at bounding box center [461, 228] width 68 height 20
click at [406, 107] on header "Configurações da balança" at bounding box center [393, 116] width 232 height 31
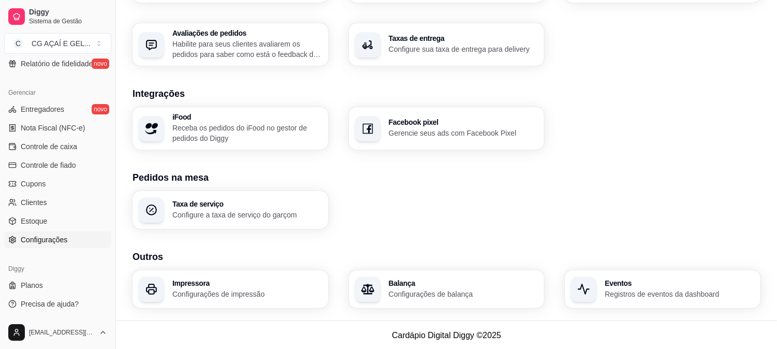
click at [276, 268] on section "Outros Impressora Configurações de impressão Balança Configurações de balança E…" at bounding box center [446, 278] width 628 height 58
click at [272, 284] on h3 "Impressora" at bounding box center [246, 282] width 145 height 7
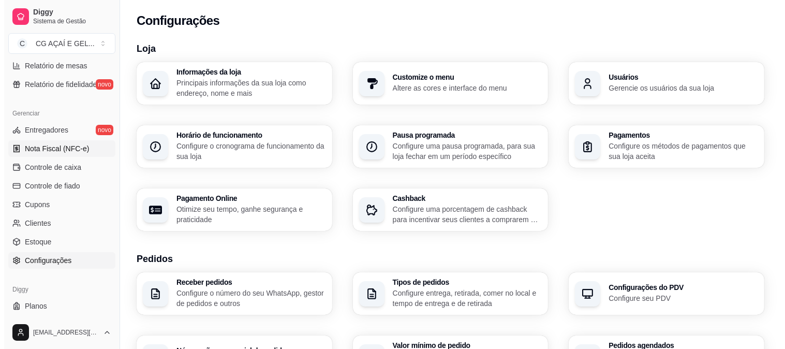
scroll to position [374, 0]
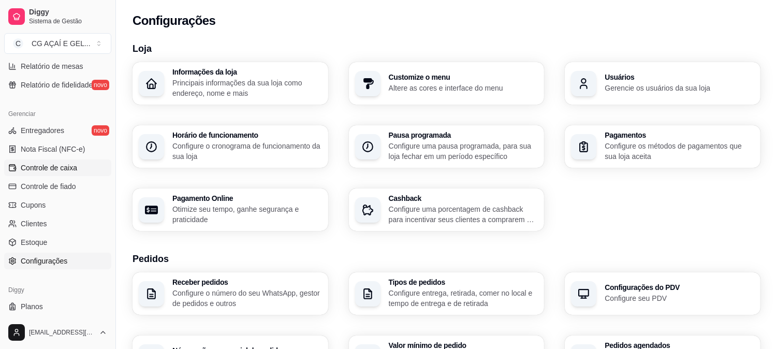
click at [57, 170] on span "Controle de caixa" at bounding box center [49, 168] width 56 height 10
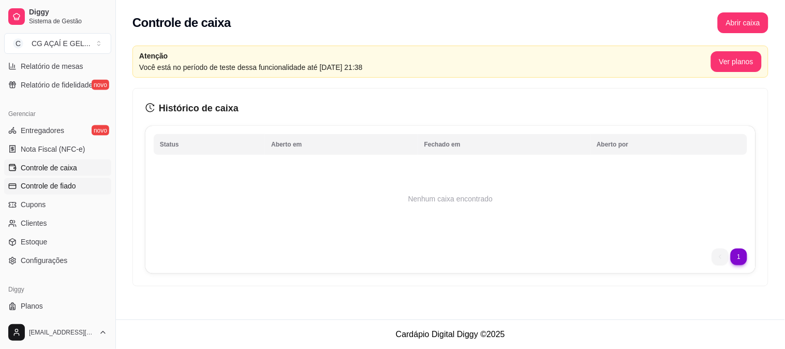
click at [72, 180] on link "Controle de fiado" at bounding box center [57, 186] width 107 height 17
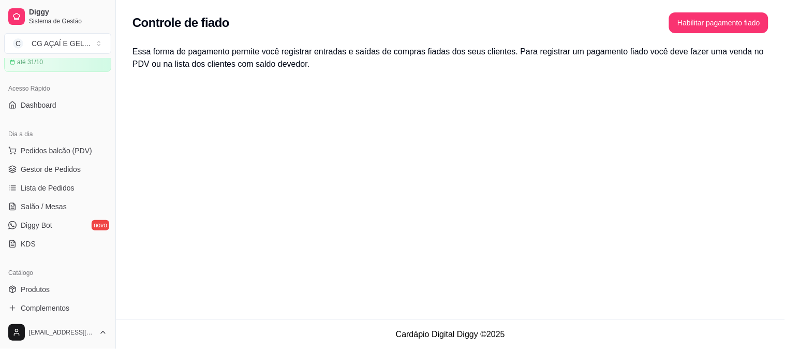
scroll to position [50, 0]
click at [76, 185] on link "Lista de Pedidos" at bounding box center [57, 187] width 107 height 17
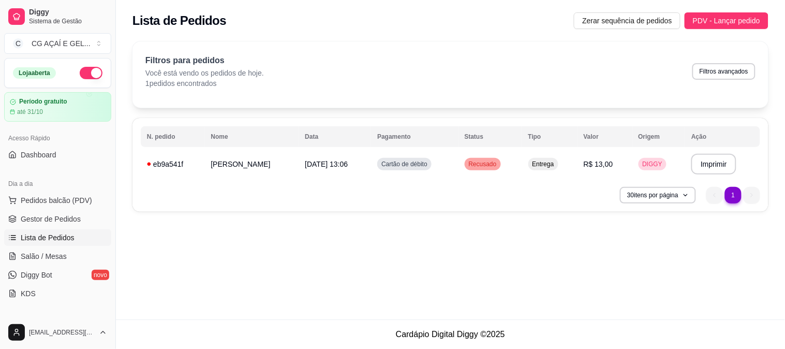
scroll to position [225, 0]
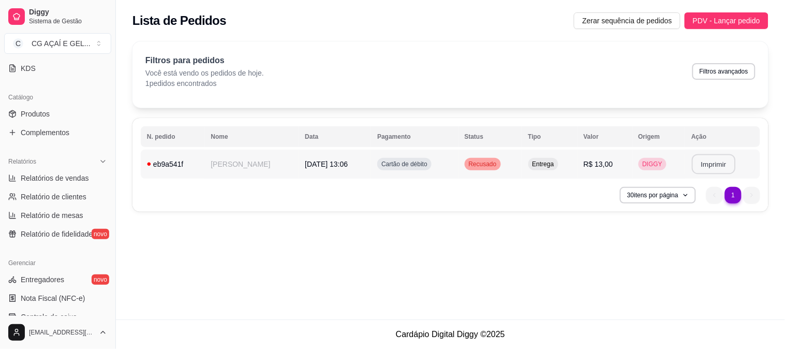
click at [709, 167] on button "Imprimir" at bounding box center [713, 164] width 43 height 20
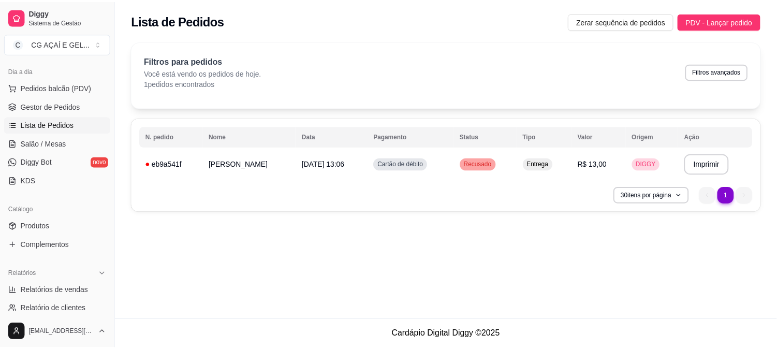
scroll to position [0, 0]
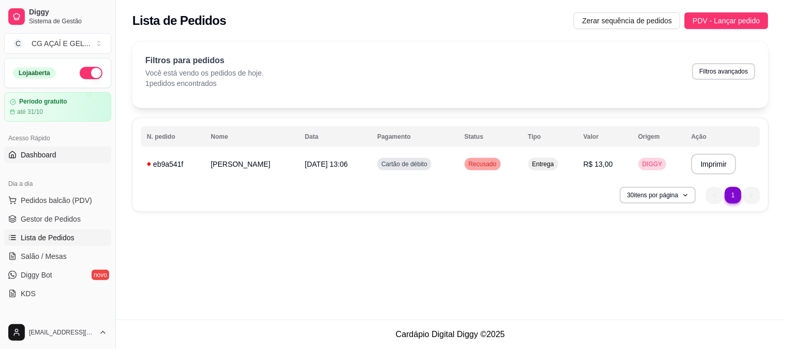
click at [29, 158] on span "Dashboard" at bounding box center [39, 155] width 36 height 10
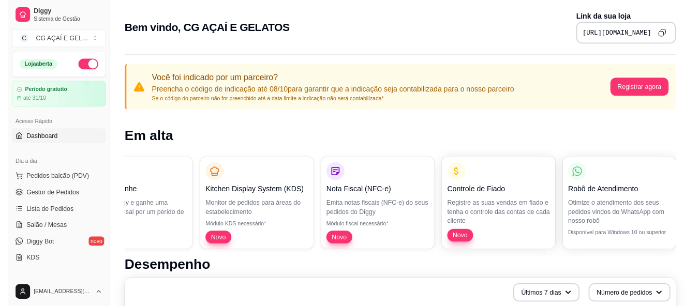
scroll to position [0, 198]
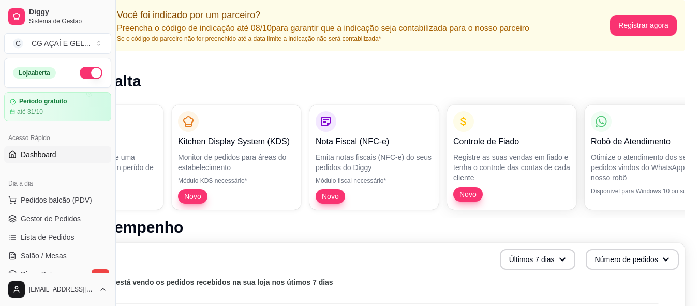
scroll to position [73, 0]
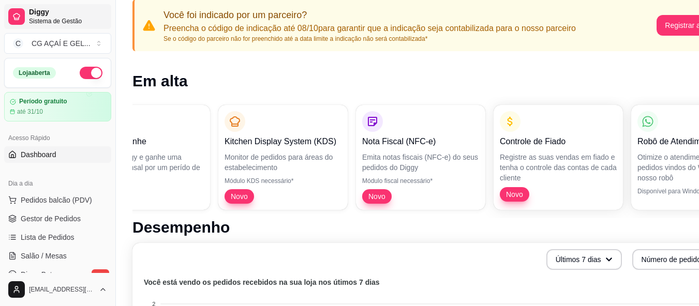
drag, startPoint x: 112, startPoint y: 20, endPoint x: 75, endPoint y: 21, distance: 37.8
click at [75, 21] on div "Diggy Sistema de Gestão C CG AÇAÍ E GEL ... Loja aberta Período gratuito até 31…" at bounding box center [57, 153] width 115 height 306
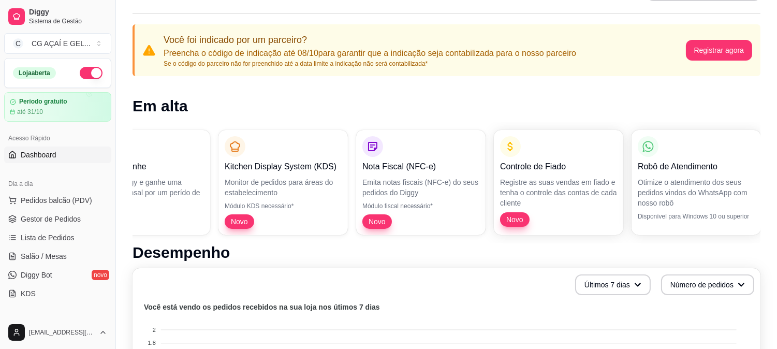
scroll to position [0, 0]
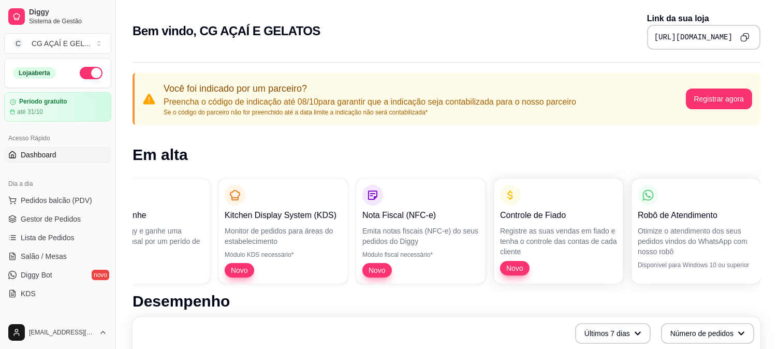
click at [744, 42] on button "Copy to clipboard" at bounding box center [744, 37] width 17 height 17
click at [66, 214] on span "Gestor de Pedidos" at bounding box center [51, 219] width 60 height 10
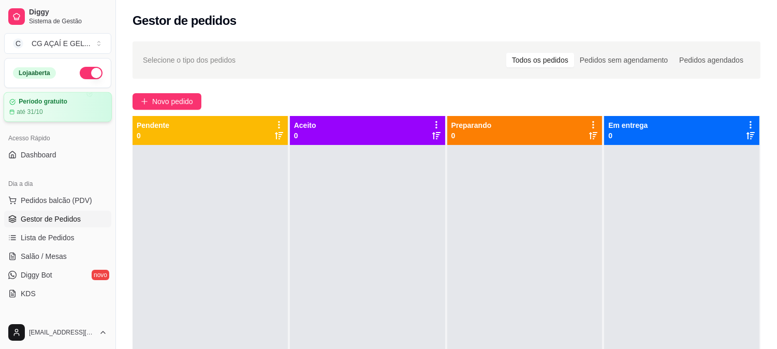
click at [64, 114] on div "até 31/10" at bounding box center [57, 112] width 97 height 8
click at [610, 59] on div "Pedidos sem agendamento" at bounding box center [623, 60] width 99 height 14
click at [574, 53] on input "Pedidos sem agendamento" at bounding box center [574, 53] width 0 height 0
click at [546, 64] on div "Todos os pedidos" at bounding box center [540, 60] width 68 height 14
click at [506, 53] on input "Todos os pedidos" at bounding box center [506, 53] width 0 height 0
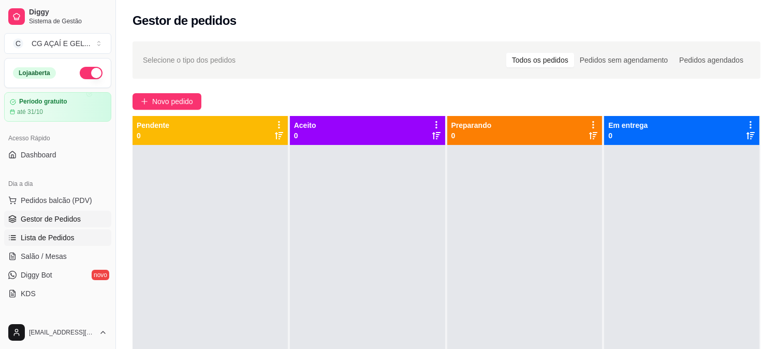
click at [77, 234] on link "Lista de Pedidos" at bounding box center [57, 237] width 107 height 17
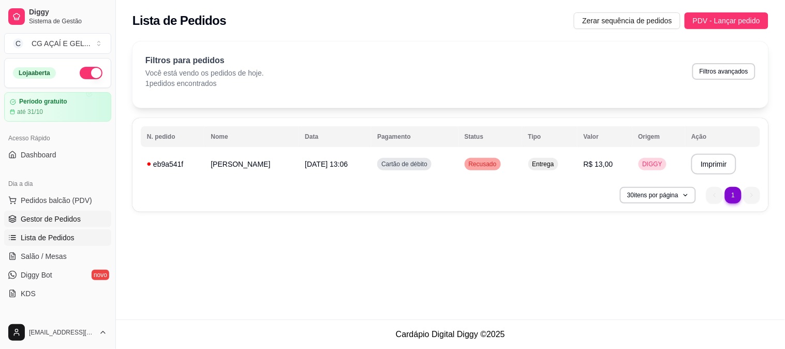
click at [65, 218] on span "Gestor de Pedidos" at bounding box center [51, 219] width 60 height 10
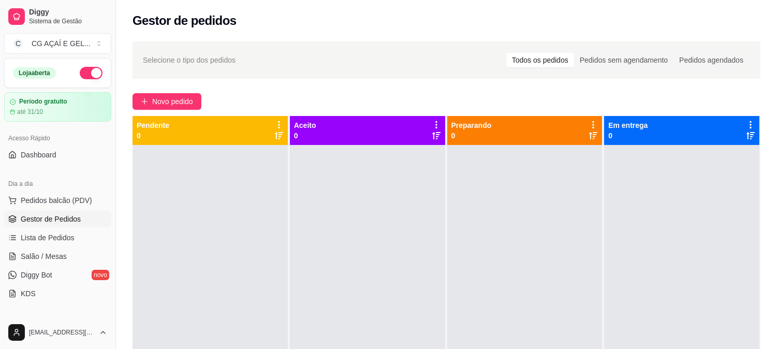
click at [271, 7] on div "Gestor de pedidos" at bounding box center [446, 17] width 661 height 35
drag, startPoint x: 265, startPoint y: 2, endPoint x: 323, endPoint y: 17, distance: 59.9
click at [323, 17] on div "Gestor de pedidos" at bounding box center [446, 20] width 628 height 17
drag, startPoint x: 268, startPoint y: 2, endPoint x: 619, endPoint y: 31, distance: 353.1
click at [619, 31] on div "Gestor de pedidos" at bounding box center [446, 17] width 661 height 35
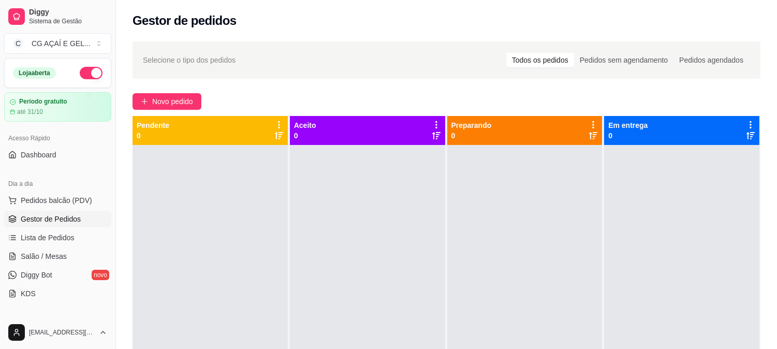
drag, startPoint x: 644, startPoint y: 2, endPoint x: 646, endPoint y: 9, distance: 7.5
click at [646, 9] on div "Gestor de pedidos" at bounding box center [446, 17] width 661 height 35
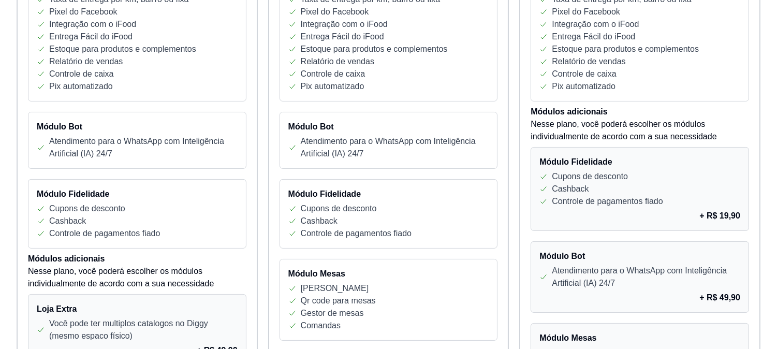
scroll to position [459, 0]
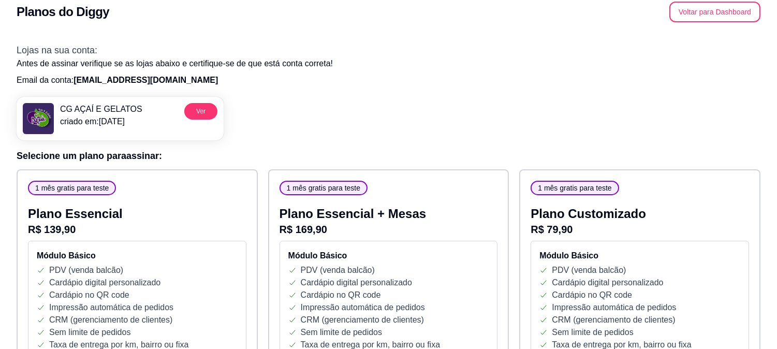
scroll to position [0, 0]
